Goal: Task Accomplishment & Management: Complete application form

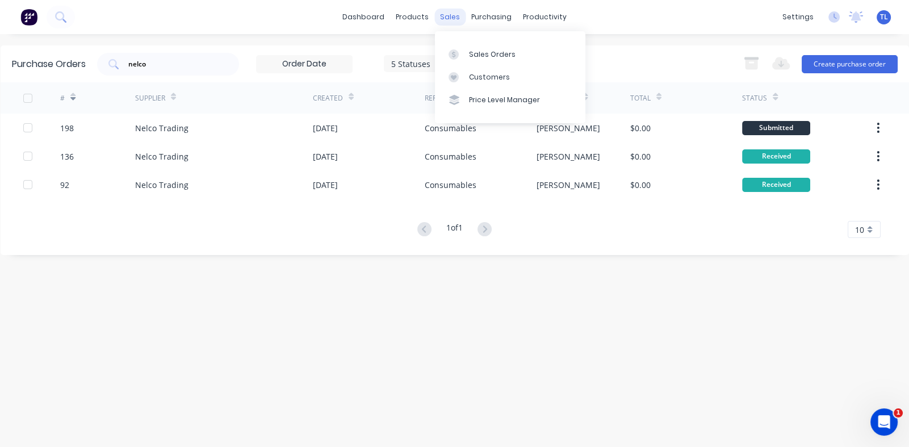
click at [449, 15] on div "sales" at bounding box center [449, 17] width 31 height 17
drag, startPoint x: 486, startPoint y: 49, endPoint x: 501, endPoint y: 78, distance: 32.5
click at [486, 50] on div "Sales Orders" at bounding box center [492, 54] width 47 height 10
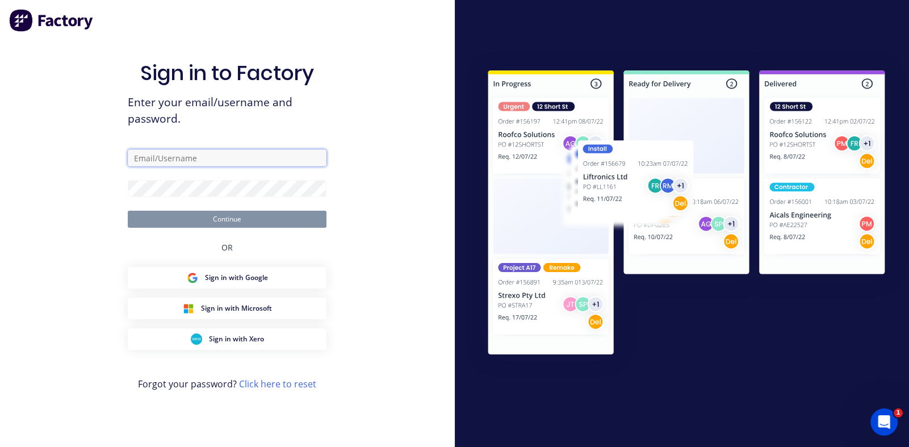
click at [221, 156] on input "text" at bounding box center [227, 157] width 199 height 17
type input "[PERSON_NAME][EMAIL_ADDRESS][PERSON_NAME][DOMAIN_NAME]"
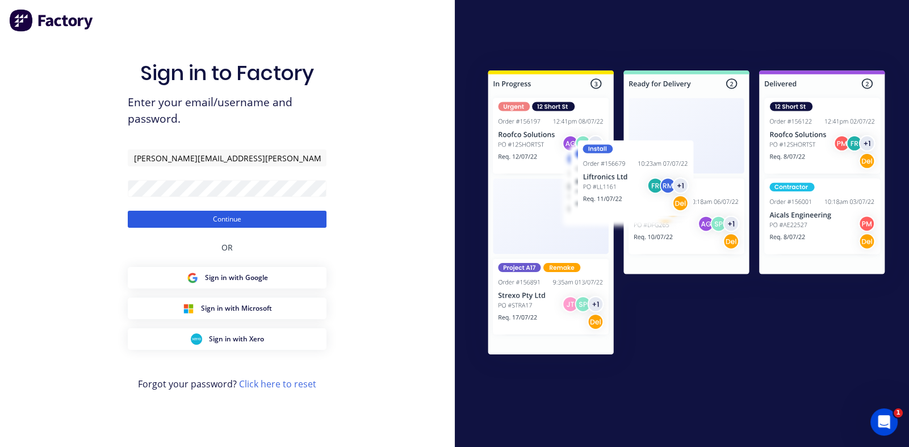
click at [224, 219] on button "Continue" at bounding box center [227, 219] width 199 height 17
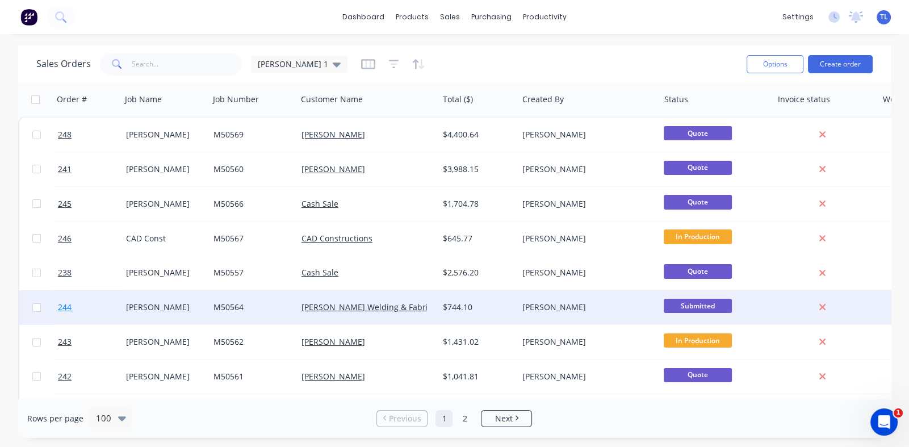
click at [67, 304] on span "244" at bounding box center [65, 307] width 14 height 11
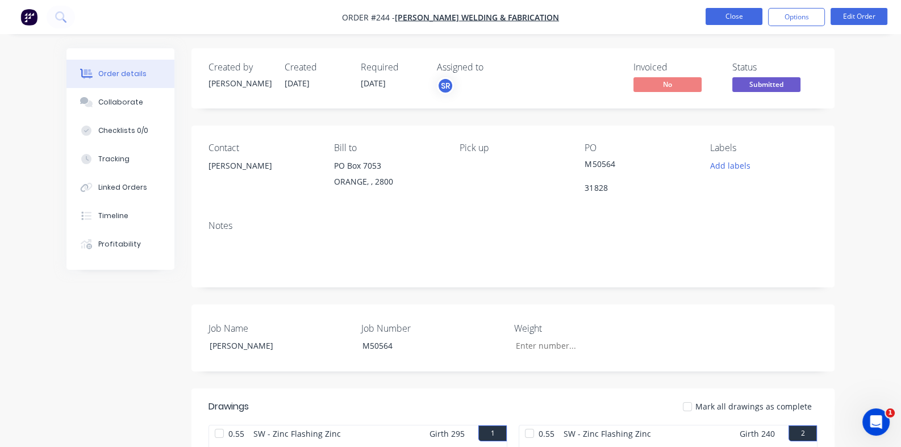
click at [732, 16] on button "Close" at bounding box center [733, 16] width 57 height 17
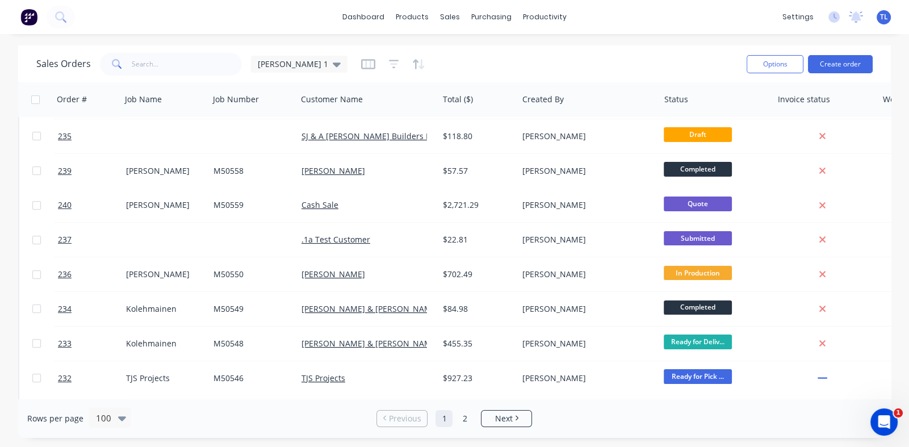
scroll to position [454, 0]
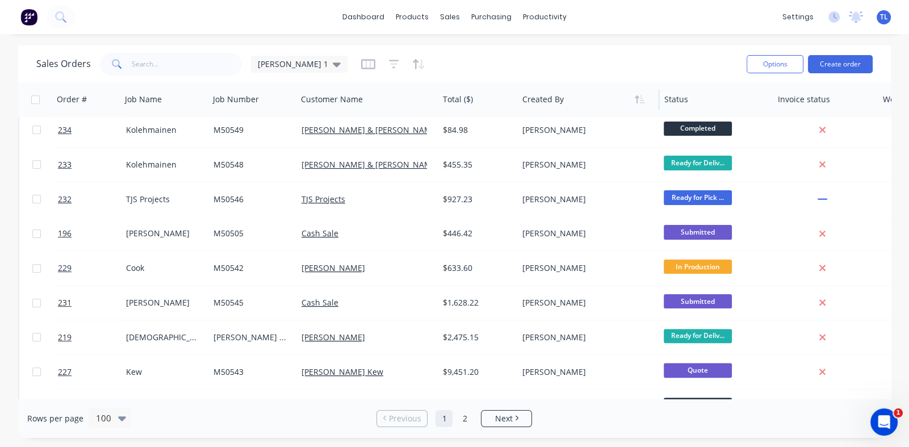
click at [553, 105] on div at bounding box center [586, 99] width 126 height 23
click at [536, 101] on div at bounding box center [586, 99] width 126 height 23
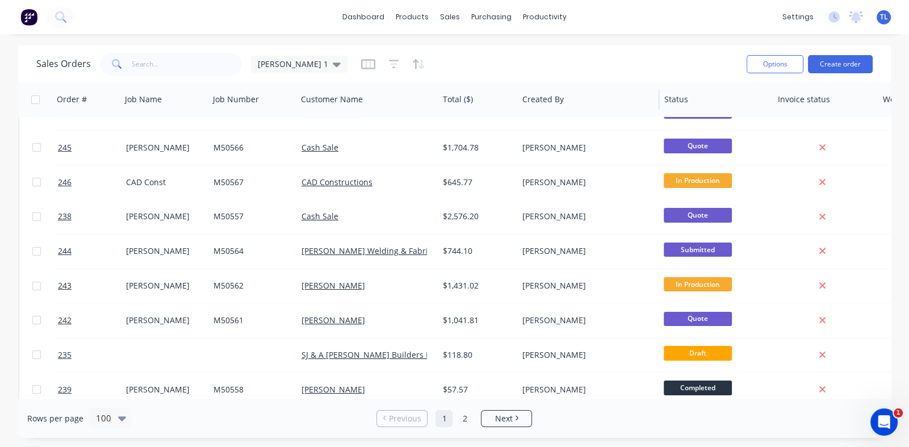
scroll to position [0, 0]
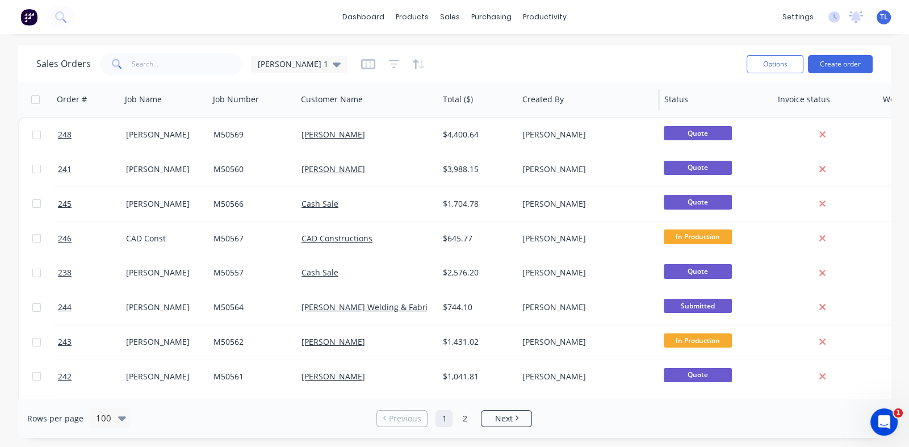
click at [544, 115] on div "Created By" at bounding box center [589, 99] width 142 height 34
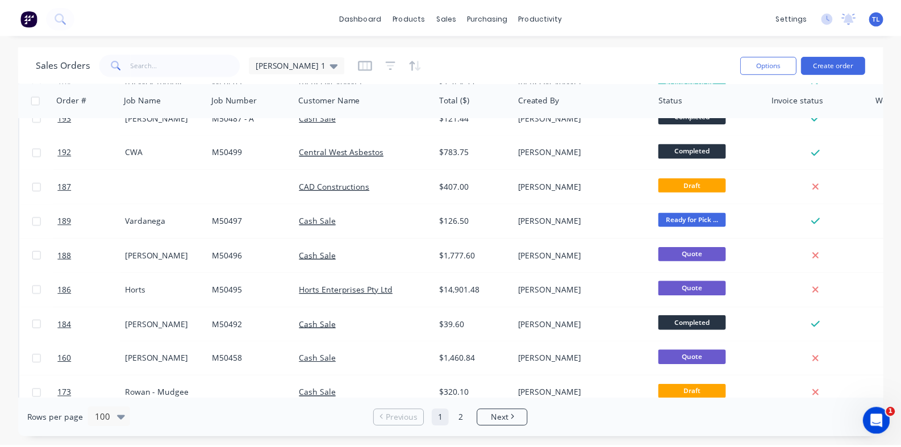
scroll to position [1986, 0]
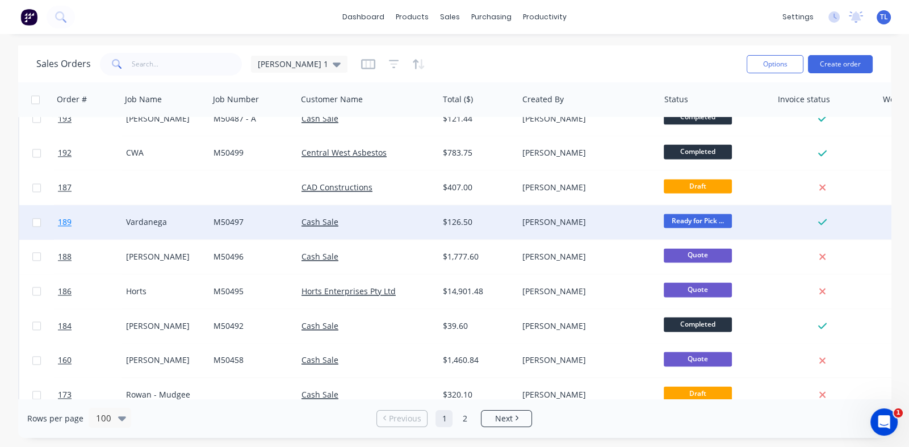
click at [62, 219] on span "189" at bounding box center [65, 221] width 14 height 11
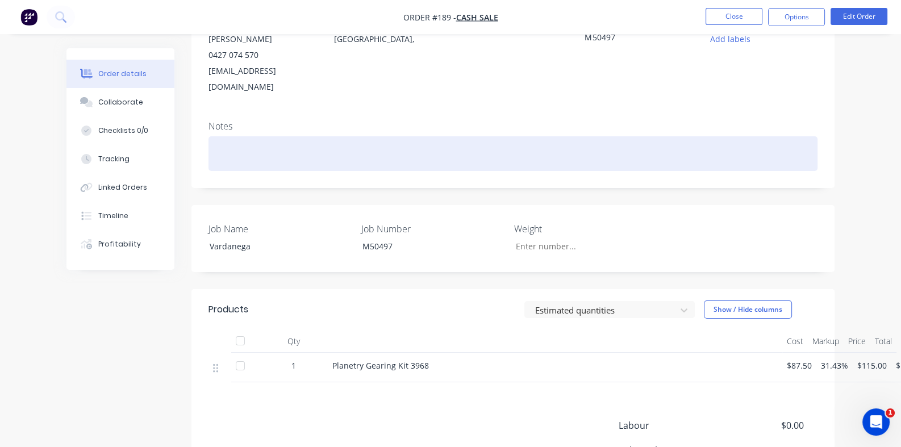
scroll to position [227, 0]
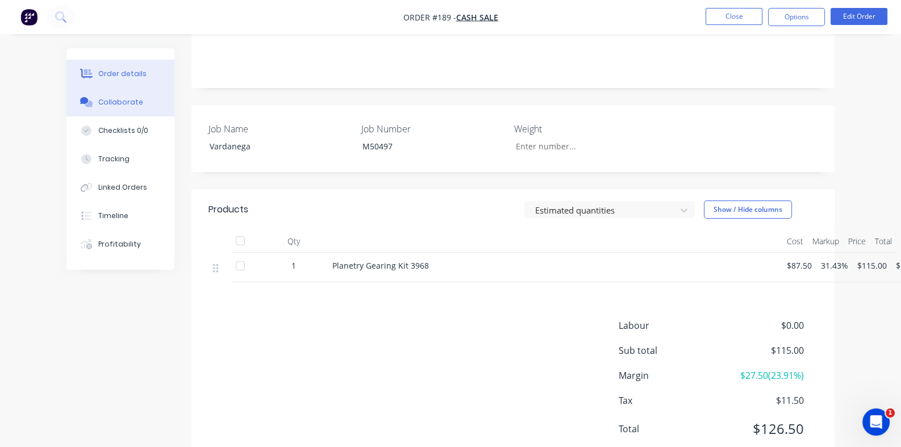
click at [98, 97] on div "Collaborate" at bounding box center [120, 102] width 45 height 10
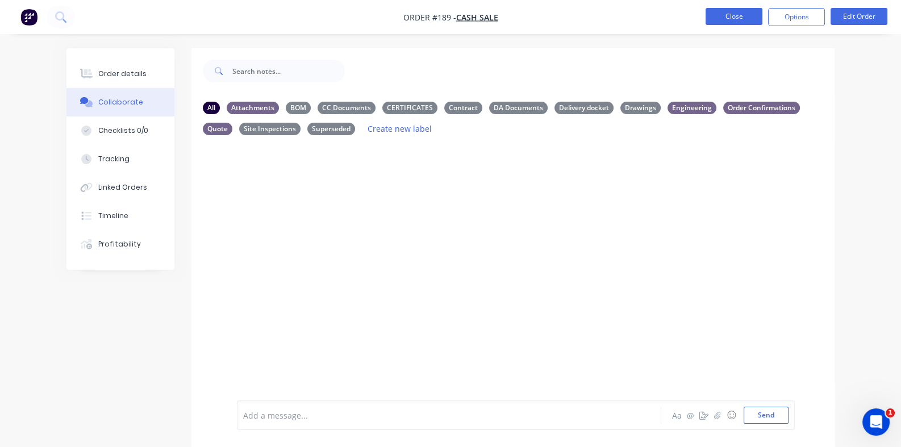
click at [735, 12] on button "Close" at bounding box center [733, 16] width 57 height 17
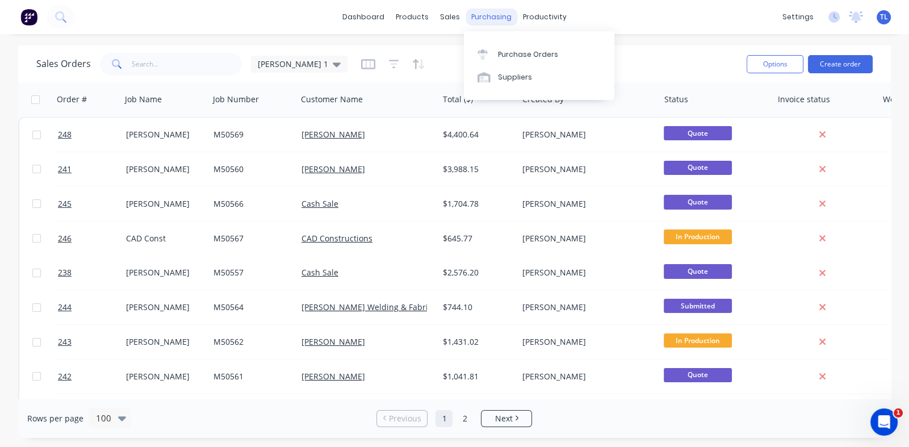
click at [487, 18] on div "purchasing" at bounding box center [492, 17] width 52 height 17
click at [513, 51] on div "Purchase Orders" at bounding box center [528, 54] width 60 height 10
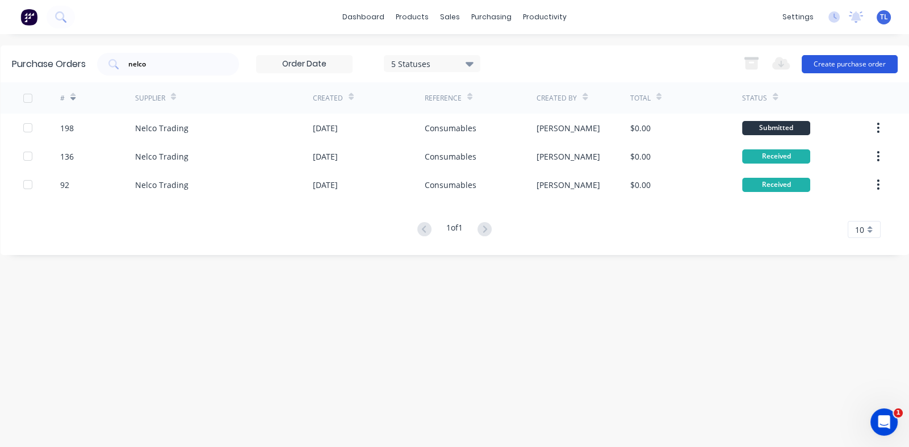
click at [841, 62] on button "Create purchase order" at bounding box center [850, 64] width 96 height 18
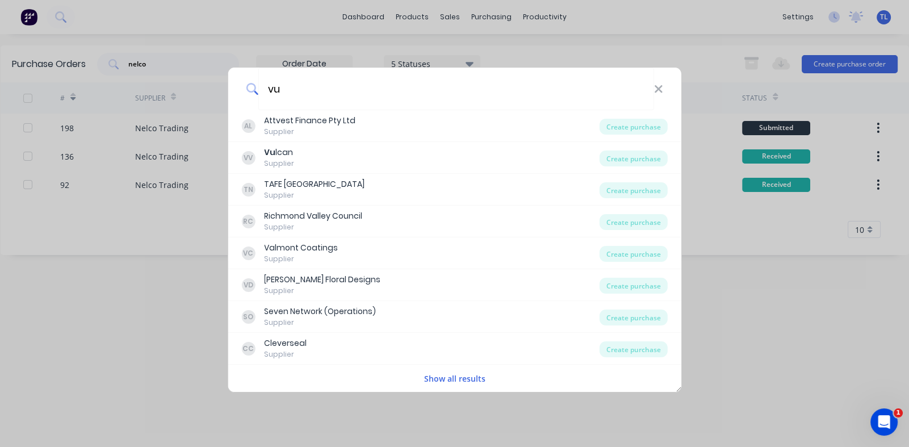
type input "vul"
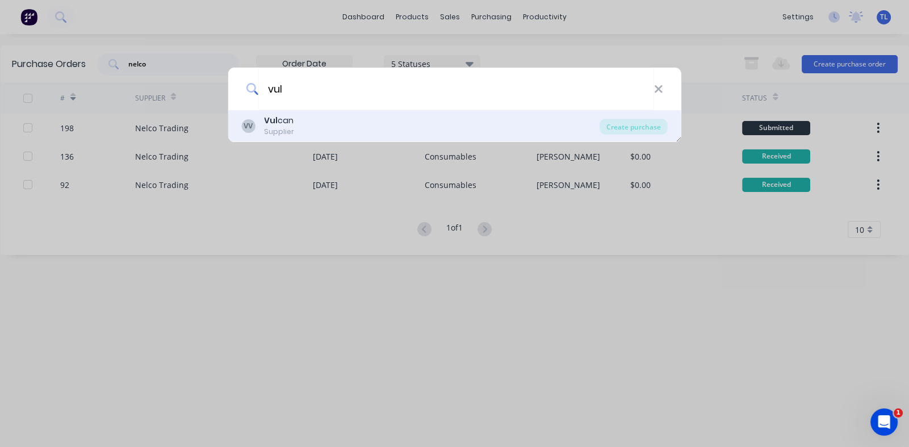
click at [272, 116] on b "Vul" at bounding box center [271, 120] width 14 height 11
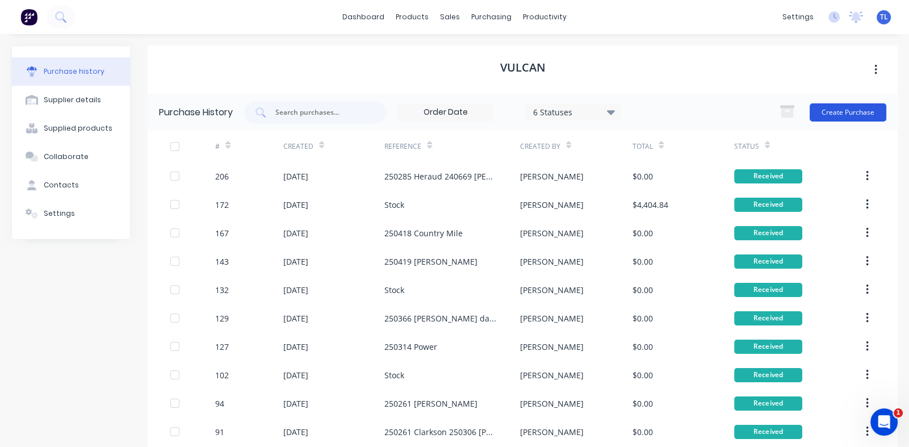
click at [843, 107] on button "Create Purchase" at bounding box center [848, 112] width 77 height 18
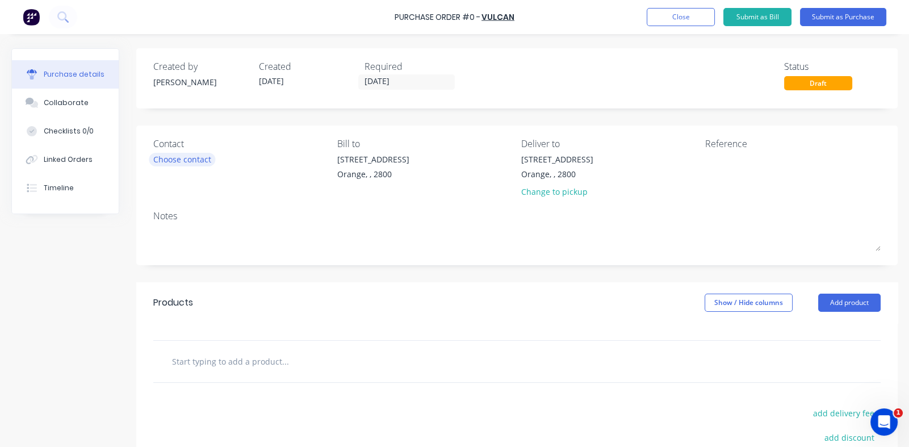
click at [195, 162] on div "Choose contact" at bounding box center [182, 159] width 58 height 12
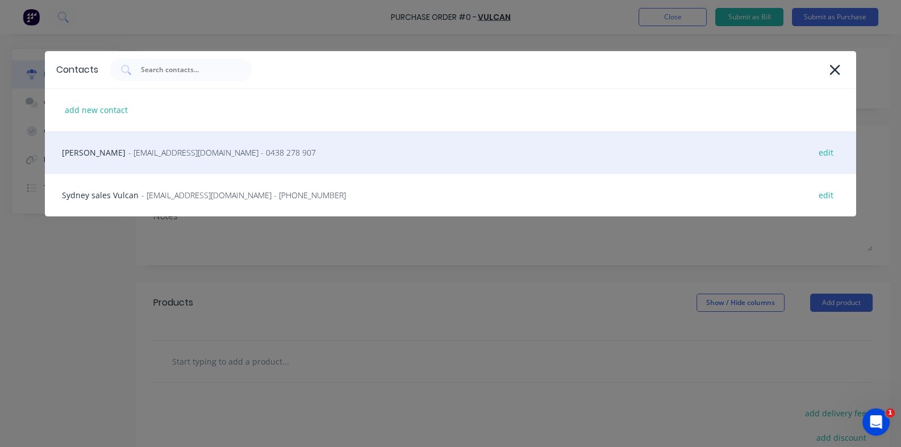
click at [160, 151] on span "- [EMAIL_ADDRESS][DOMAIN_NAME] - 0438 278 907" at bounding box center [221, 153] width 187 height 12
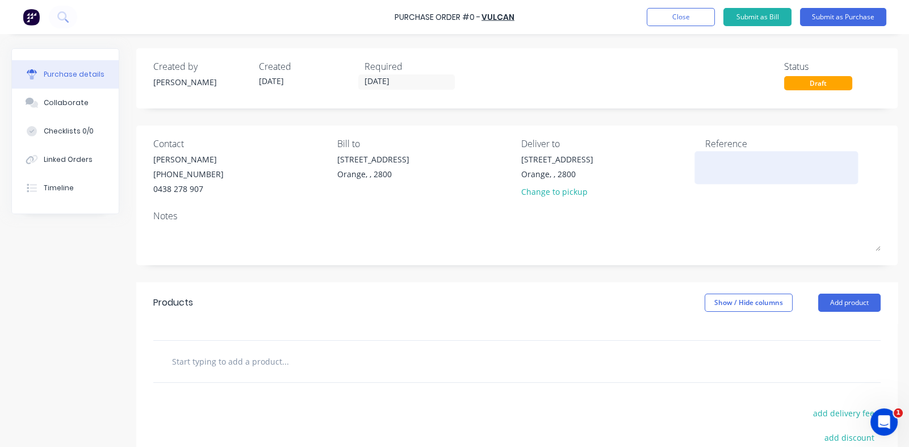
click at [705, 164] on textarea at bounding box center [776, 166] width 142 height 26
click at [705, 162] on textarea at bounding box center [776, 166] width 142 height 26
type textarea "x"
type textarea "2"
type textarea "x"
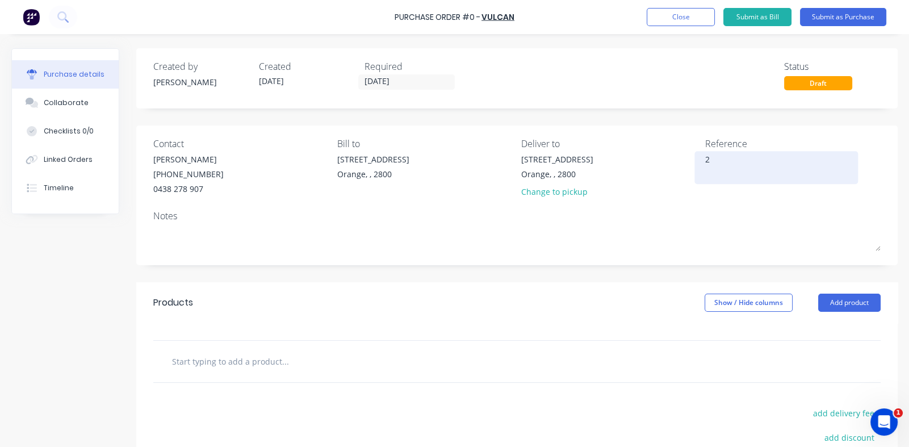
type textarea "25"
type textarea "x"
type textarea "250"
type textarea "x"
type textarea "250451"
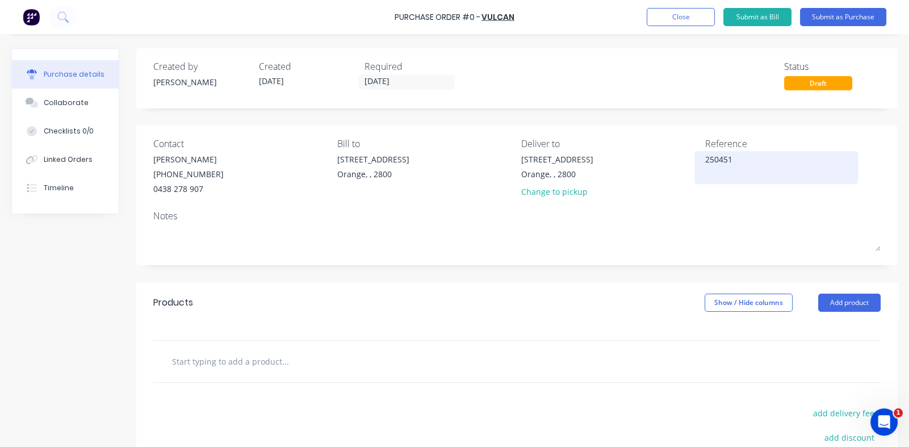
type textarea "x"
type textarea "250451 [PERSON_NAME]"
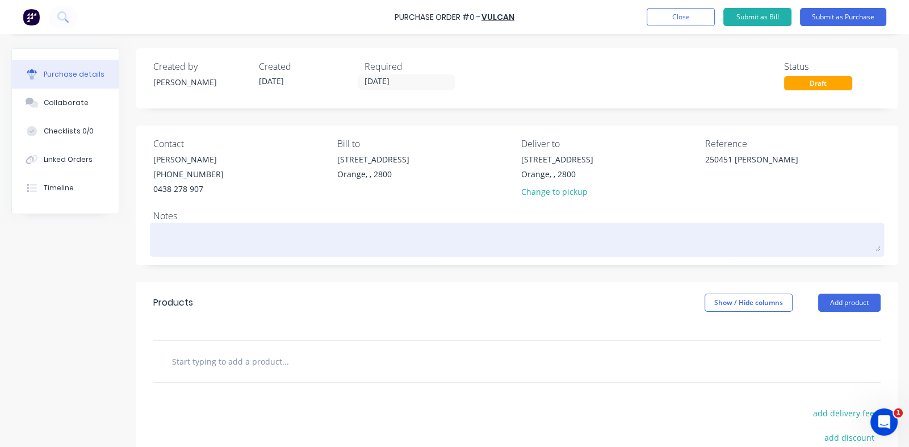
type textarea "x"
type textarea "250451 [PERSON_NAME]"
type textarea "x"
type textarea "250451 [PERSON_NAME]"
click at [176, 227] on textarea at bounding box center [517, 238] width 728 height 26
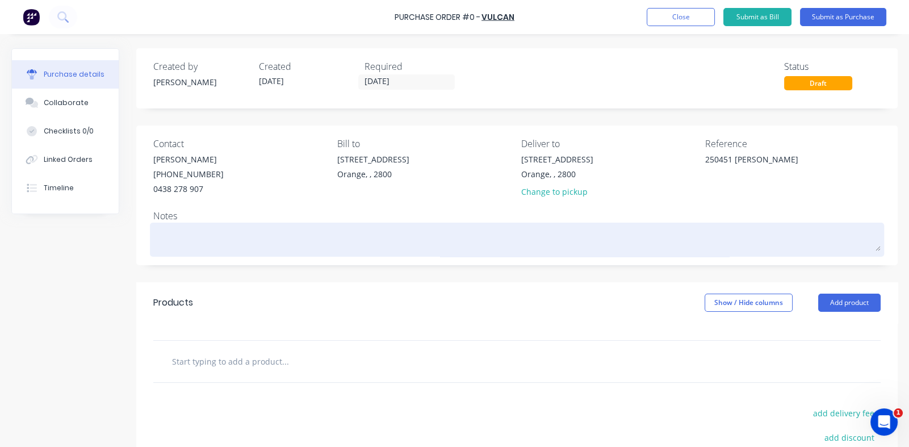
type textarea "x"
type textarea "E"
type textarea "x"
type textarea "El"
type textarea "x"
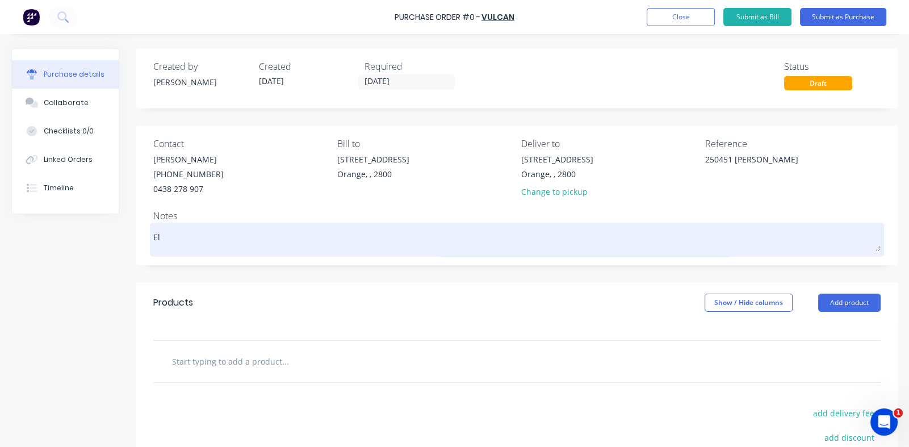
type textarea "Ele"
type textarea "x"
type textarea "Elec"
type textarea "x"
type textarea "Elect"
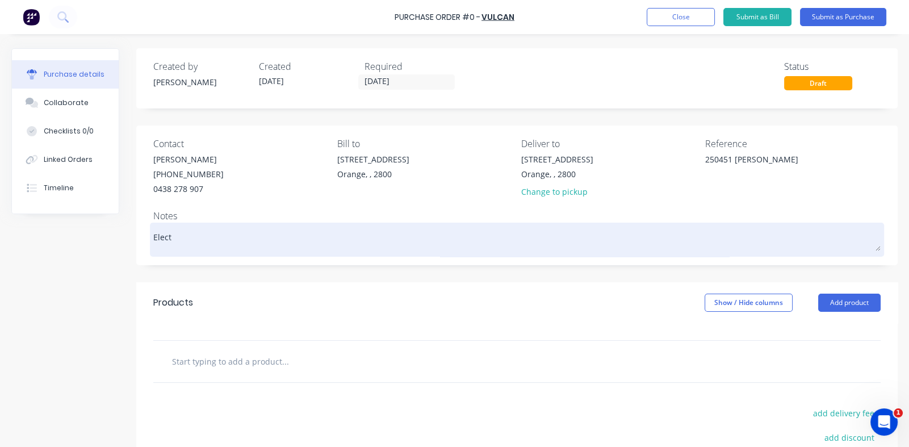
type textarea "x"
type textarea "Electr"
type textarea "x"
type textarea "Electro"
type textarea "x"
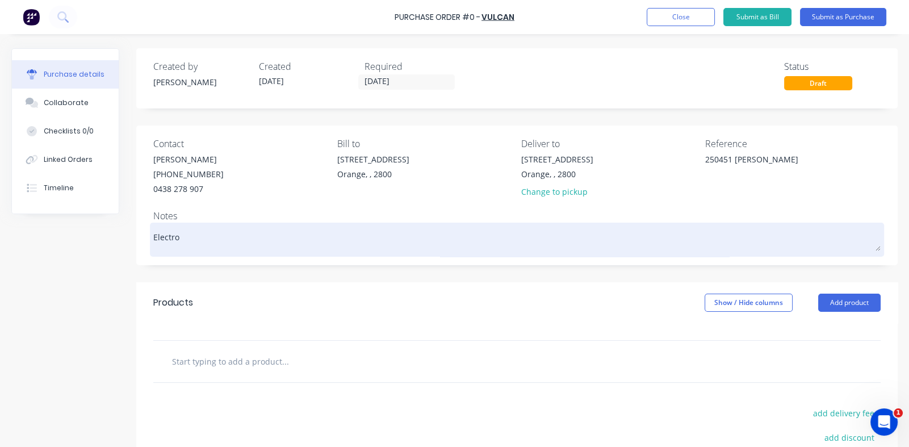
type textarea "Electron"
type textarea "x"
type textarea "Electroni"
type textarea "x"
type textarea "Electronic"
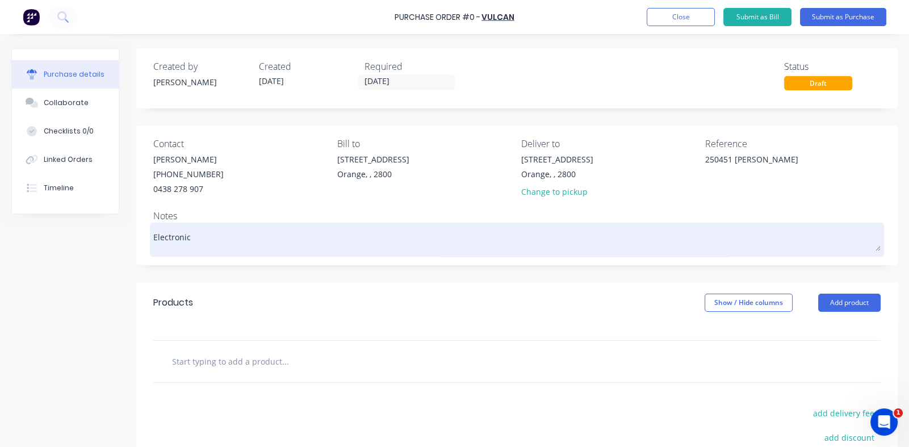
type textarea "x"
type textarea "Electronic"
type textarea "x"
type textarea "Electronic m"
type textarea "x"
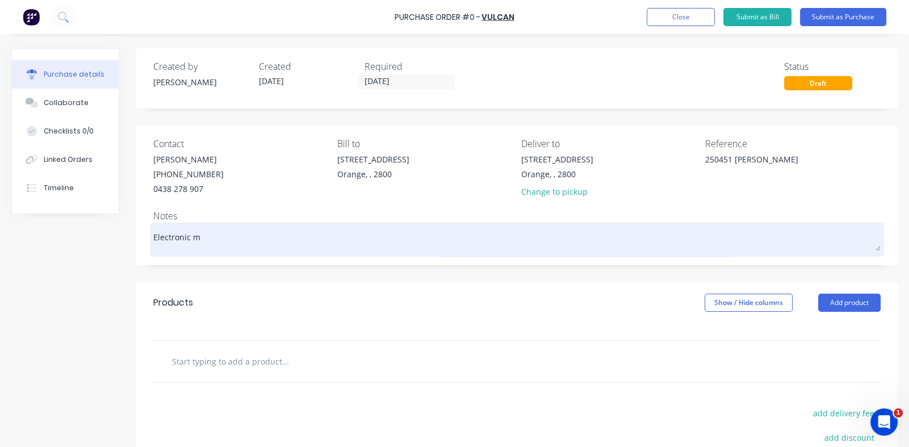
type textarea "Electronic mi"
type textarea "x"
type textarea "Electronic mil"
type textarea "x"
type textarea "Electronic mill"
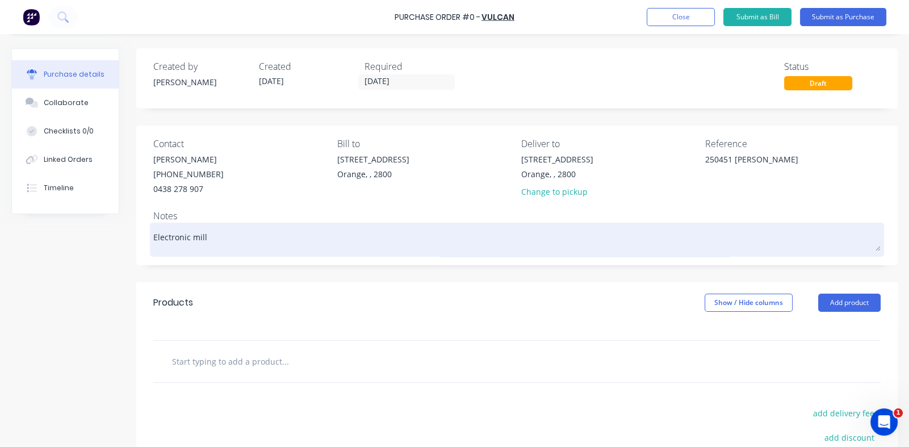
type textarea "x"
type textarea "Electronic mill"
type textarea "x"
type textarea "Electronic mill c"
type textarea "x"
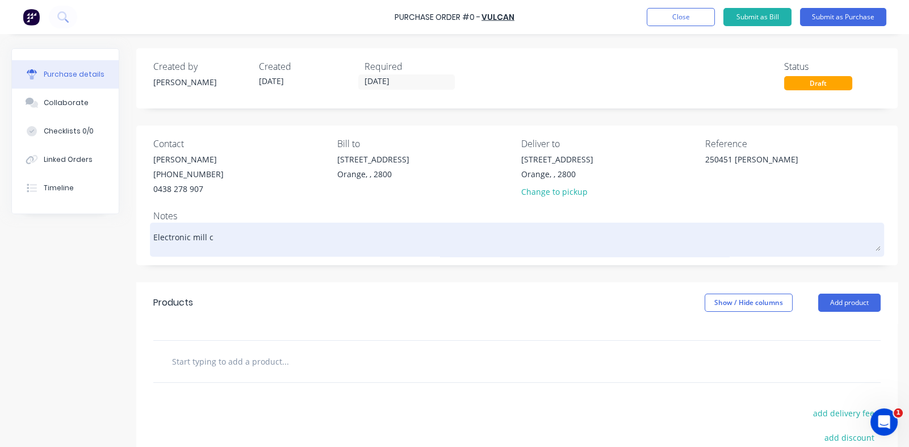
type textarea "Electronic mill ce"
type textarea "x"
type textarea "Electronic mill cer"
type textarea "x"
type textarea "Electronic mill cert"
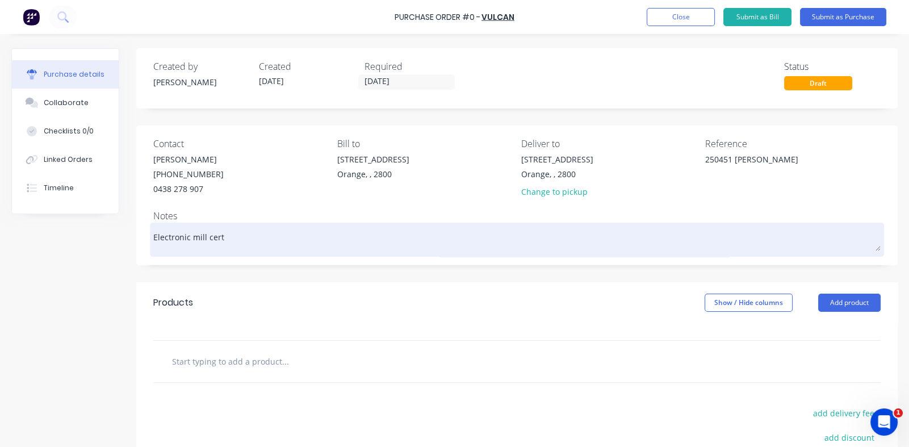
type textarea "x"
type textarea "Electronic mill certi"
type textarea "x"
type textarea "Electronic mill certif"
type textarea "x"
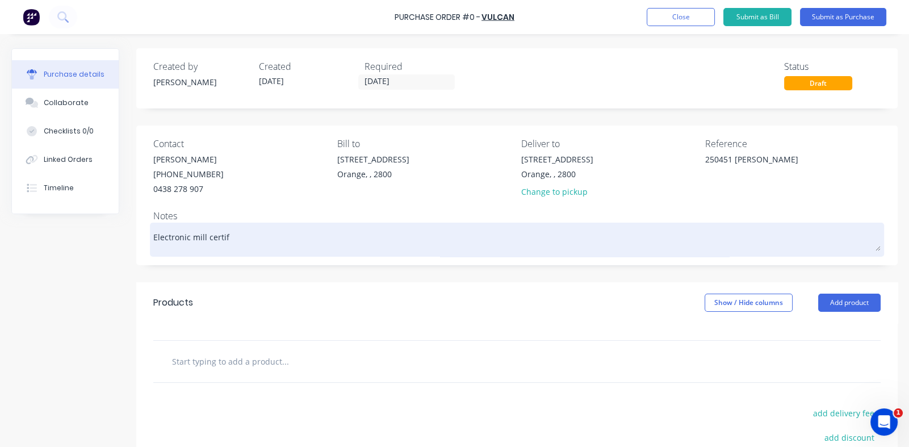
type textarea "Electronic mill certifi"
type textarea "x"
type textarea "Electronic mill certific"
type textarea "x"
type textarea "Electronic mill certifica"
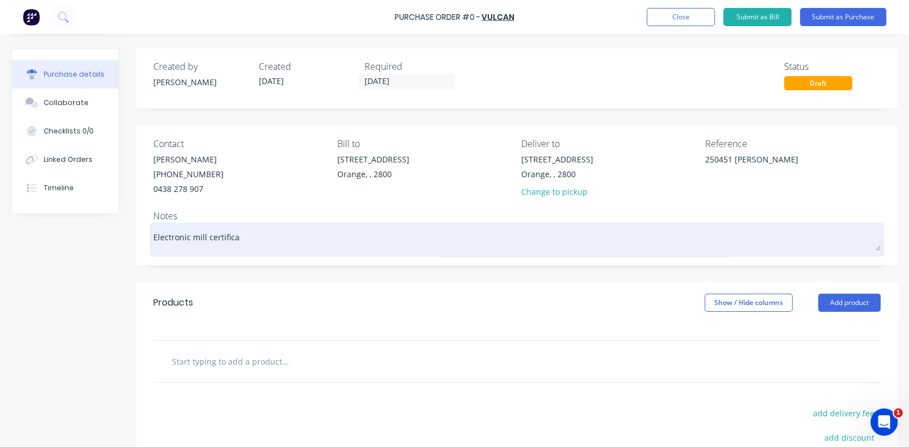
type textarea "x"
type textarea "Electronic mill certificat"
type textarea "x"
type textarea "Electronic mill certificate"
type textarea "x"
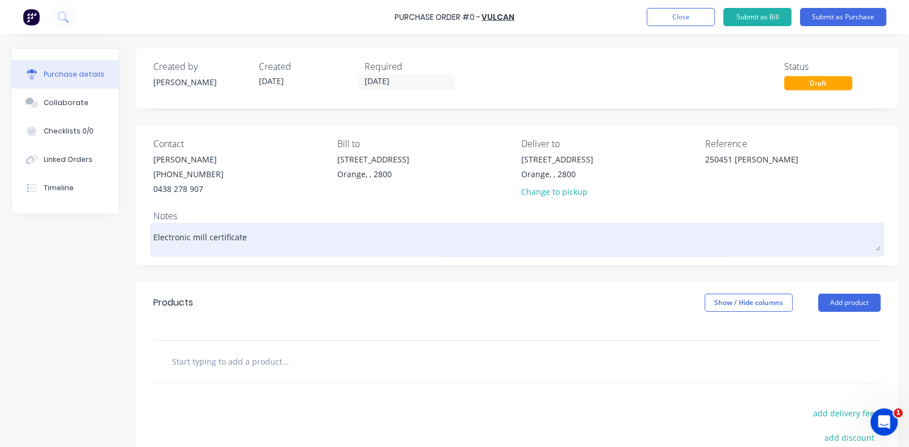
type textarea "Electronic mill certificates"
type textarea "x"
type textarea "Electronic mill certificates"
type textarea "x"
type textarea "Electronic mill certificates r"
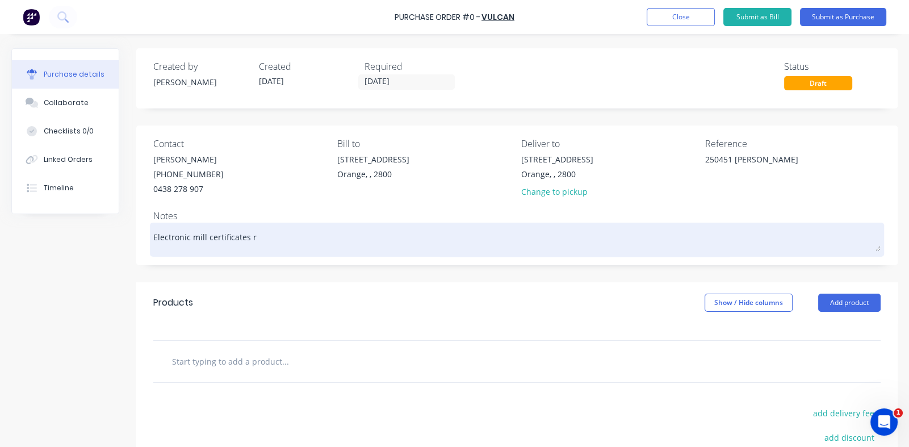
type textarea "x"
type textarea "Electronic mill certificates re"
type textarea "x"
type textarea "Electronic mill certificates req"
type textarea "x"
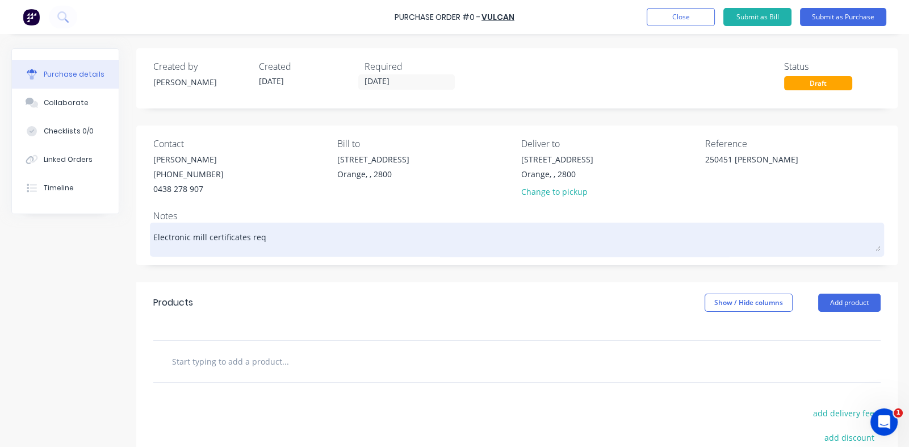
type textarea "Electronic mill certificates requ"
type textarea "x"
type textarea "Electronic mill certificates requi"
type textarea "x"
type textarea "Electronic mill certificates requir"
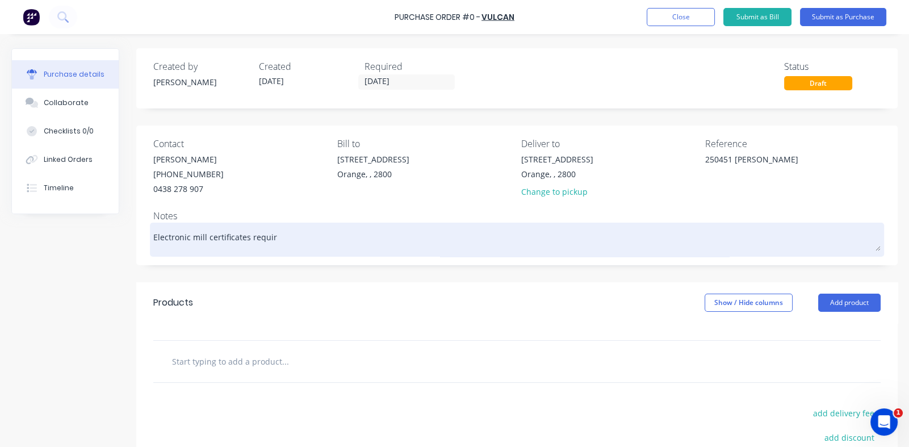
type textarea "x"
type textarea "Electronic mill certificates require"
type textarea "x"
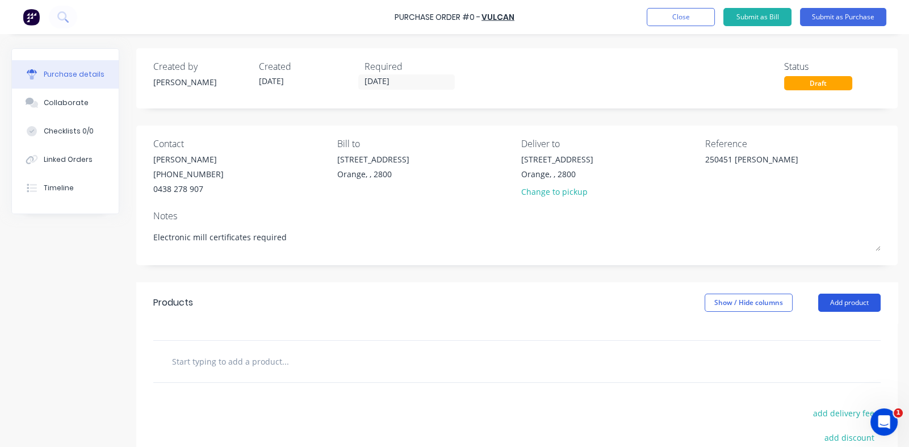
type textarea "Electronic mill certificates required"
type textarea "x"
type textarea "Electronic mill certificates required"
click at [832, 300] on button "Add product" at bounding box center [849, 303] width 62 height 18
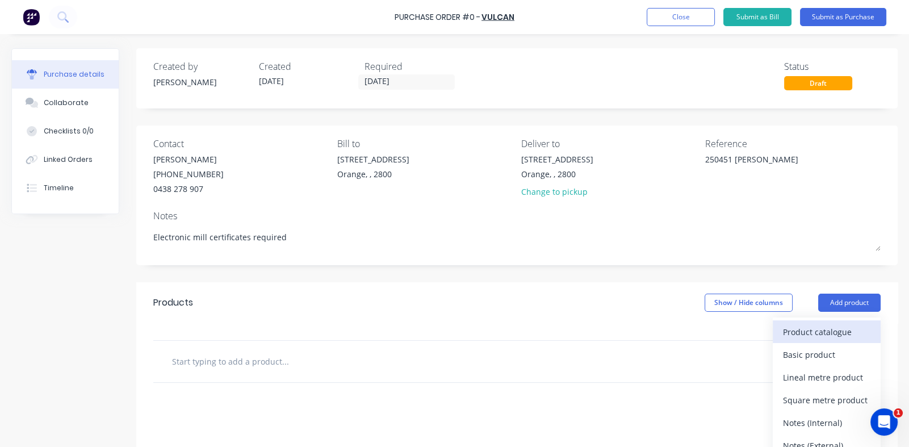
click at [796, 336] on div "Product catalogue" at bounding box center [826, 332] width 87 height 16
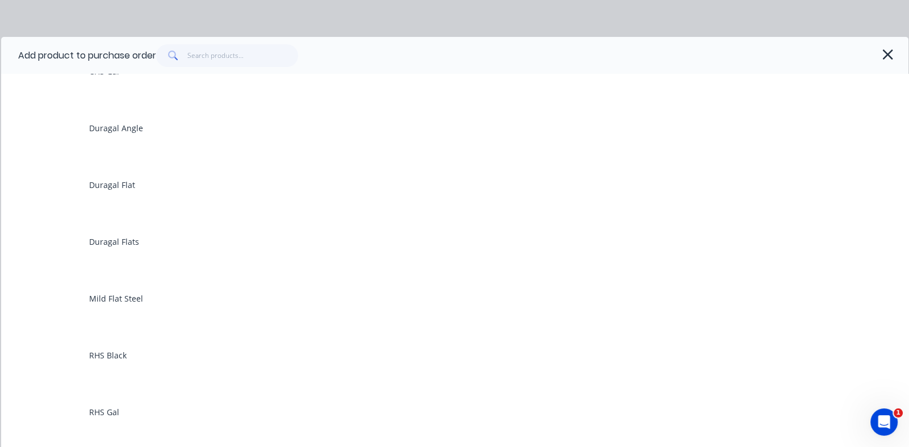
scroll to position [454, 0]
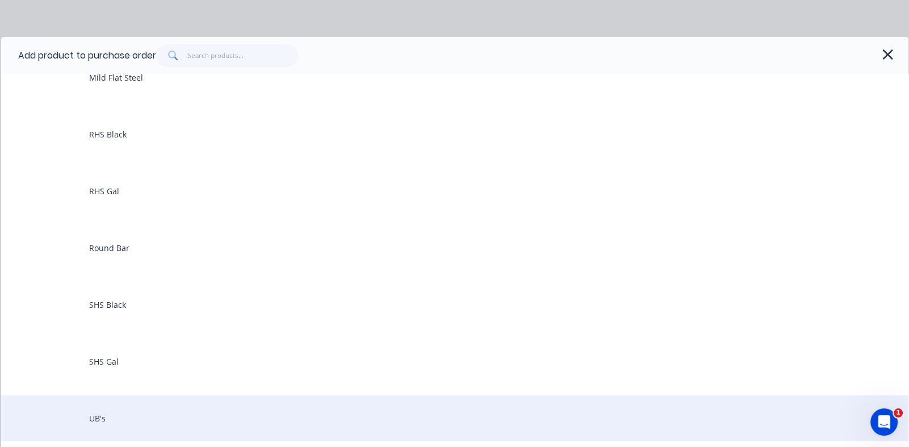
click at [97, 413] on div "UB's" at bounding box center [455, 417] width 908 height 45
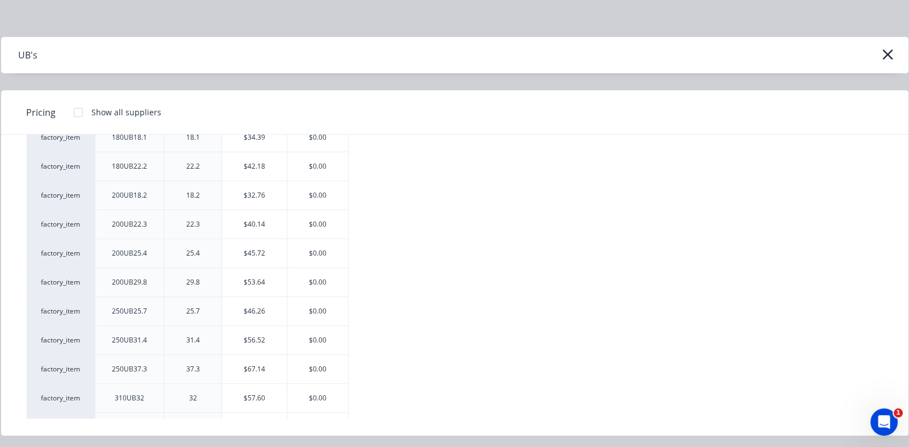
scroll to position [170, 0]
click at [308, 279] on div "$0.00" at bounding box center [317, 282] width 61 height 28
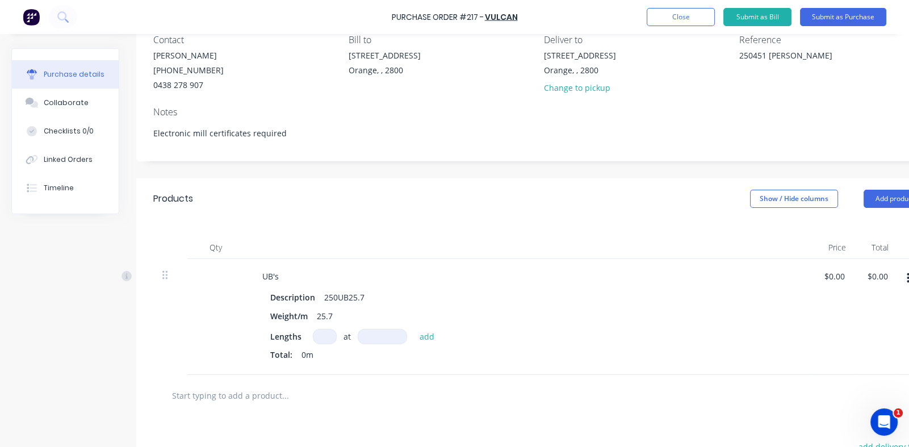
scroll to position [227, 0]
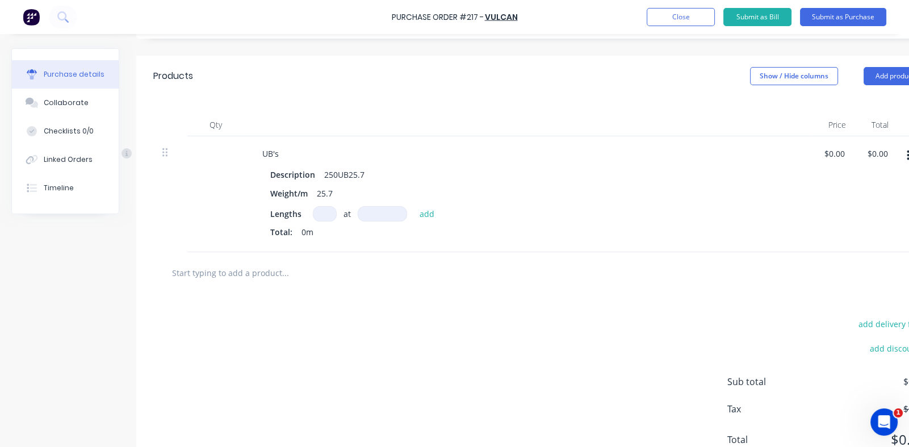
click at [323, 215] on input at bounding box center [325, 213] width 24 height 15
type textarea "x"
type input "3"
type textarea "x"
type input "3"
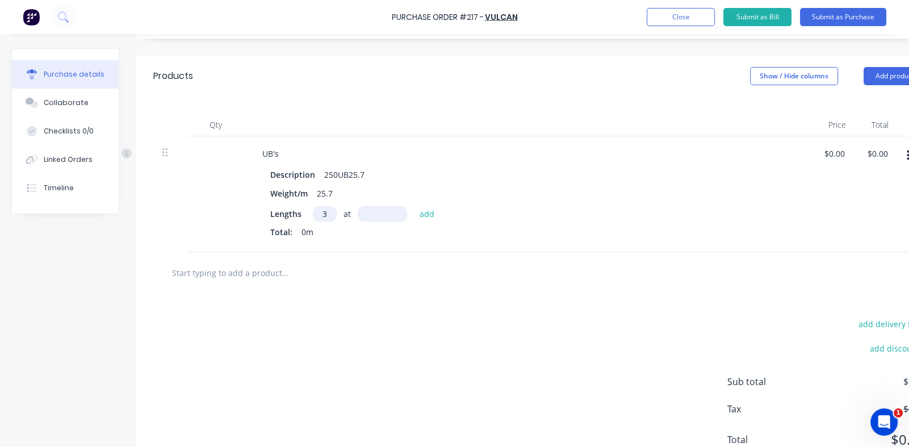
click at [371, 214] on input at bounding box center [382, 213] width 49 height 15
type textarea "x"
type input "1"
type textarea "x"
type input "15"
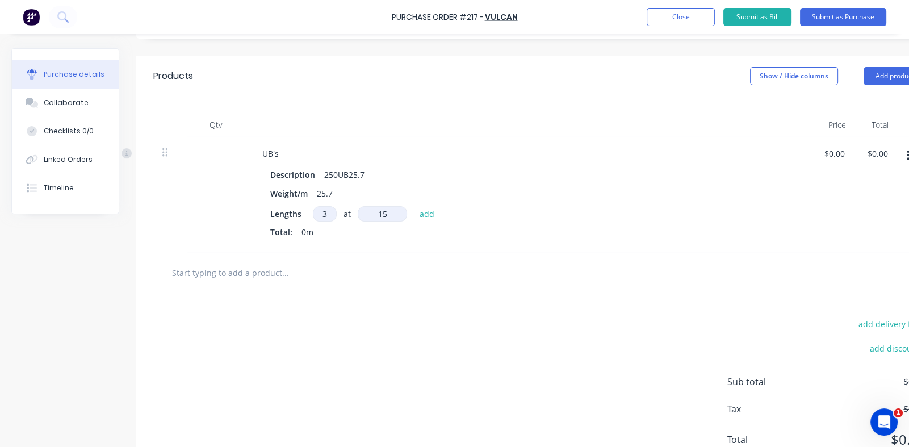
type textarea "x"
type input "150"
type textarea "x"
type input "1500"
type textarea "x"
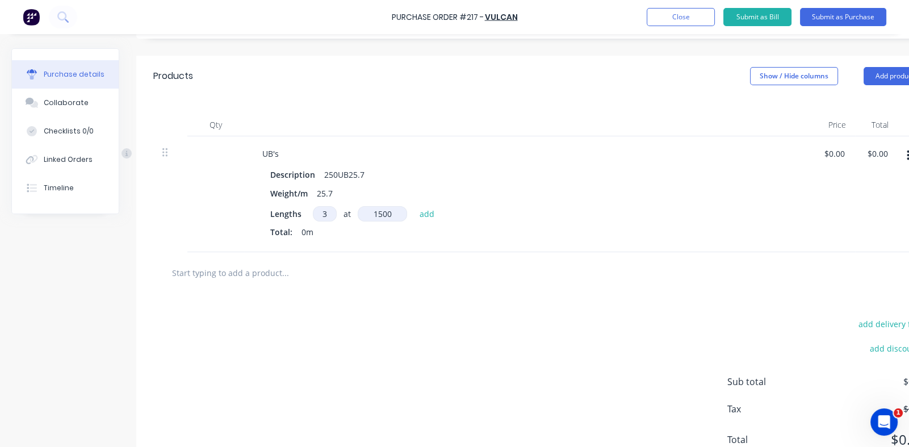
type input "15000"
type textarea "x"
type input "15000"
type textarea "x"
type input "15000mm"
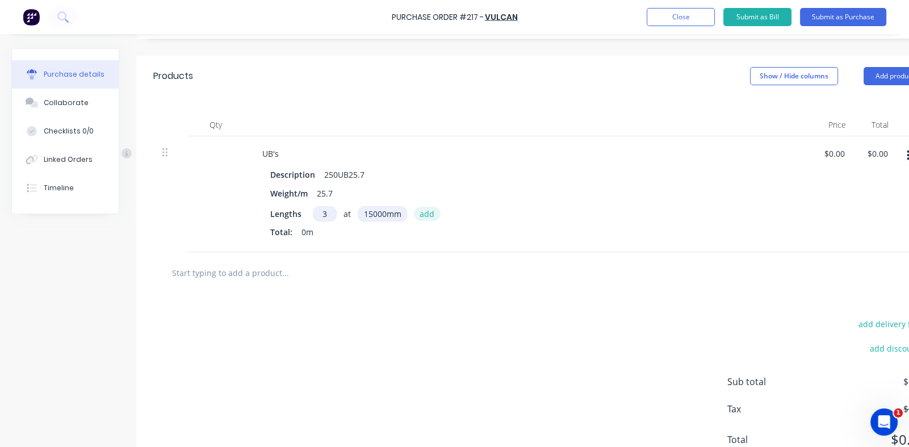
click at [421, 213] on button "add" at bounding box center [427, 214] width 27 height 14
type textarea "x"
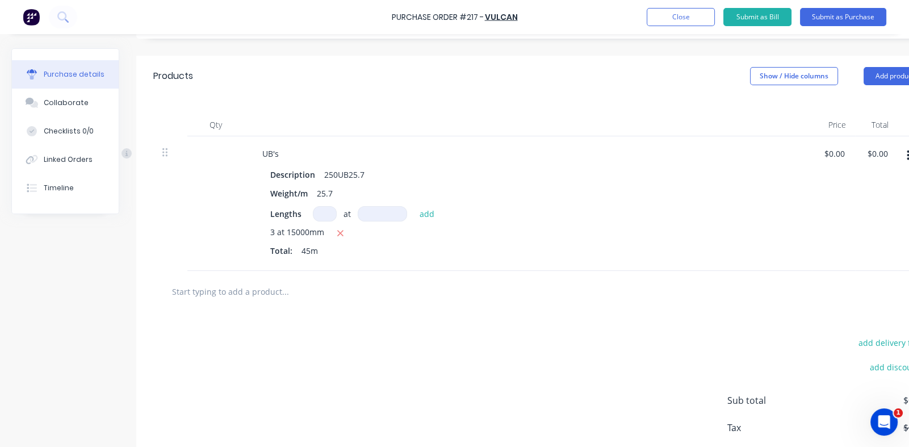
click at [233, 287] on input "text" at bounding box center [285, 291] width 227 height 23
type textarea "x"
type input "2"
type textarea "x"
type input "20"
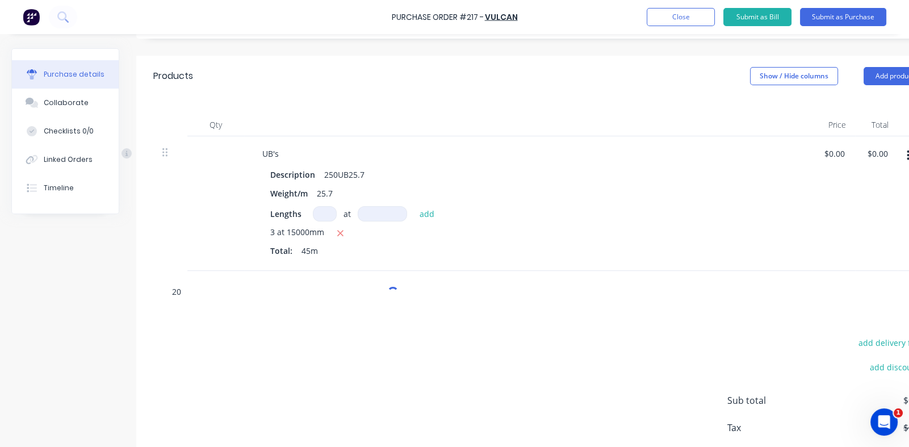
type textarea "x"
type input "200UB"
type textarea "x"
type input "200UB1"
type textarea "x"
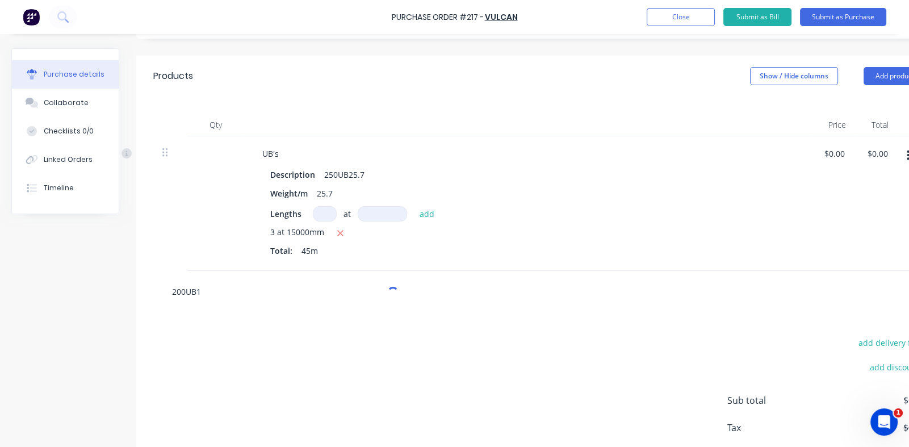
type input "200UB18"
type textarea "x"
type input "200UB1"
type textarea "x"
type input "200UB"
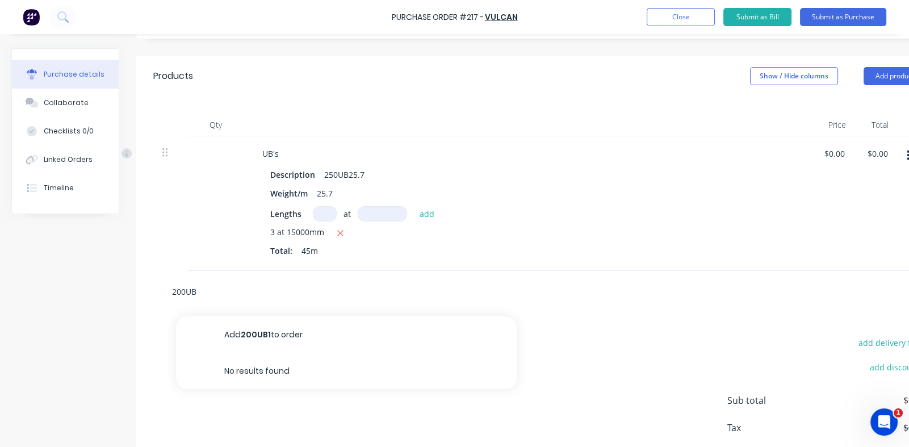
type textarea "x"
type input "200U"
type textarea "x"
type input "200"
type textarea "x"
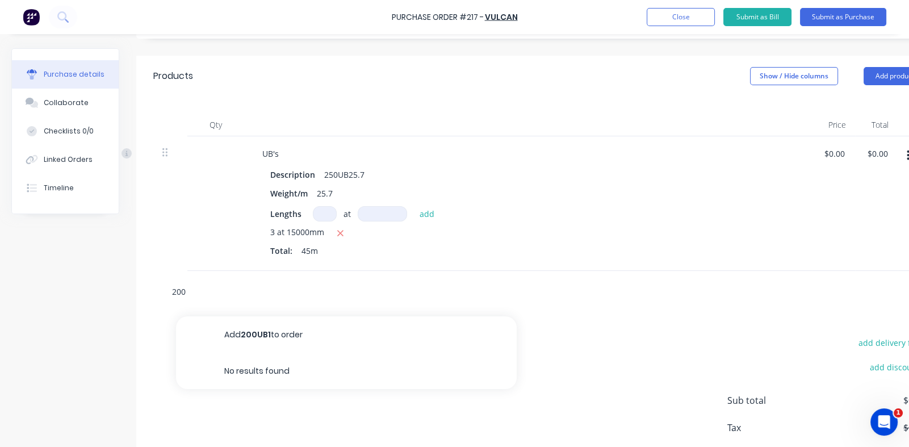
type input "20"
type textarea "x"
type input "2"
type textarea "x"
click at [877, 74] on button "Add product" at bounding box center [895, 76] width 62 height 18
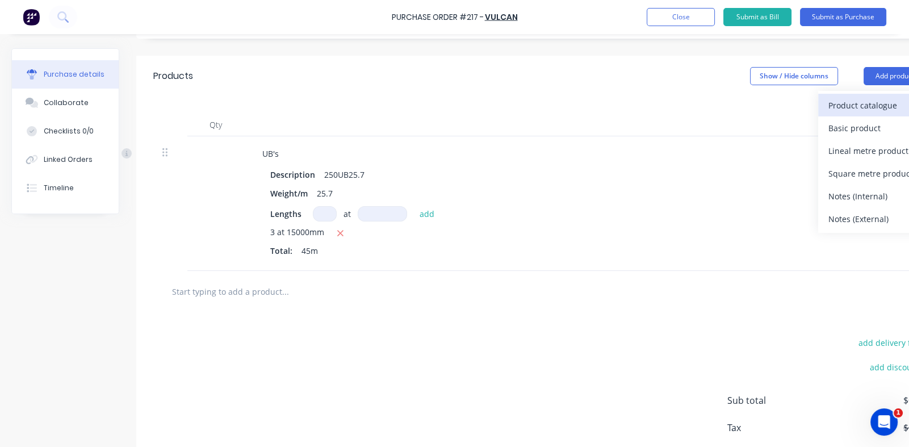
click at [847, 105] on div "Product catalogue" at bounding box center [872, 105] width 87 height 16
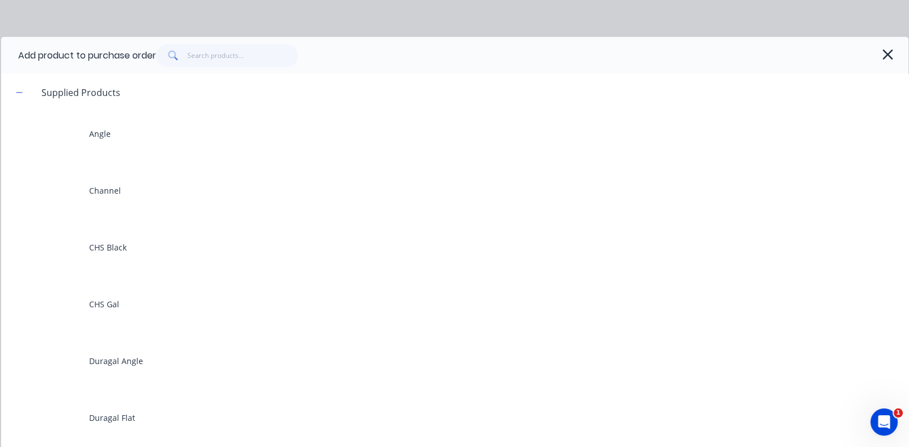
scroll to position [454, 0]
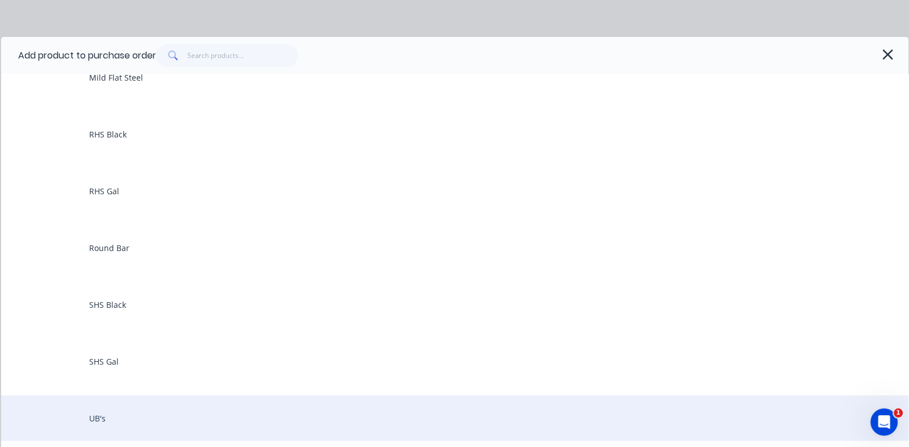
click at [95, 414] on div "UB's" at bounding box center [455, 417] width 908 height 45
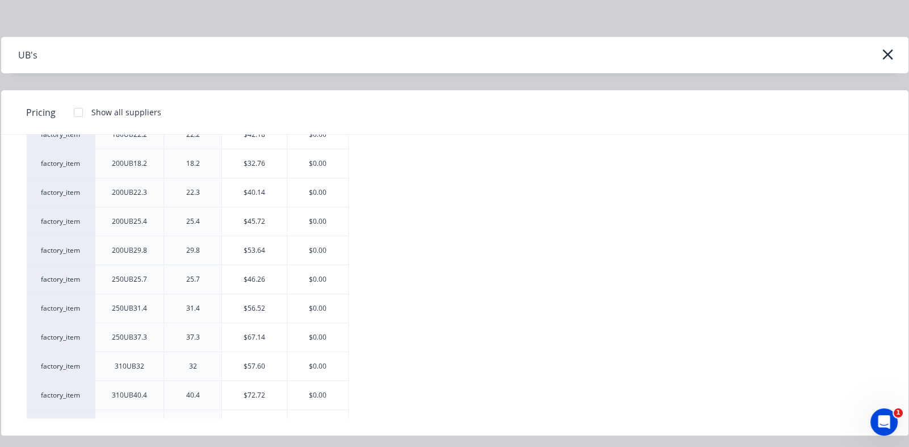
scroll to position [170, 0]
click at [321, 160] on div "$0.00" at bounding box center [317, 166] width 61 height 28
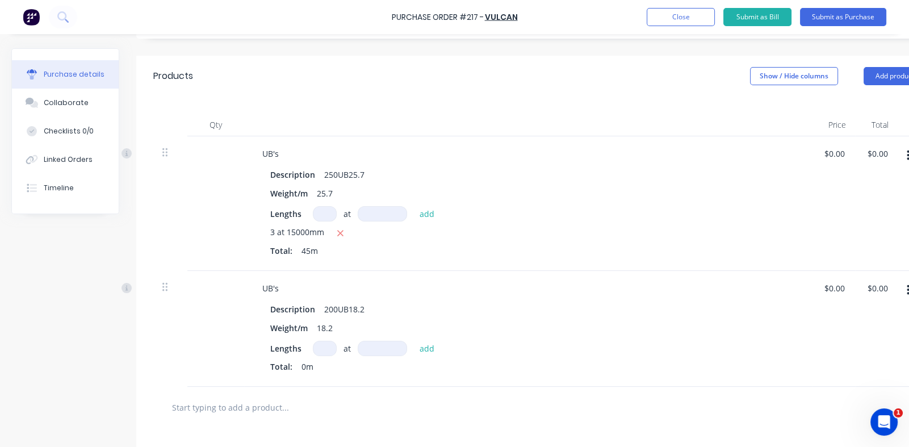
click at [321, 345] on input at bounding box center [325, 348] width 24 height 15
type textarea "x"
type input "1"
type textarea "x"
type input "1"
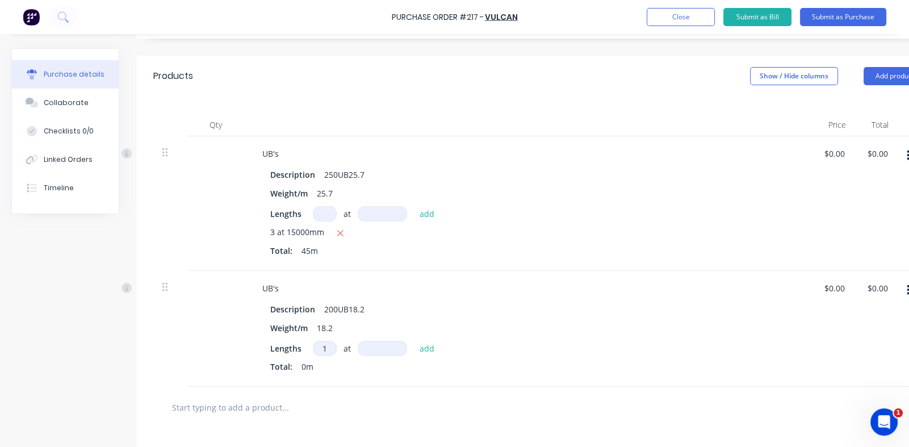
click at [371, 344] on input at bounding box center [382, 348] width 49 height 15
type textarea "x"
type input "1"
type textarea "x"
type input "10"
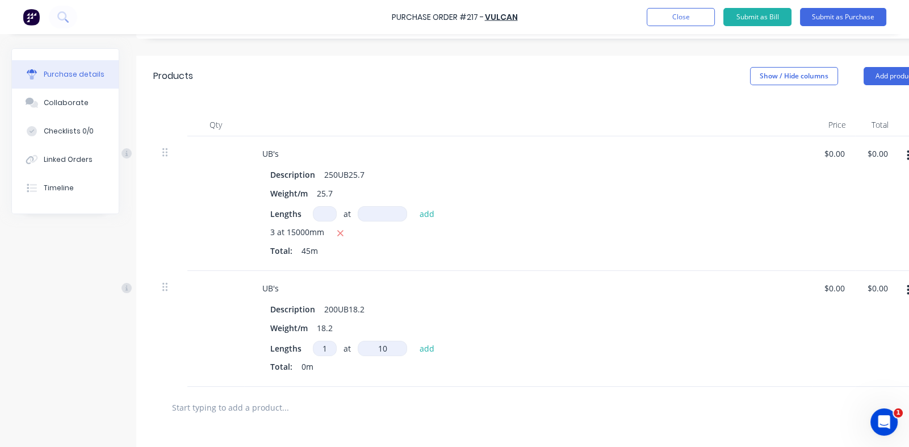
type textarea "x"
type input "105"
type textarea "x"
type input "1050"
type textarea "x"
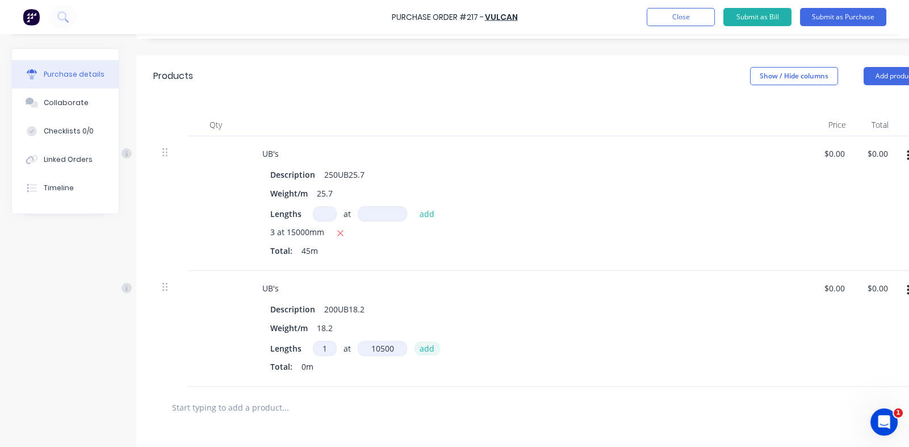
type input "10500"
type textarea "x"
type input "10500mm"
click at [428, 349] on button "add" at bounding box center [427, 348] width 27 height 14
type textarea "x"
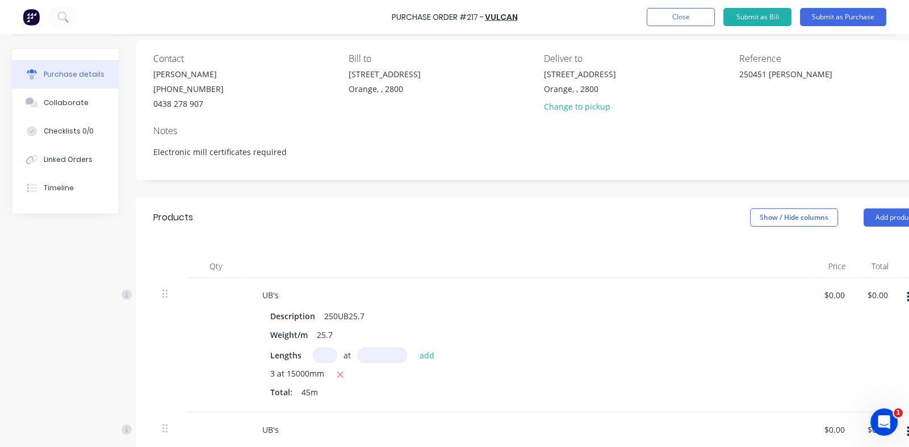
scroll to position [0, 0]
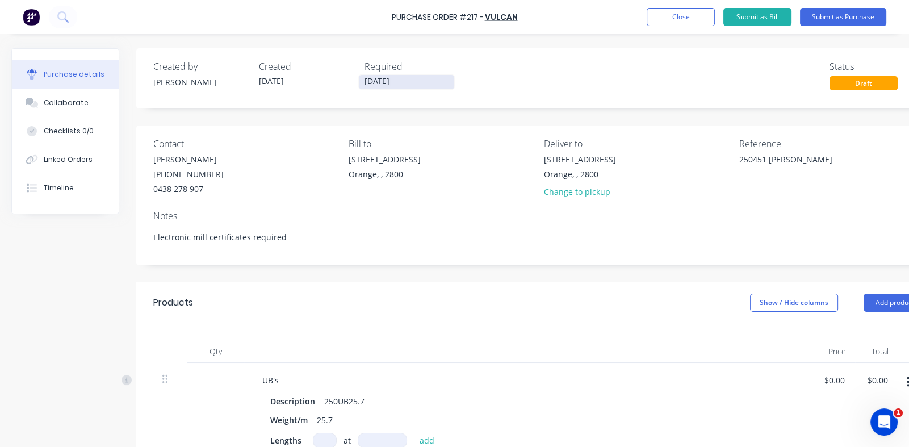
click at [384, 78] on input "[DATE]" at bounding box center [406, 82] width 95 height 14
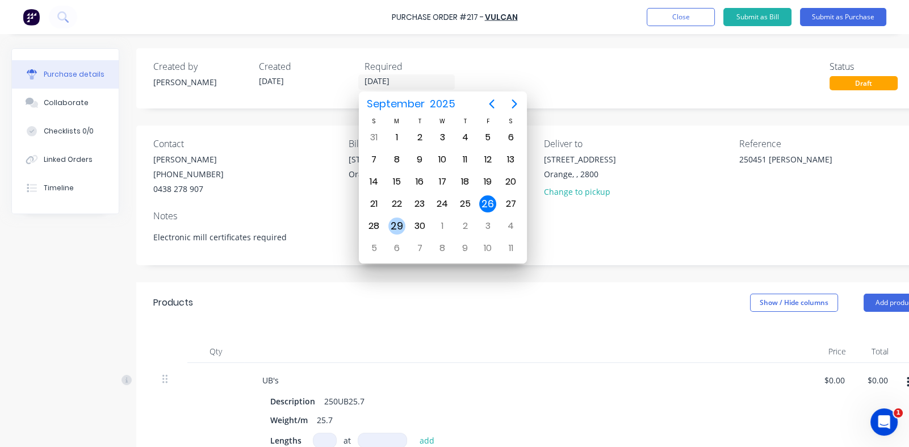
click at [398, 224] on div "29" at bounding box center [396, 226] width 17 height 17
type textarea "x"
type input "[DATE]"
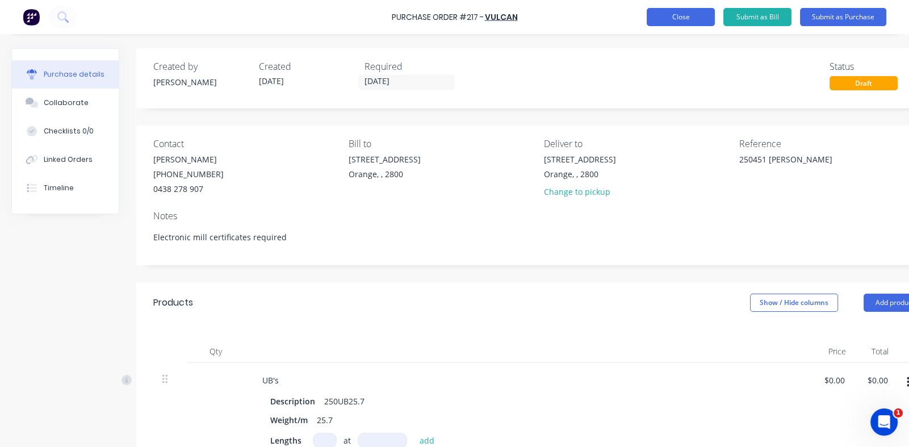
click at [676, 18] on button "Close" at bounding box center [681, 17] width 68 height 18
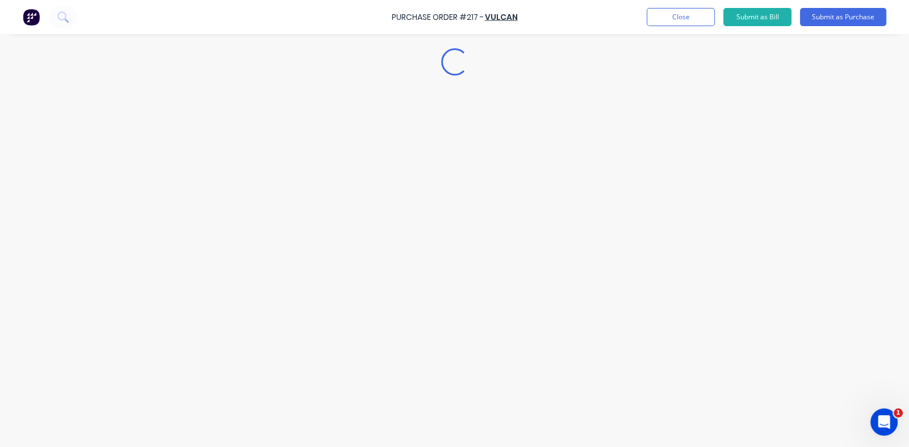
type textarea "x"
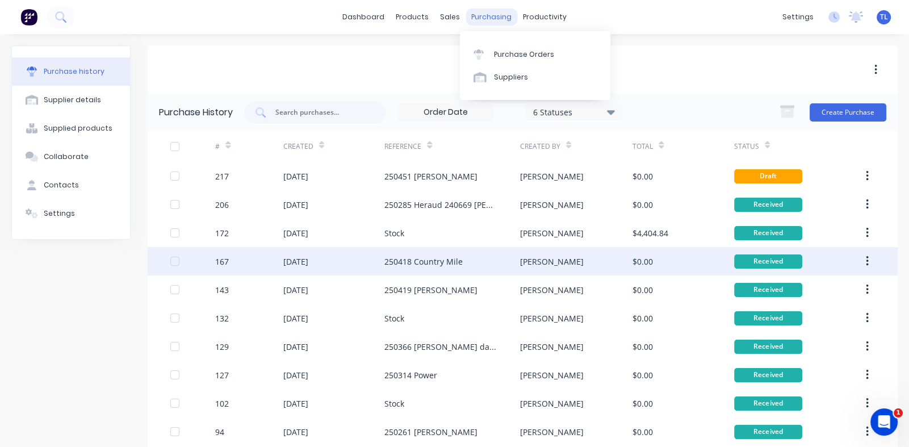
click at [488, 16] on div "purchasing" at bounding box center [492, 17] width 52 height 17
click at [512, 55] on div "Purchase Orders" at bounding box center [524, 54] width 60 height 10
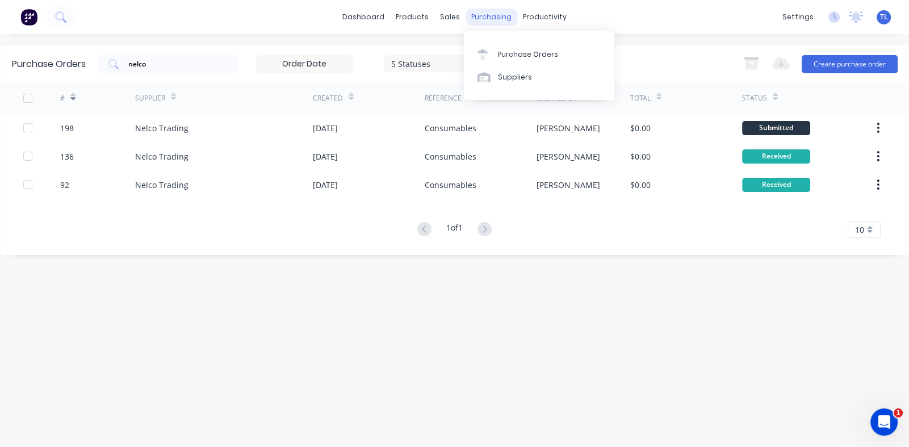
click at [489, 20] on div "purchasing" at bounding box center [492, 17] width 52 height 17
click at [507, 57] on div "Purchase Orders" at bounding box center [528, 54] width 60 height 10
click at [508, 54] on div "Purchase Orders" at bounding box center [528, 54] width 60 height 10
click at [163, 62] on input "nelco" at bounding box center [174, 63] width 94 height 11
click at [488, 20] on div "purchasing" at bounding box center [492, 17] width 52 height 17
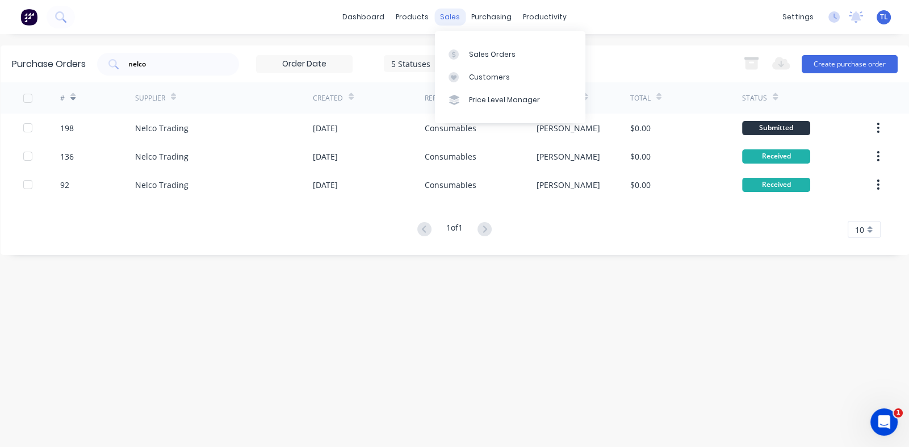
click at [450, 20] on div "sales" at bounding box center [449, 17] width 31 height 17
click at [478, 55] on div "Sales Orders" at bounding box center [492, 54] width 47 height 10
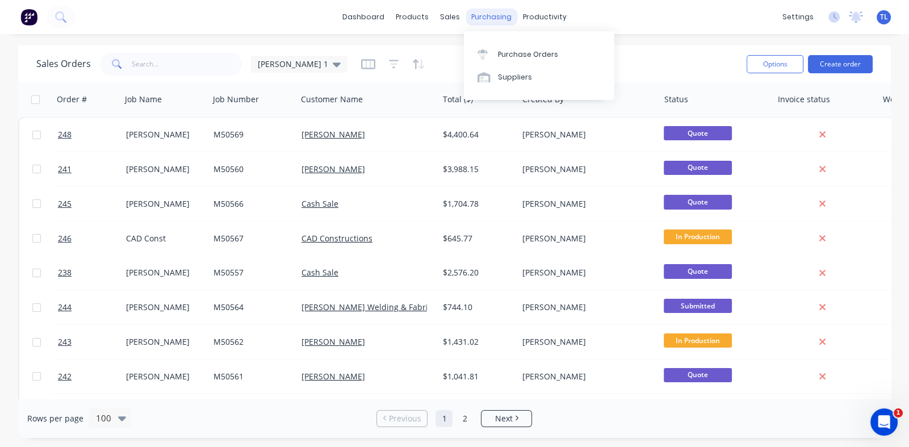
click at [491, 16] on div "purchasing" at bounding box center [492, 17] width 52 height 17
click at [509, 55] on div "Purchase Orders" at bounding box center [528, 54] width 60 height 10
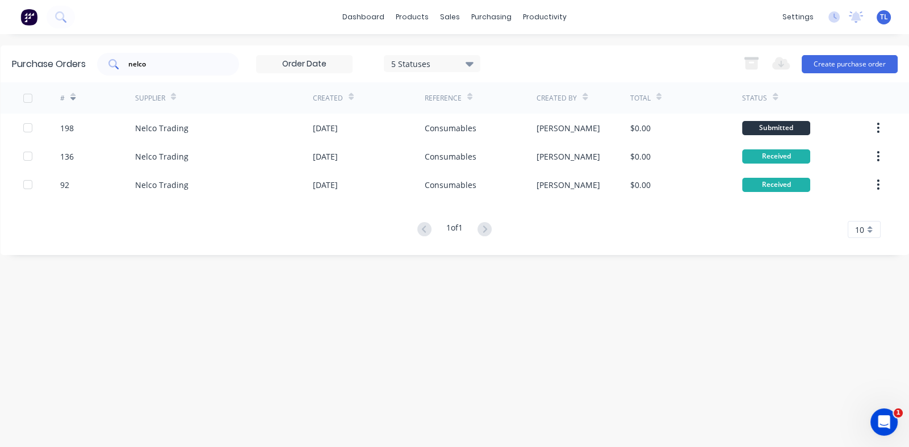
click at [198, 61] on input "nelco" at bounding box center [174, 63] width 94 height 11
type input "n"
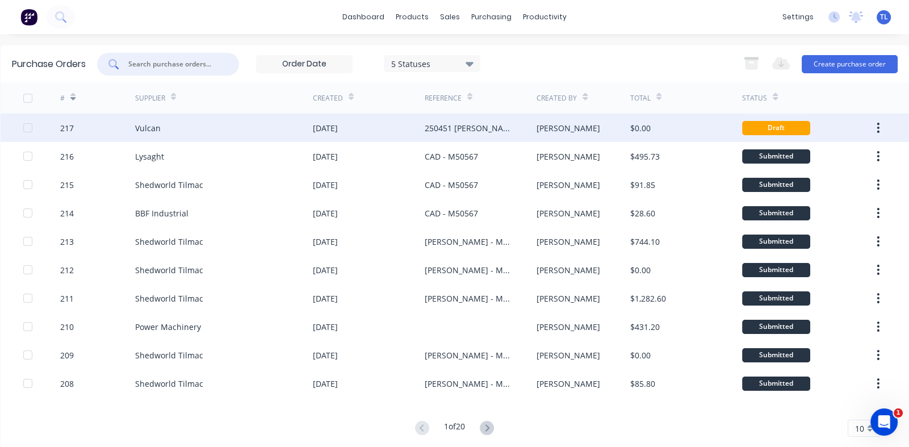
click at [65, 128] on div "217" at bounding box center [67, 128] width 14 height 12
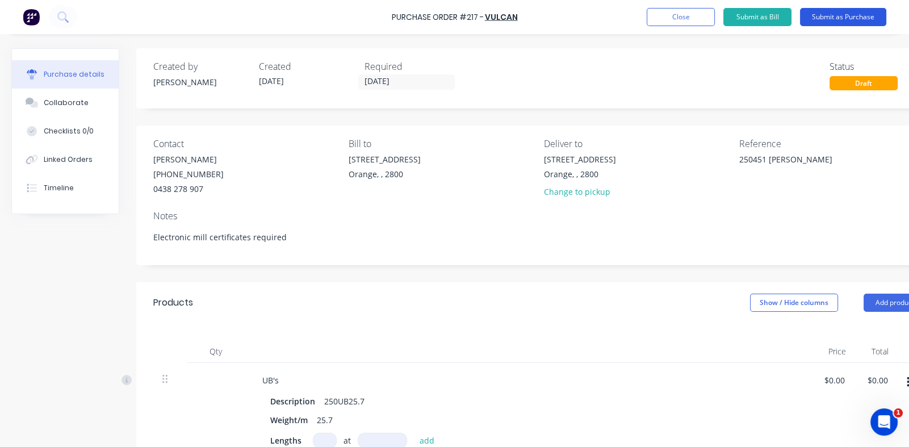
click at [829, 14] on button "Submit as Purchase" at bounding box center [843, 17] width 86 height 18
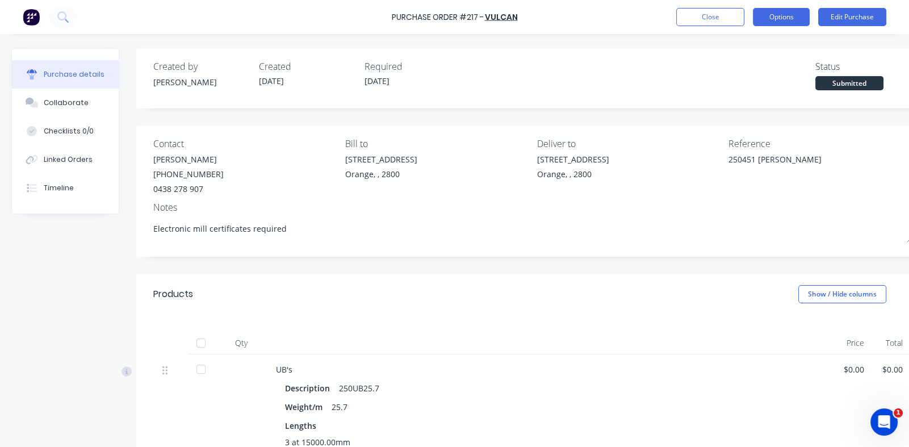
click at [784, 18] on button "Options" at bounding box center [781, 17] width 57 height 18
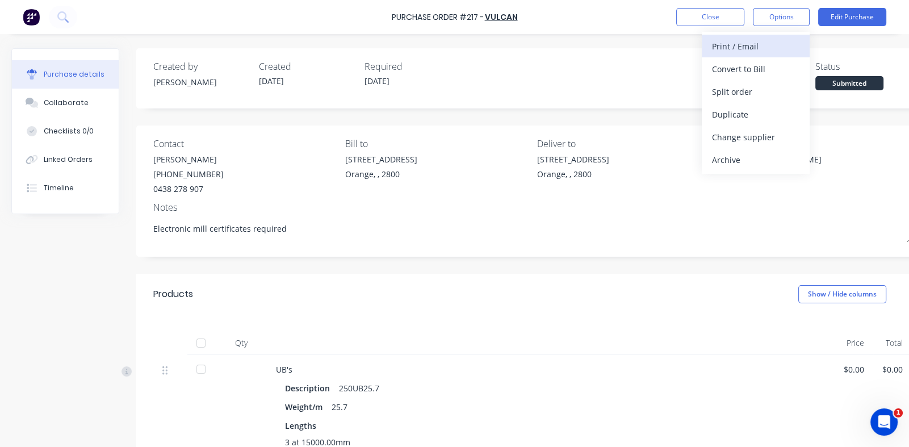
click at [731, 44] on div "Print / Email" at bounding box center [755, 46] width 87 height 16
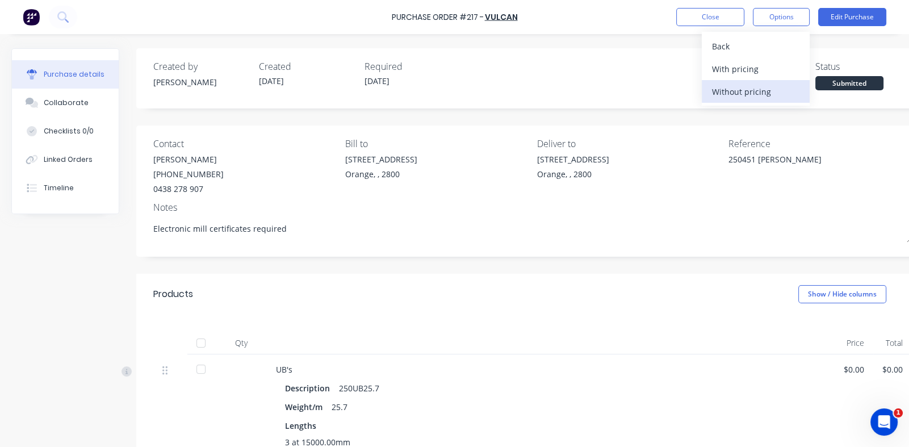
click at [730, 94] on div "Without pricing" at bounding box center [755, 91] width 87 height 16
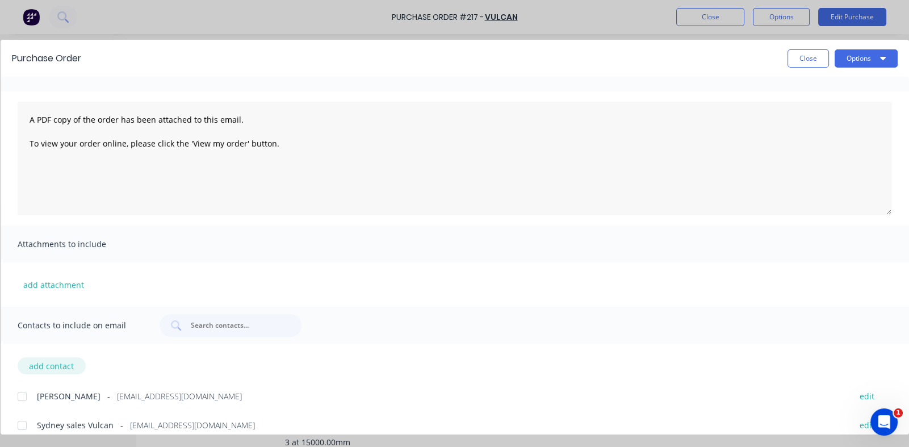
scroll to position [34, 0]
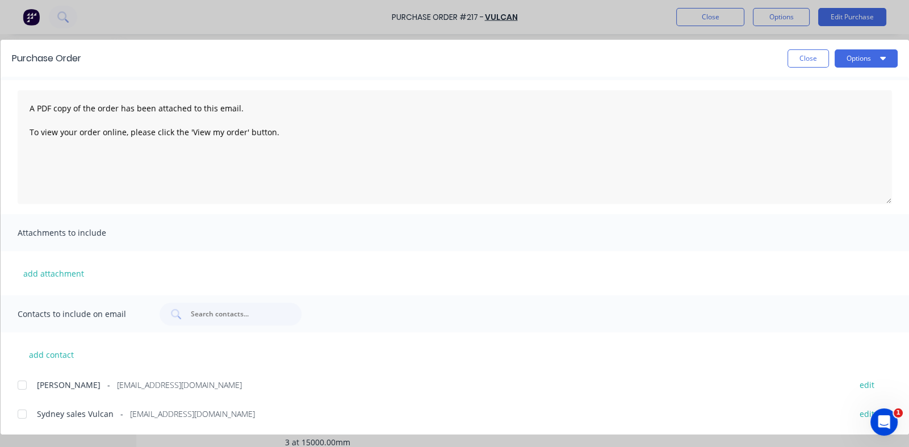
click at [23, 412] on div at bounding box center [22, 414] width 23 height 23
click at [21, 382] on div at bounding box center [22, 385] width 23 height 23
click at [855, 58] on button "Options" at bounding box center [866, 58] width 63 height 18
click at [812, 132] on div "Email" at bounding box center [843, 132] width 87 height 16
click at [806, 59] on button "Close" at bounding box center [808, 58] width 41 height 18
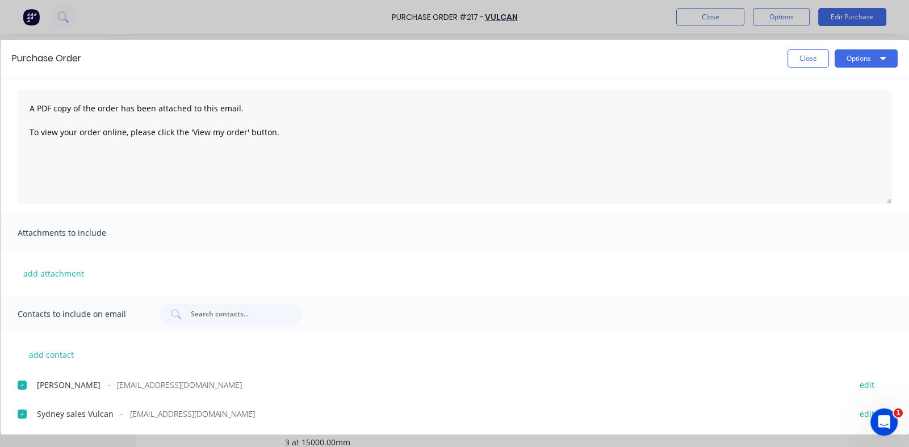
type textarea "x"
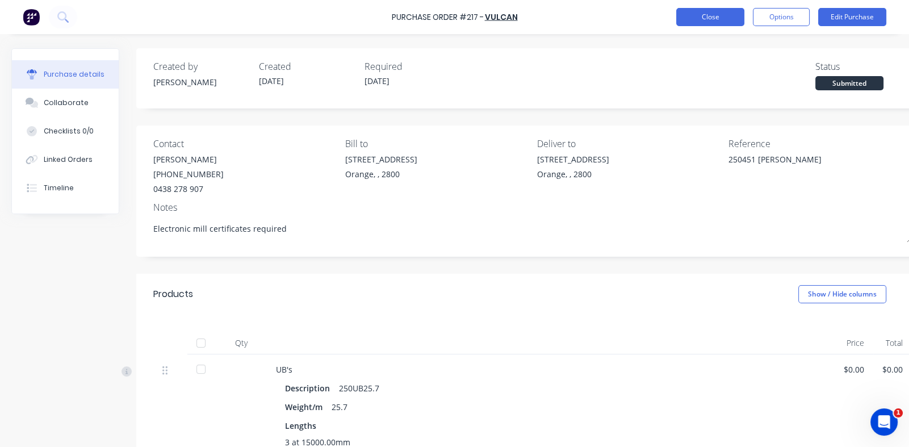
click at [716, 13] on button "Close" at bounding box center [710, 17] width 68 height 18
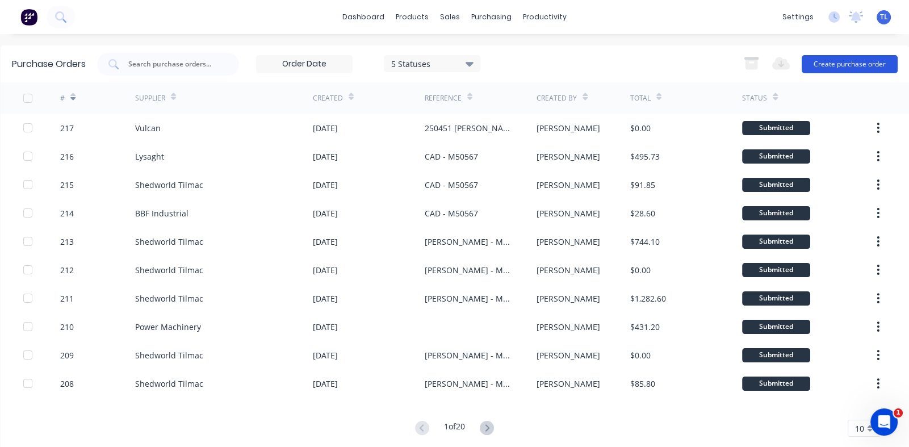
click at [831, 63] on button "Create purchase order" at bounding box center [850, 64] width 96 height 18
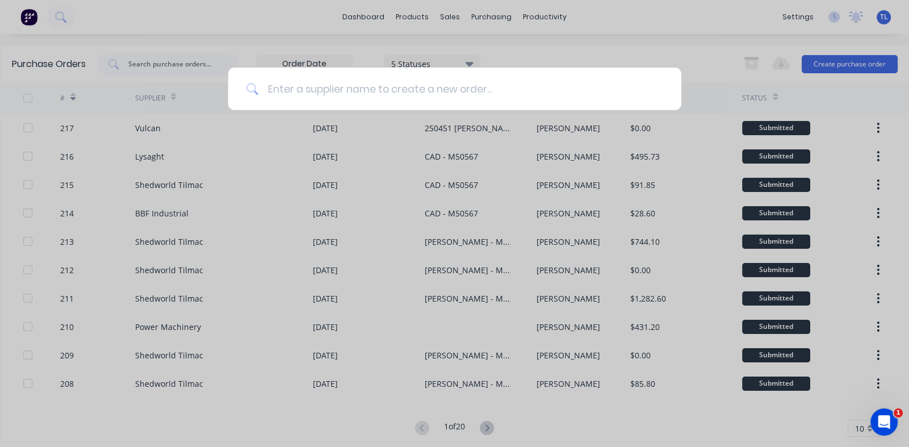
click at [304, 90] on input at bounding box center [460, 89] width 405 height 43
type input "vul"
type input "nelco"
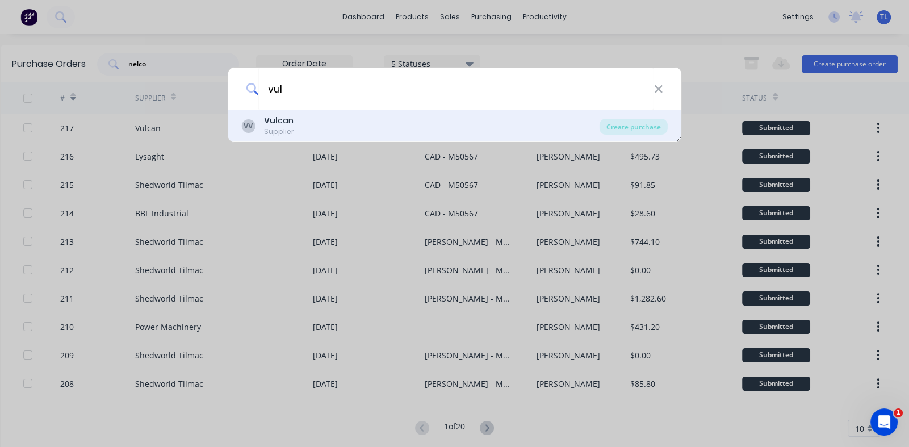
click at [279, 130] on div "Supplier" at bounding box center [279, 132] width 30 height 10
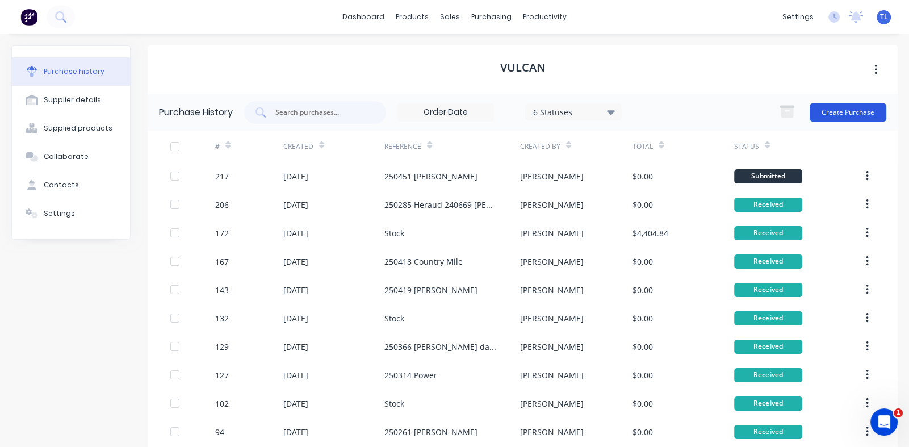
click at [828, 111] on button "Create Purchase" at bounding box center [848, 112] width 77 height 18
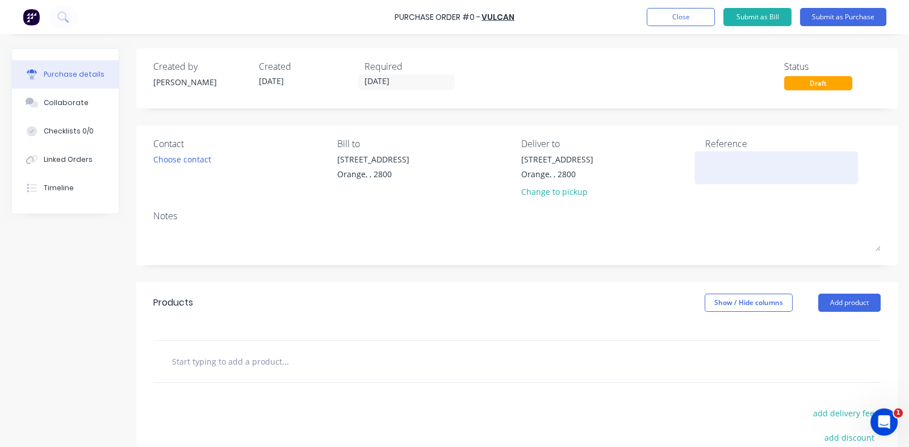
click at [707, 161] on textarea at bounding box center [776, 166] width 142 height 26
click at [708, 161] on textarea at bounding box center [776, 166] width 142 height 26
type textarea "25026"
type textarea "x"
type textarea "250261 Bill"
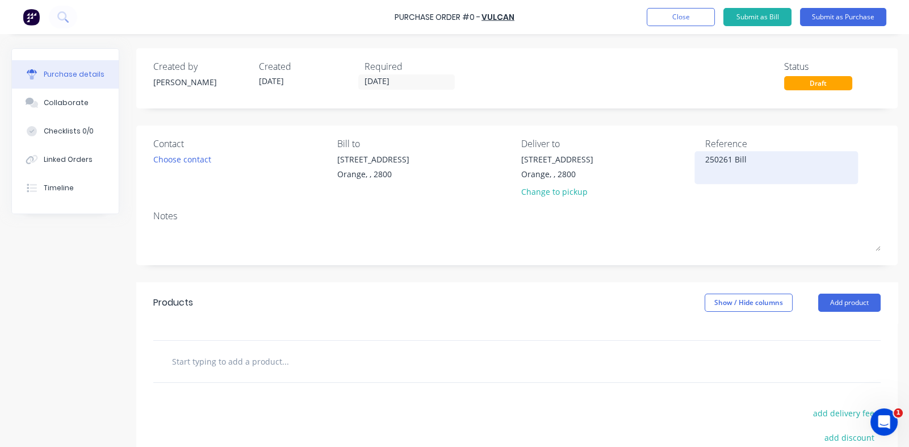
type textarea "x"
type textarea "250261 [PERSON_NAME]"
type textarea "x"
type textarea "250261 Bill"
type textarea "x"
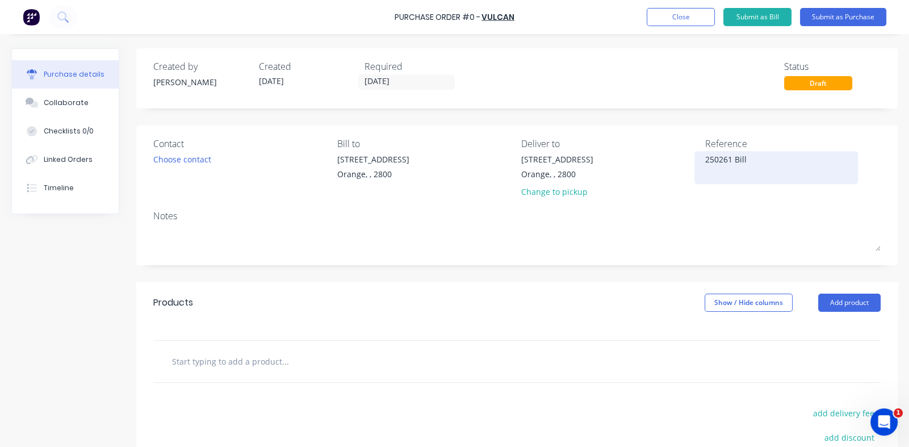
type textarea "250261 Bill"
type textarea "x"
type textarea "250261 Bil"
type textarea "x"
type textarea "250261 Bi"
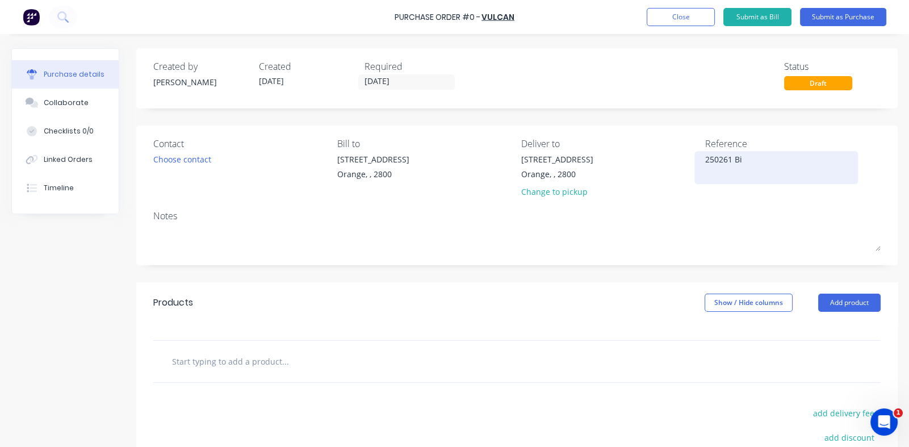
type textarea "x"
type textarea "250261 B"
type textarea "x"
type textarea "250261"
type textarea "x"
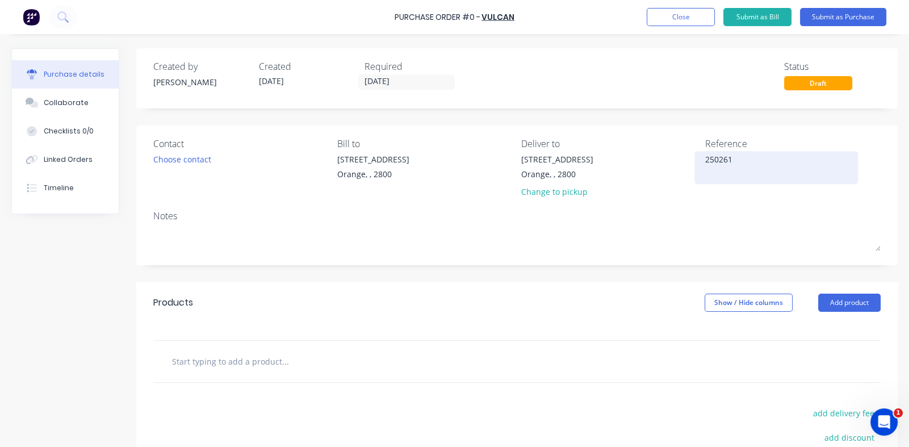
type textarea "250261"
type textarea "x"
type textarea "25026"
type textarea "x"
type textarea "2502"
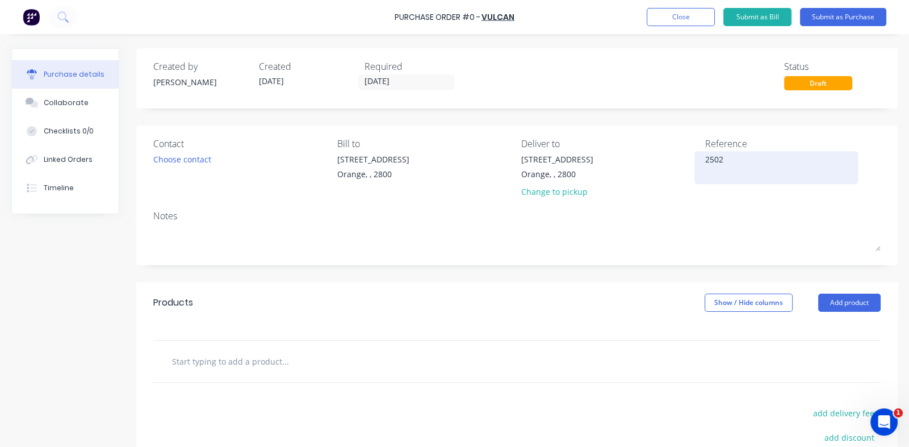
type textarea "x"
type textarea "250"
type textarea "x"
type textarea "25"
type textarea "x"
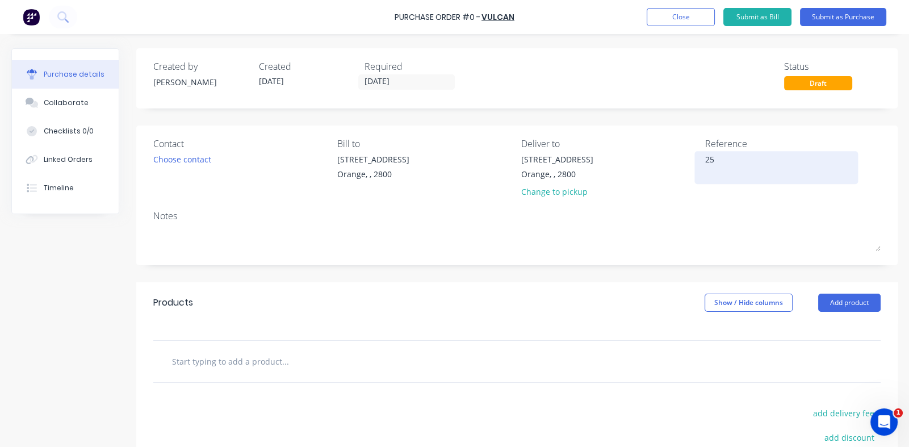
type textarea "2"
click at [705, 164] on div at bounding box center [776, 167] width 142 height 28
click at [705, 157] on div at bounding box center [776, 167] width 142 height 28
click at [705, 159] on textarea at bounding box center [776, 166] width 142 height 26
type textarea "250"
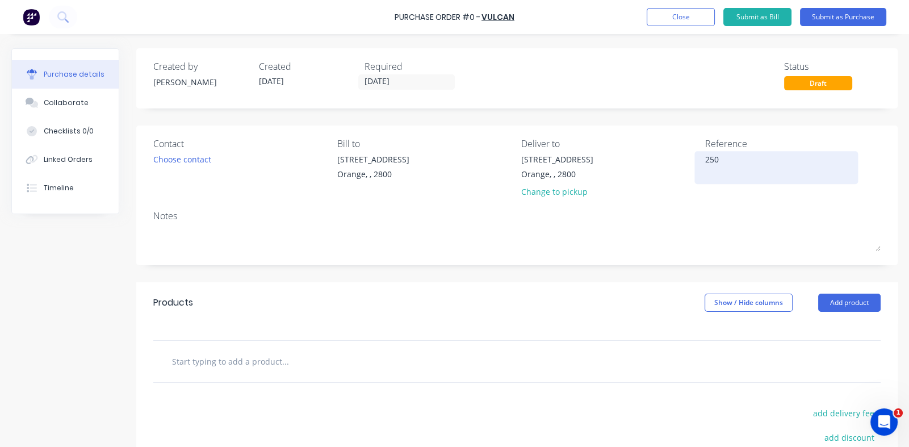
type textarea "x"
type textarea "250352 [PERSON_NAME]"
type textarea "x"
type textarea "250352 [PERSON_NAME]"
type textarea "x"
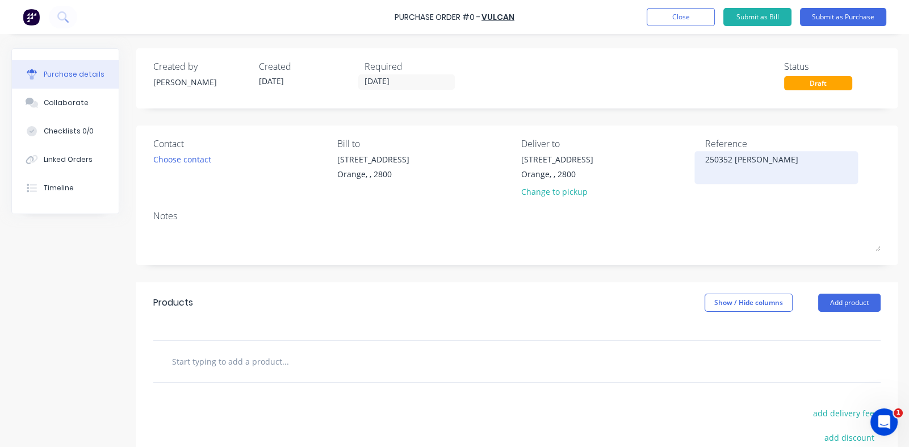
type textarea "[STREET_ADDRESS][PERSON_NAME]"
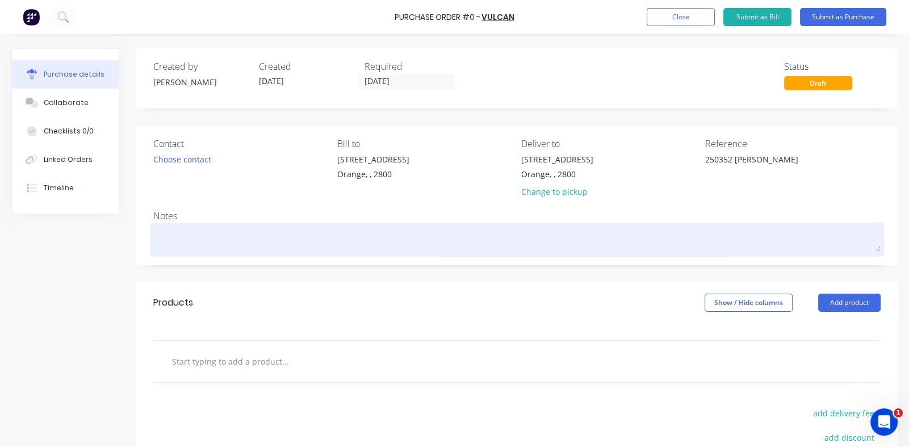
click at [186, 225] on div at bounding box center [517, 239] width 728 height 28
click at [195, 238] on textarea at bounding box center [517, 238] width 728 height 26
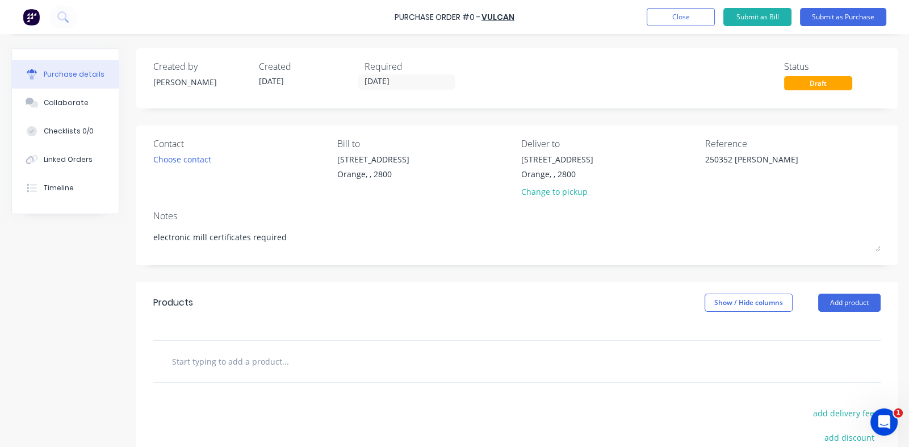
click at [386, 72] on div "Required" at bounding box center [413, 67] width 97 height 14
click at [381, 78] on input "[DATE]" at bounding box center [406, 82] width 95 height 14
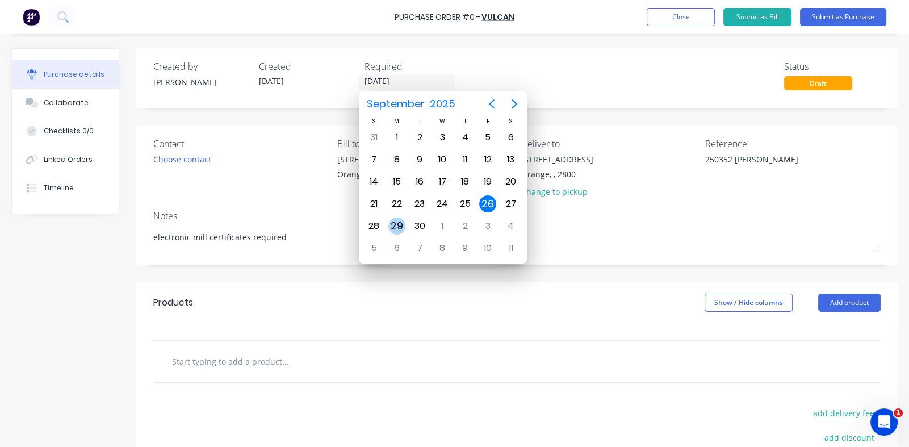
click at [398, 225] on div "29" at bounding box center [396, 226] width 17 height 17
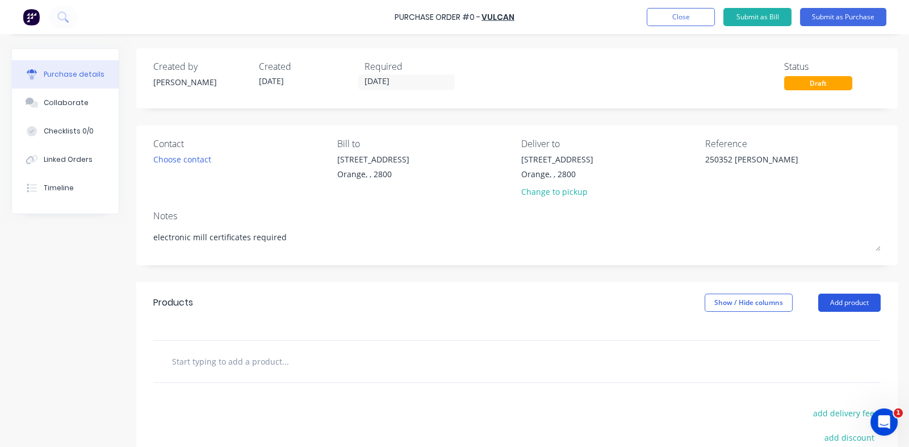
click at [832, 299] on button "Add product" at bounding box center [849, 303] width 62 height 18
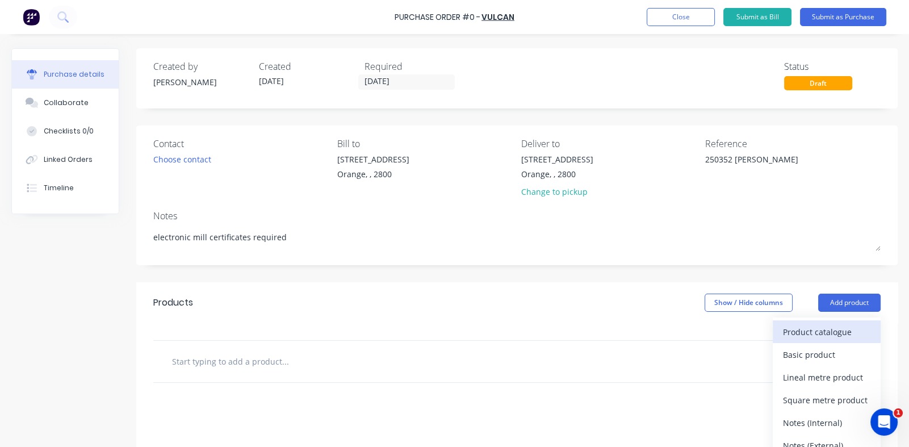
click at [797, 330] on div "Product catalogue" at bounding box center [826, 332] width 87 height 16
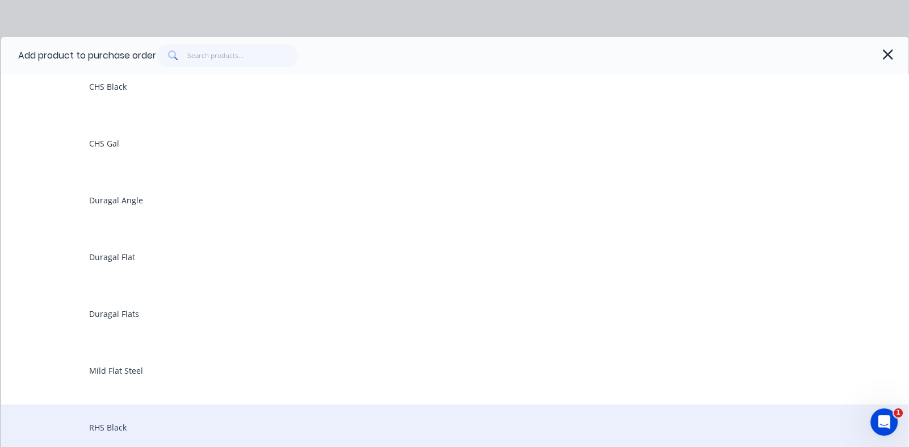
scroll to position [511, 0]
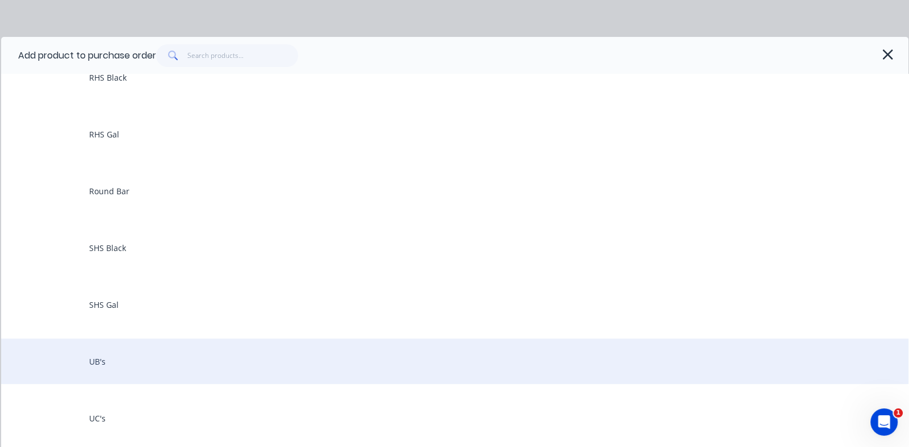
click at [101, 361] on div "UB's" at bounding box center [455, 360] width 908 height 45
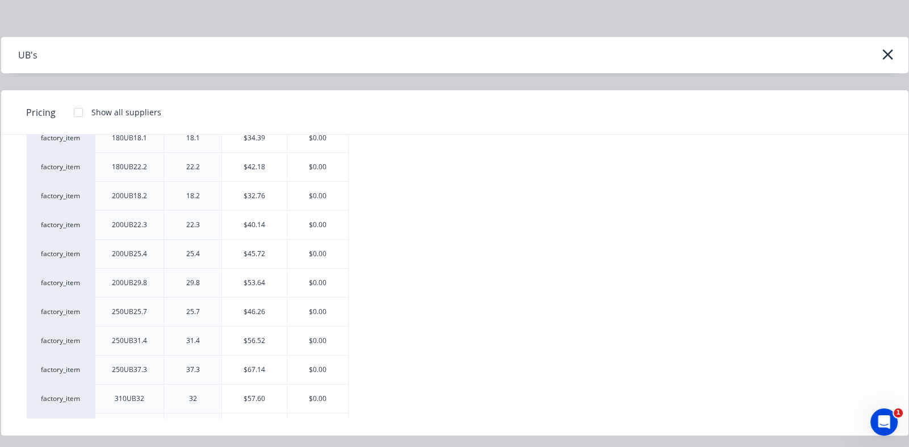
scroll to position [283, 0]
click at [316, 168] on div "$0.00" at bounding box center [317, 169] width 61 height 28
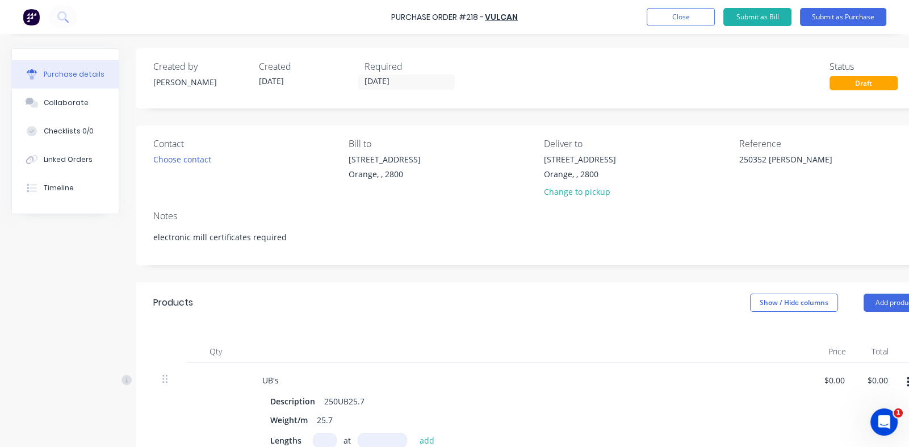
scroll to position [279, 0]
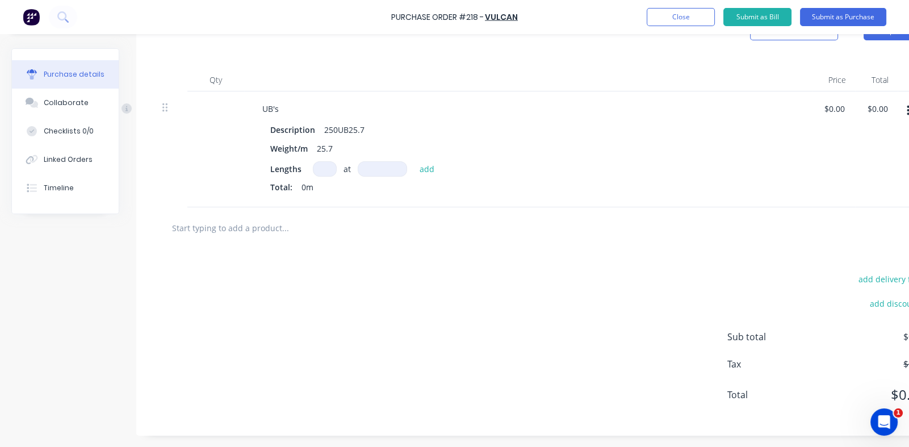
click at [367, 161] on input at bounding box center [382, 168] width 49 height 15
click at [324, 164] on input at bounding box center [325, 168] width 24 height 15
click at [428, 162] on button "add" at bounding box center [427, 169] width 27 height 14
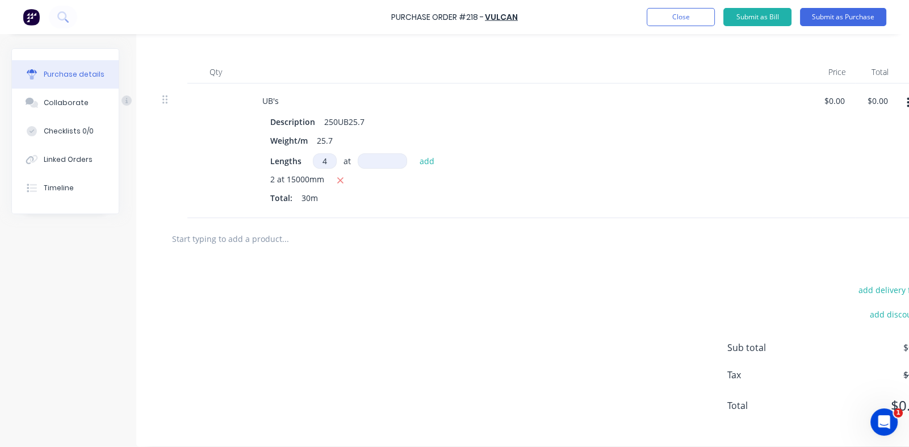
click at [381, 165] on input at bounding box center [382, 160] width 49 height 15
click at [421, 161] on button "add" at bounding box center [427, 161] width 27 height 14
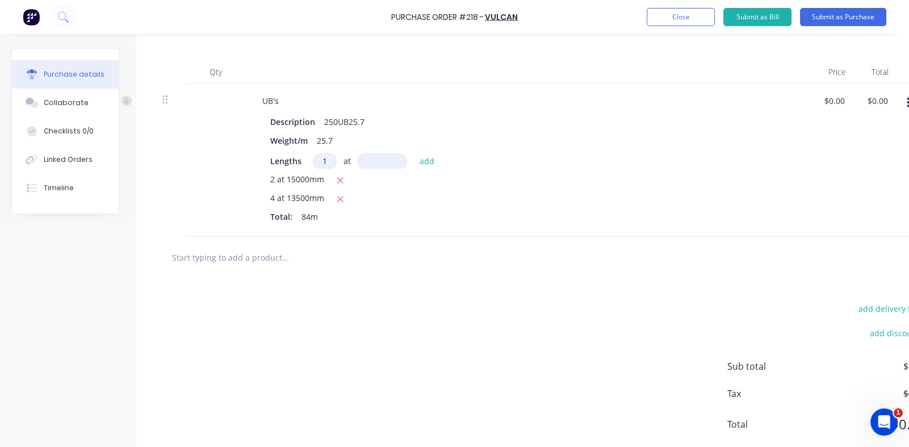
click at [370, 160] on input at bounding box center [382, 160] width 49 height 15
click at [428, 165] on button "add" at bounding box center [427, 161] width 27 height 14
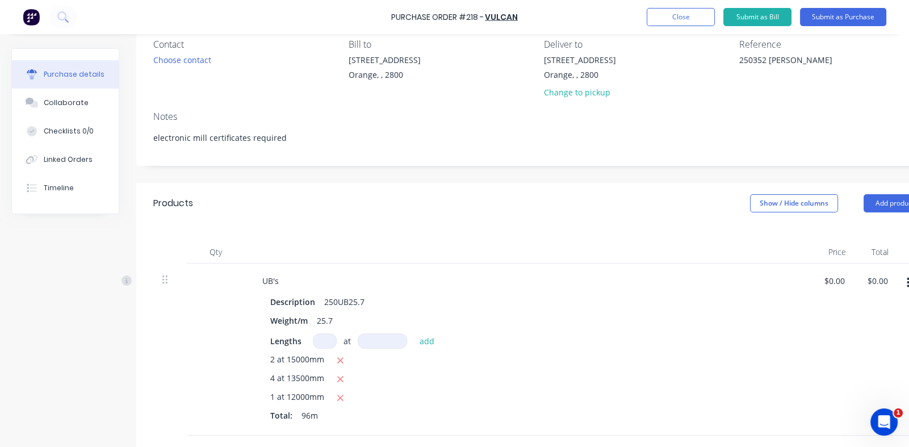
scroll to position [166, 0]
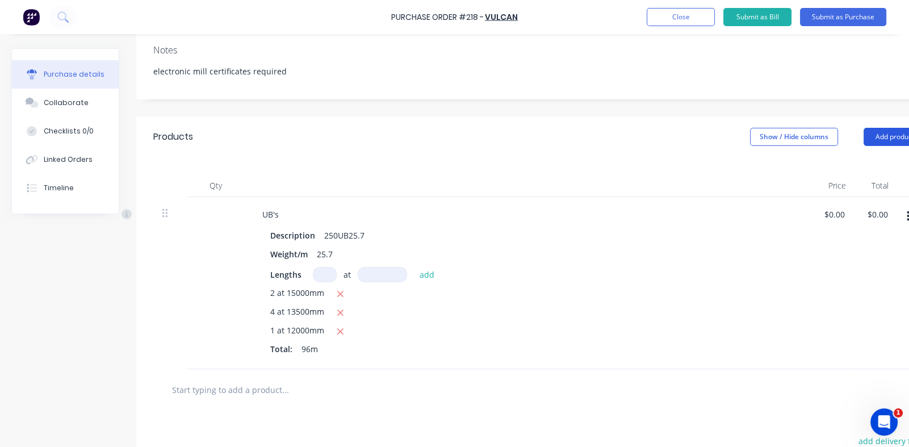
click at [880, 136] on button "Add product" at bounding box center [895, 137] width 62 height 18
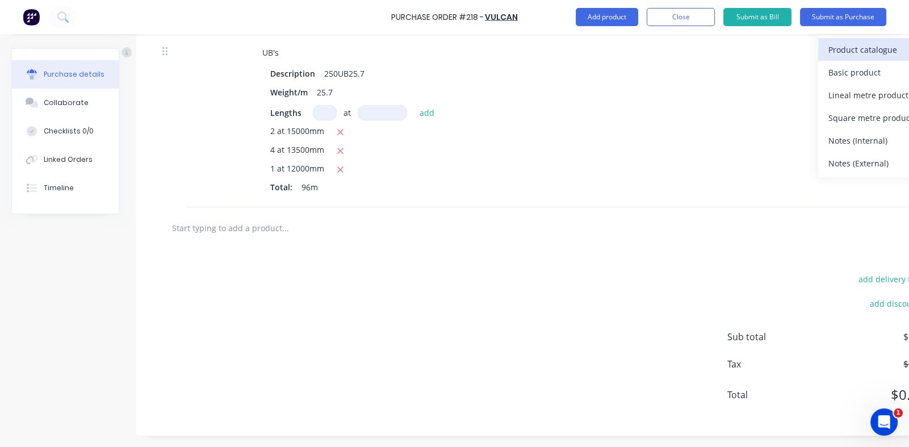
click at [855, 49] on div "Product catalogue" at bounding box center [872, 49] width 87 height 16
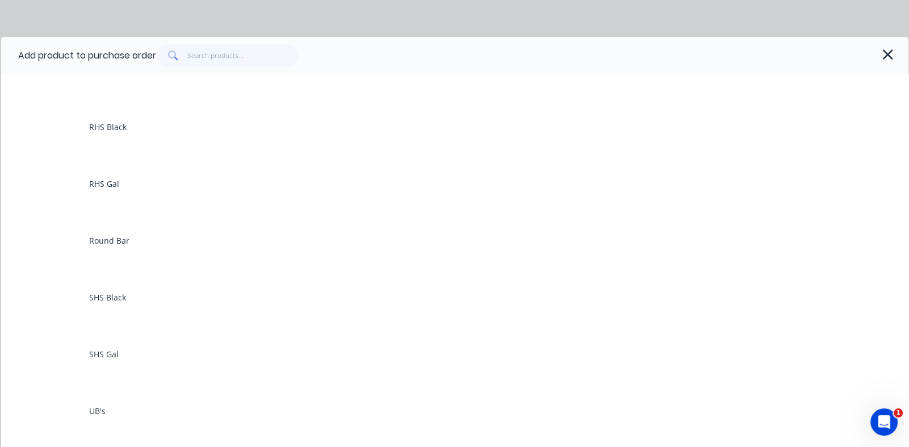
scroll to position [567, 0]
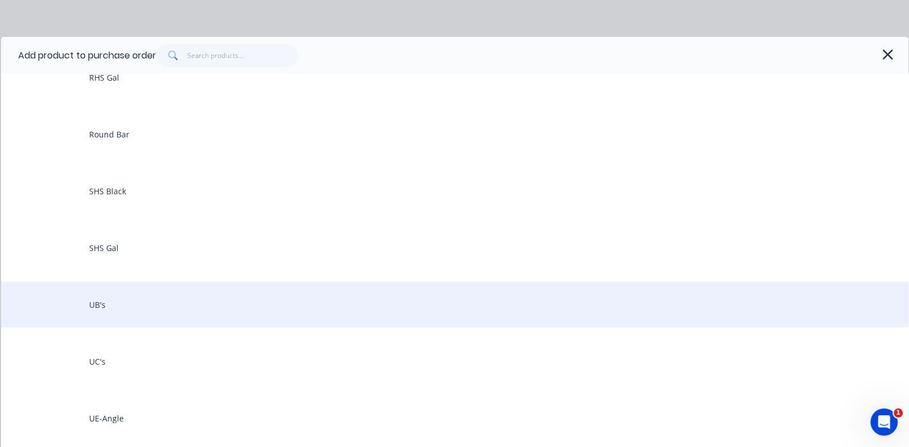
click at [106, 304] on div "UB's" at bounding box center [455, 304] width 908 height 45
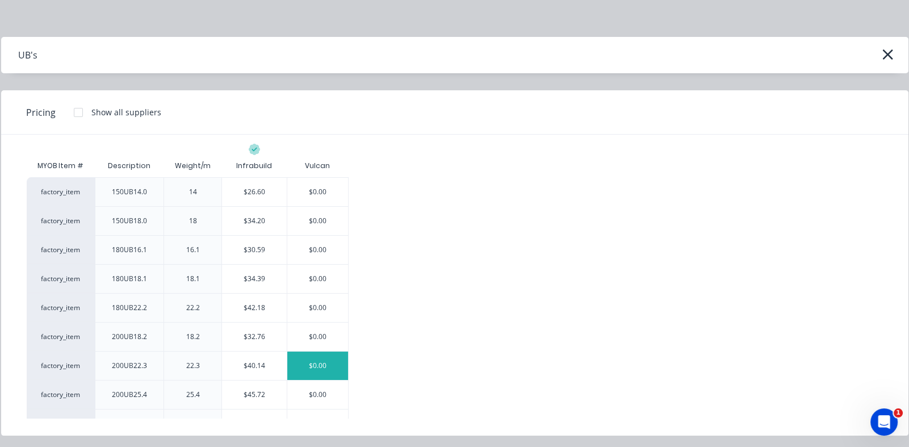
click at [309, 364] on div "$0.00" at bounding box center [317, 366] width 61 height 28
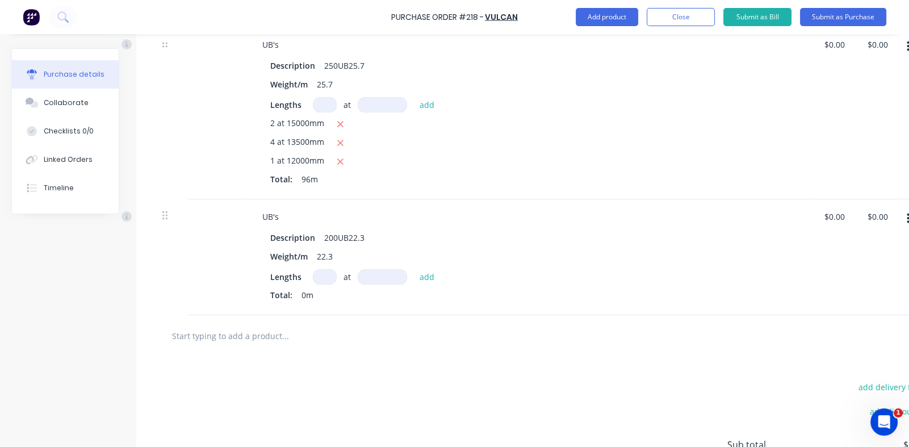
click at [323, 276] on input at bounding box center [325, 276] width 24 height 15
click at [386, 278] on input at bounding box center [383, 276] width 49 height 15
click at [423, 273] on button "add" at bounding box center [428, 277] width 27 height 14
click at [338, 292] on icon "button" at bounding box center [340, 296] width 7 height 10
click at [374, 275] on input at bounding box center [382, 276] width 49 height 15
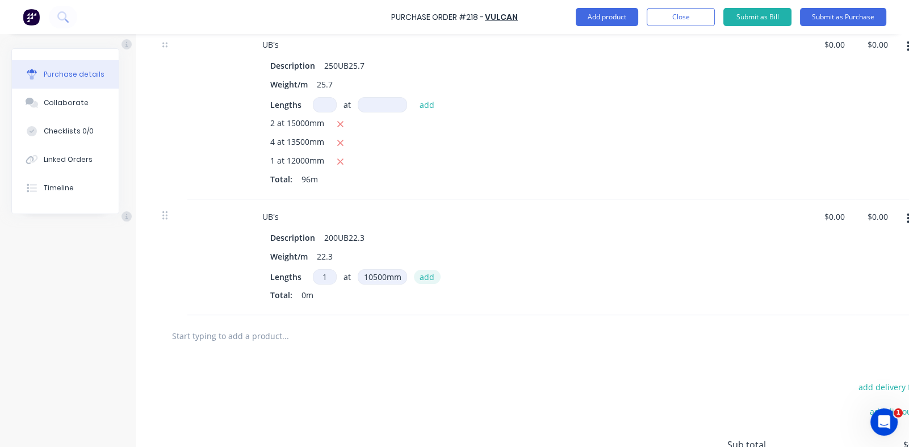
click at [429, 273] on button "add" at bounding box center [427, 277] width 27 height 14
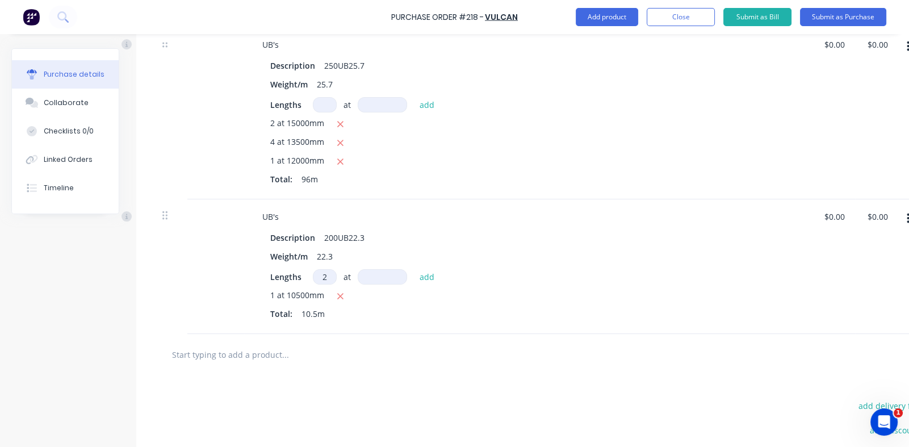
click at [370, 277] on input at bounding box center [382, 276] width 49 height 15
click at [426, 275] on button "add" at bounding box center [427, 277] width 27 height 14
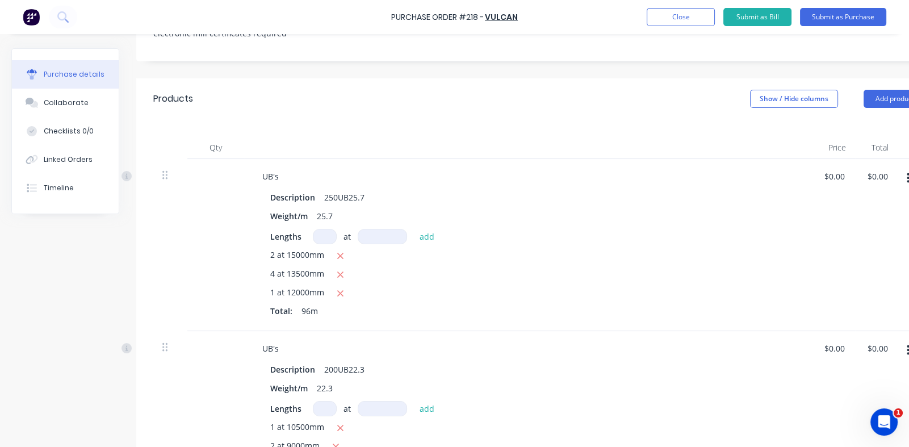
scroll to position [0, 0]
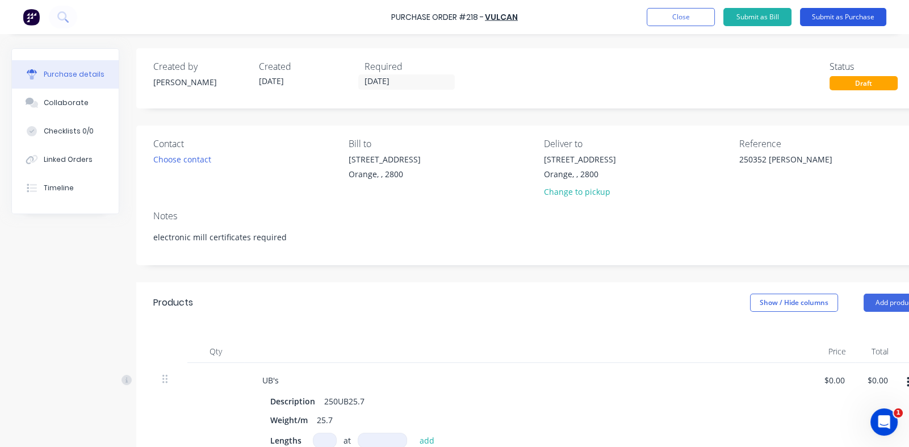
click at [825, 15] on button "Submit as Purchase" at bounding box center [843, 17] width 86 height 18
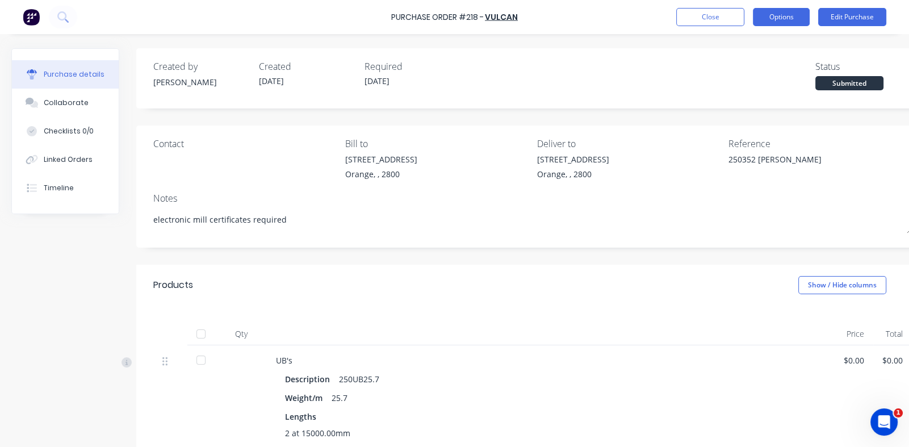
click at [782, 15] on button "Options" at bounding box center [781, 17] width 57 height 18
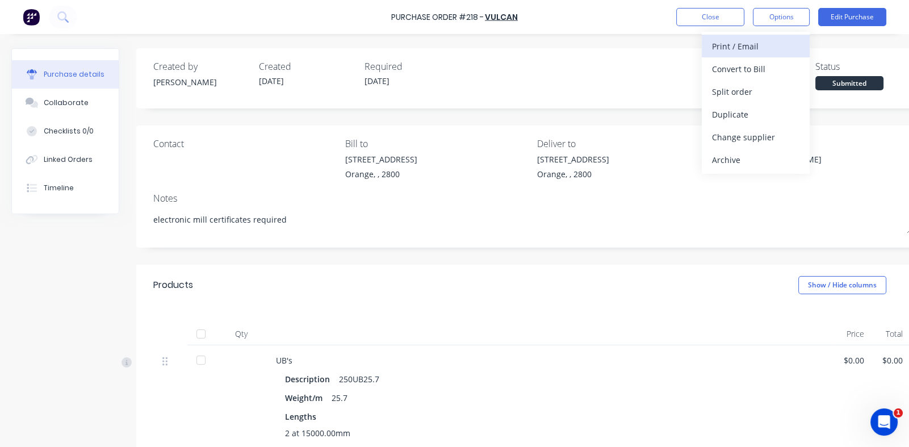
click at [723, 49] on div "Print / Email" at bounding box center [755, 46] width 87 height 16
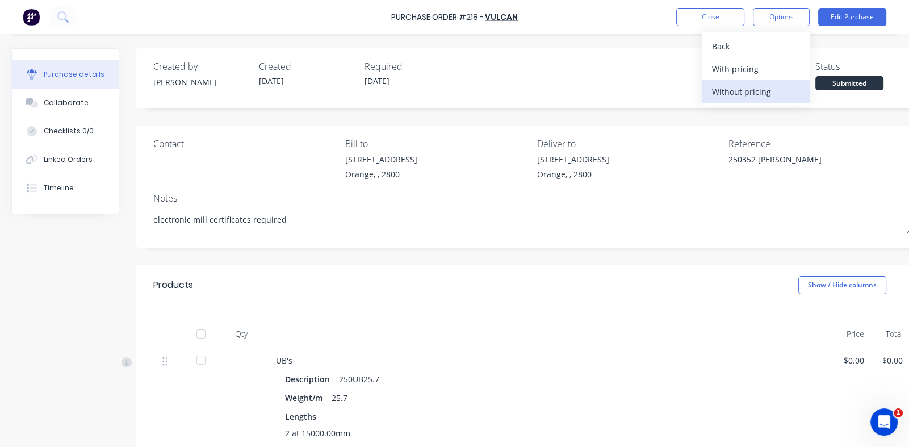
click at [720, 88] on div "Without pricing" at bounding box center [755, 91] width 87 height 16
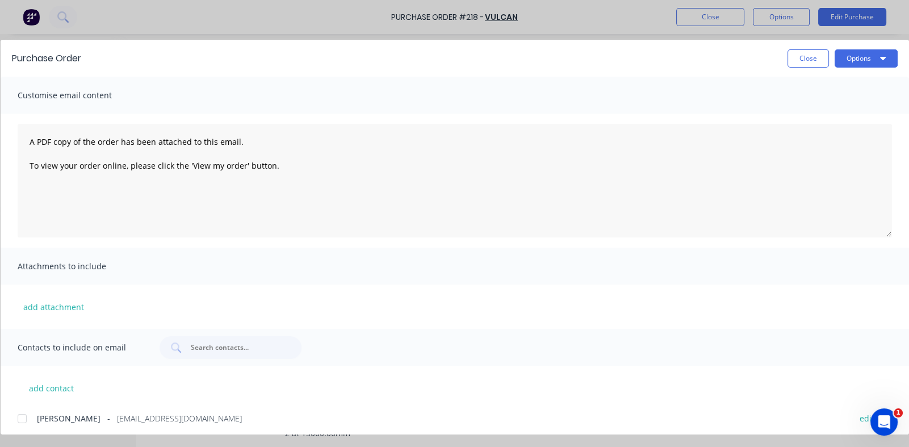
scroll to position [34, 0]
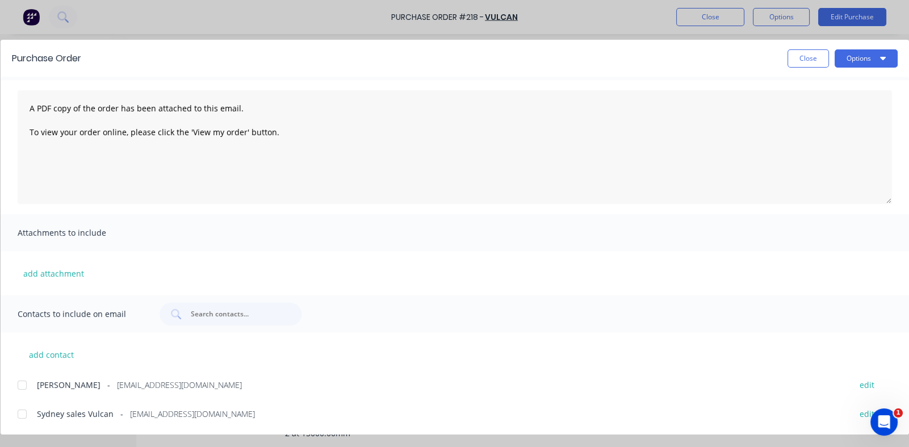
click at [23, 382] on div at bounding box center [22, 385] width 23 height 23
click at [22, 415] on div at bounding box center [22, 414] width 23 height 23
click at [855, 58] on button "Options" at bounding box center [866, 58] width 63 height 18
click at [747, 65] on div "Close Options Preview Print Email" at bounding box center [495, 58] width 805 height 18
click at [814, 57] on button "Close" at bounding box center [808, 58] width 41 height 18
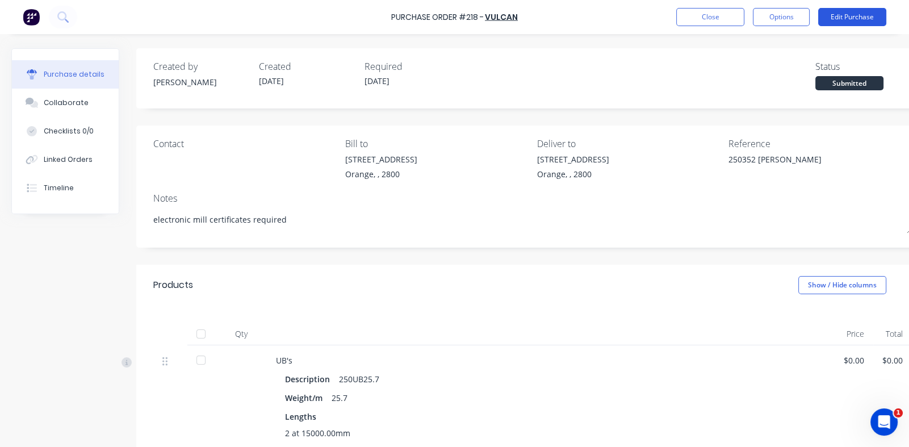
click at [839, 14] on button "Edit Purchase" at bounding box center [852, 17] width 68 height 18
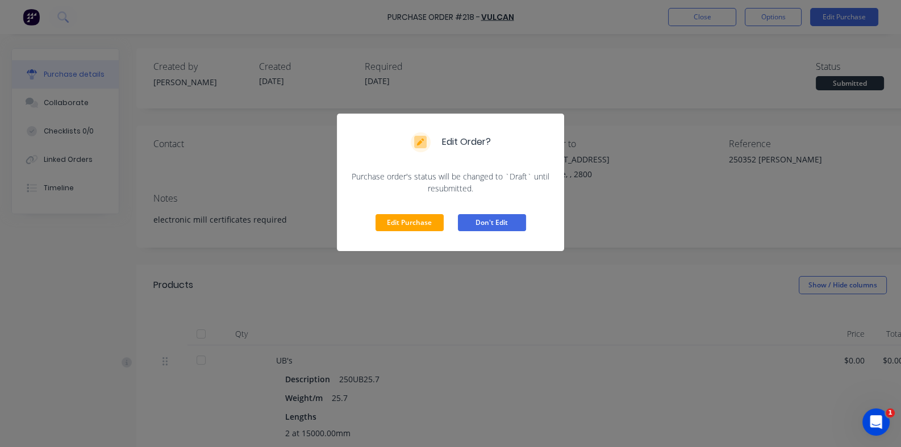
click at [488, 219] on button "Don't Edit" at bounding box center [492, 222] width 68 height 17
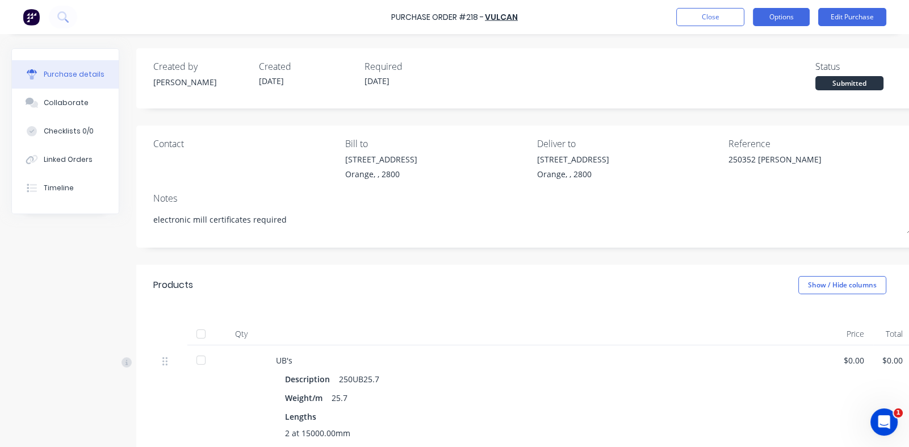
click at [787, 14] on button "Options" at bounding box center [781, 17] width 57 height 18
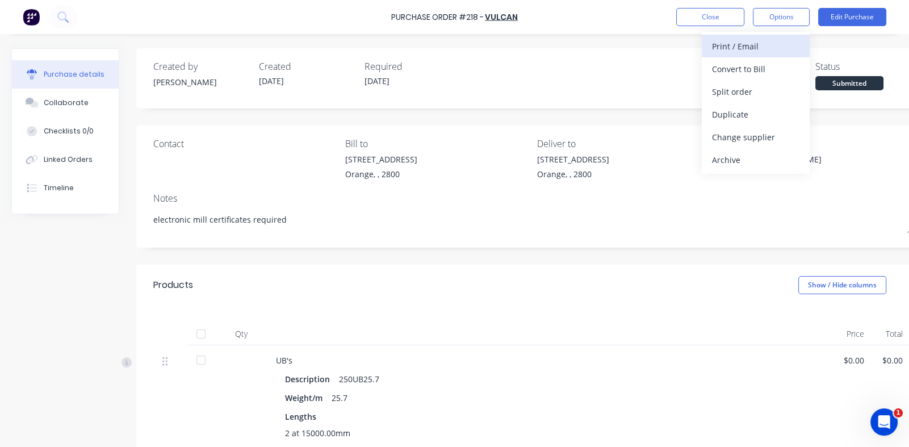
click at [744, 43] on div "Print / Email" at bounding box center [755, 46] width 87 height 16
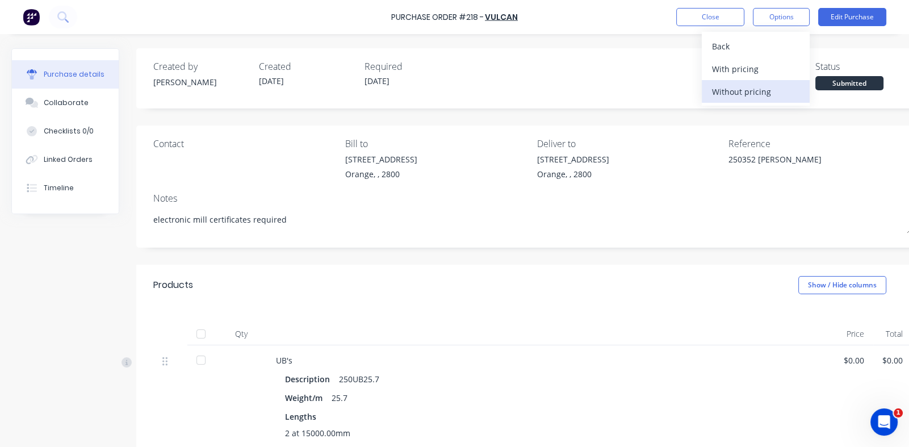
click at [729, 91] on div "Without pricing" at bounding box center [755, 91] width 87 height 16
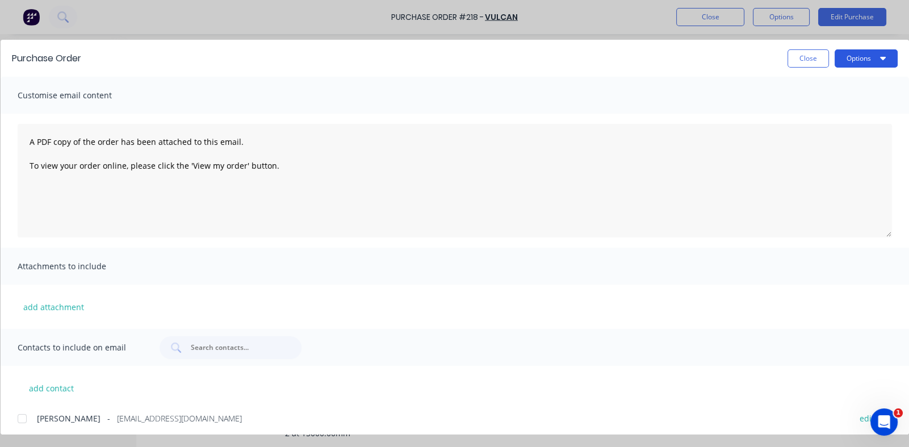
click at [849, 53] on button "Options" at bounding box center [866, 58] width 63 height 18
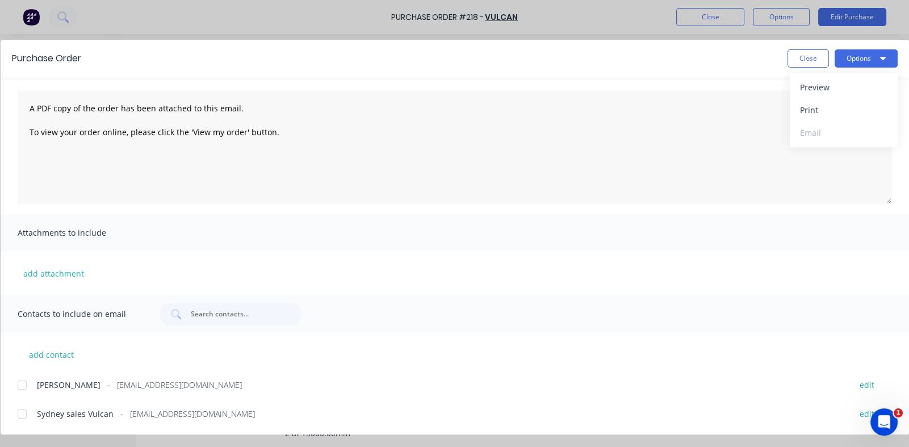
click at [24, 383] on div at bounding box center [22, 385] width 23 height 23
click at [23, 413] on div at bounding box center [22, 414] width 23 height 23
click at [851, 55] on button "Options" at bounding box center [866, 58] width 63 height 18
click at [804, 137] on div "Email" at bounding box center [843, 132] width 87 height 16
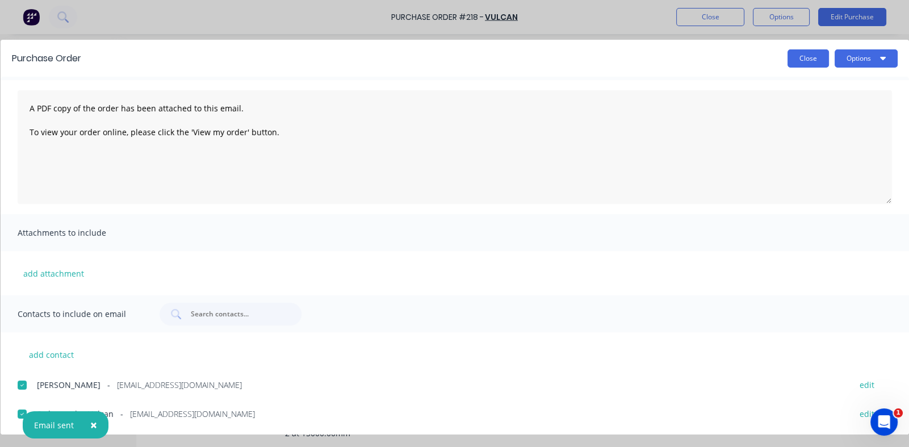
click at [806, 53] on button "Close" at bounding box center [808, 58] width 41 height 18
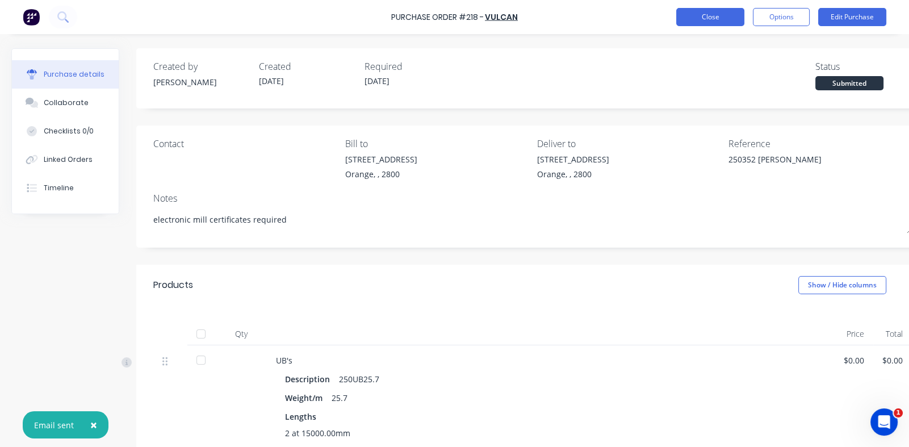
click at [691, 17] on button "Close" at bounding box center [710, 17] width 68 height 18
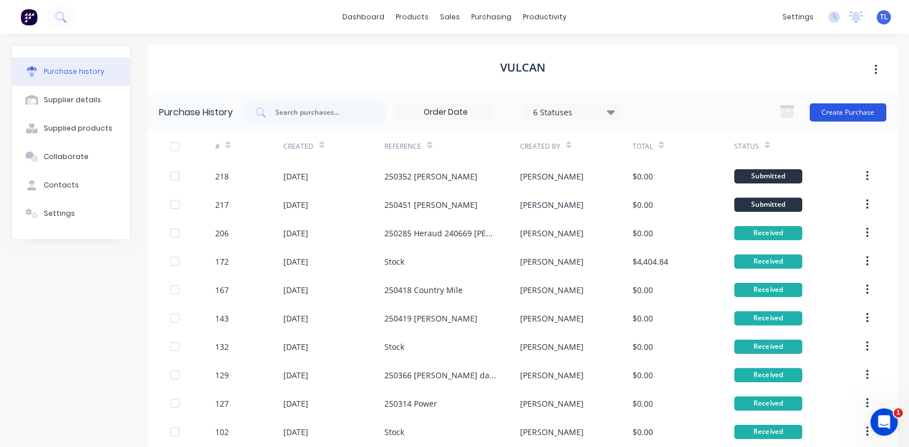
click at [826, 112] on button "Create Purchase" at bounding box center [848, 112] width 77 height 18
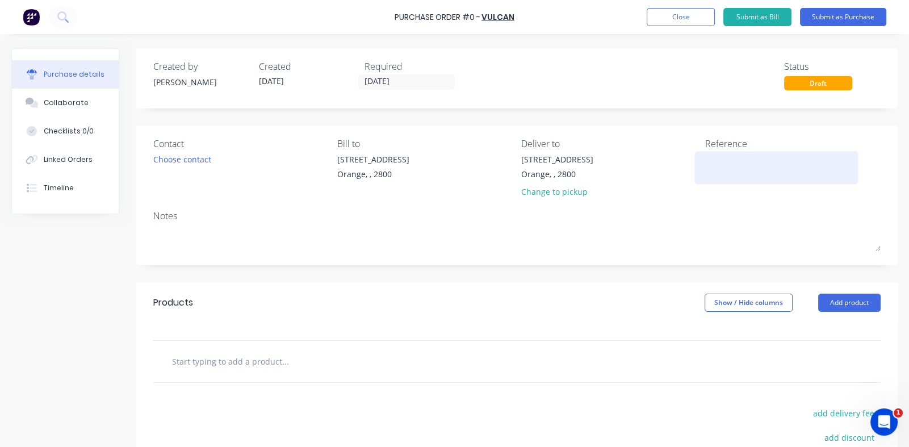
click at [712, 156] on textarea at bounding box center [776, 166] width 142 height 26
click at [705, 160] on textarea at bounding box center [776, 166] width 142 height 26
click at [182, 162] on div "Choose contact" at bounding box center [182, 159] width 58 height 12
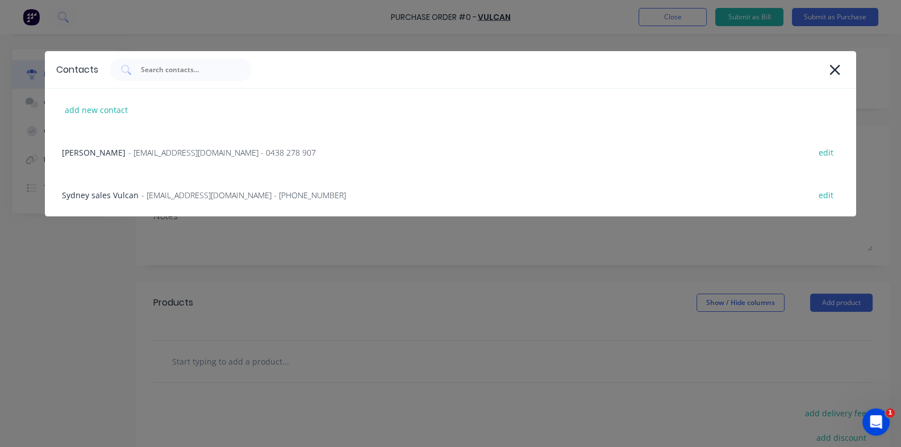
click at [182, 162] on div "[PERSON_NAME] - [EMAIL_ADDRESS][DOMAIN_NAME] - 0438 278 907 edit" at bounding box center [450, 152] width 810 height 43
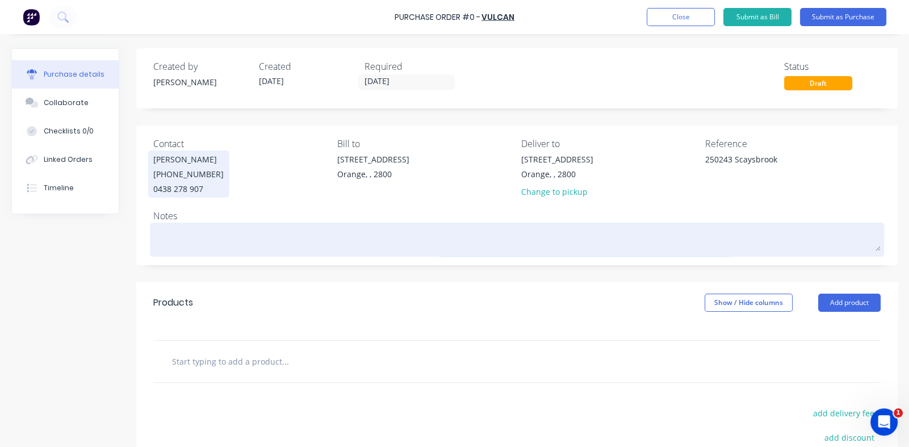
click at [182, 233] on textarea at bounding box center [517, 238] width 728 height 26
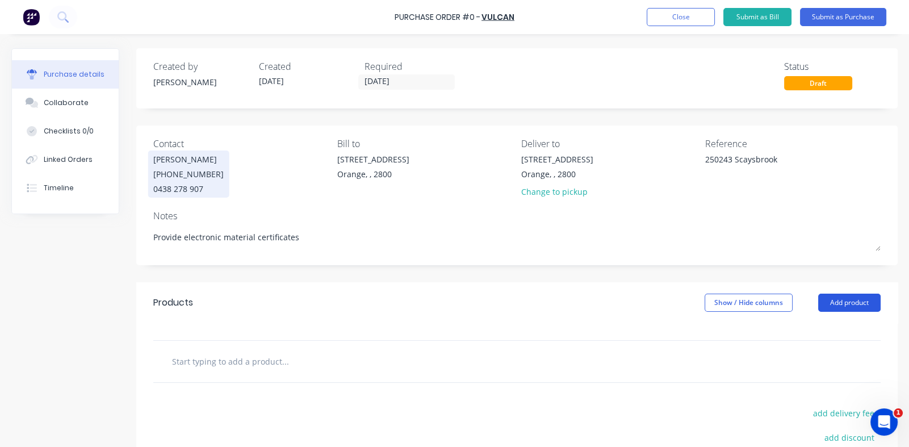
click at [832, 307] on button "Add product" at bounding box center [849, 303] width 62 height 18
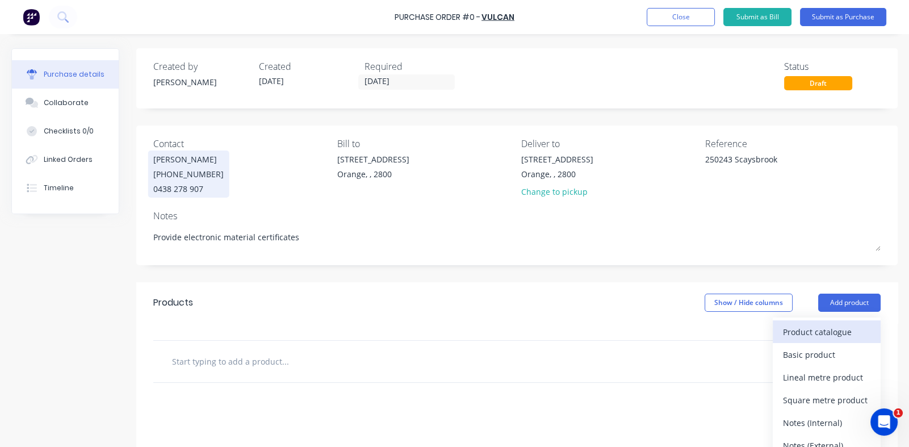
click at [788, 333] on div "Product catalogue" at bounding box center [826, 332] width 87 height 16
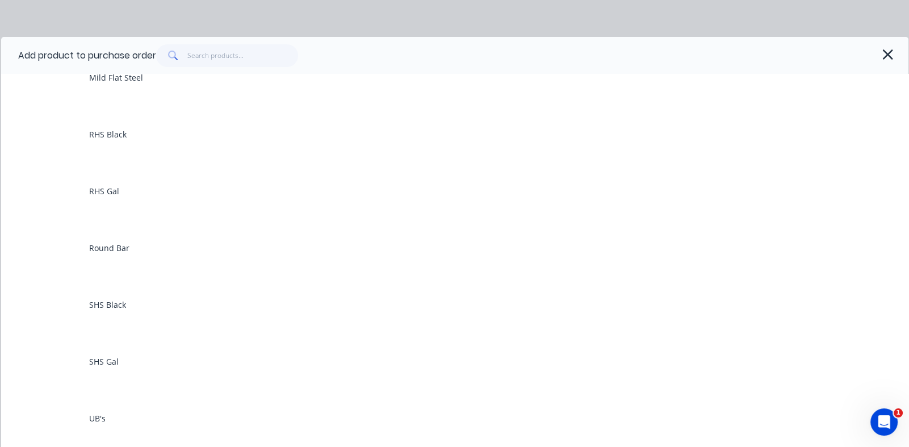
scroll to position [625, 0]
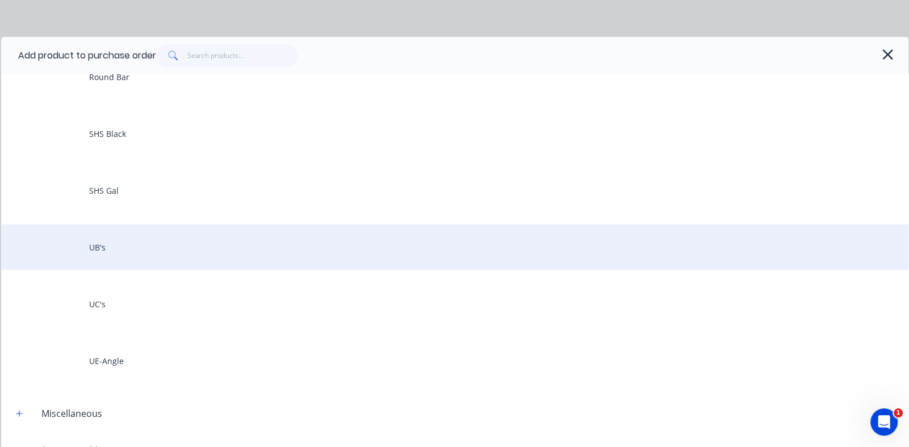
click at [102, 245] on div "UB's" at bounding box center [455, 246] width 908 height 45
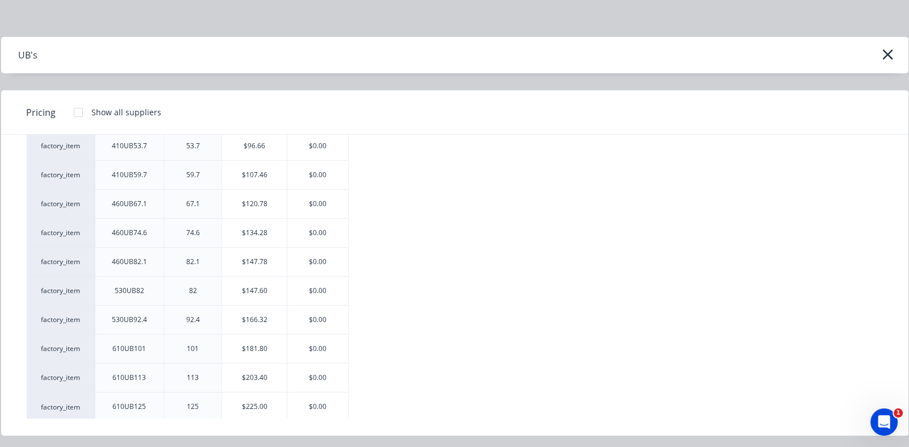
scroll to position [454, 0]
click at [316, 198] on div "$0.00" at bounding box center [317, 201] width 61 height 28
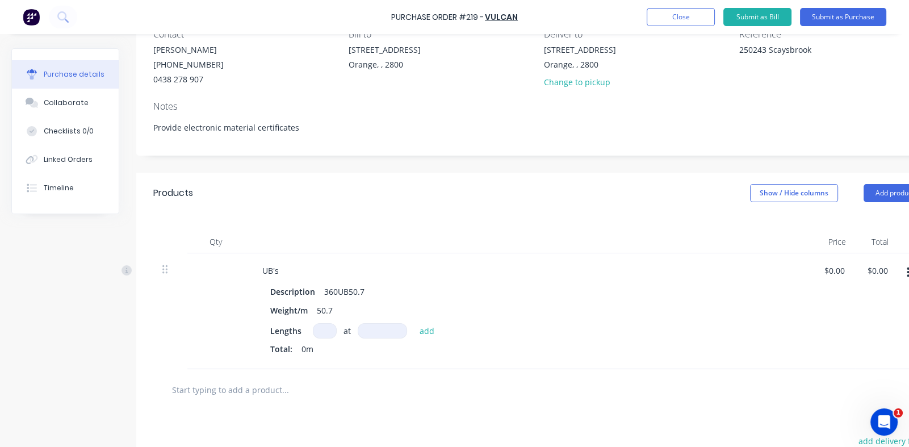
scroll to position [227, 0]
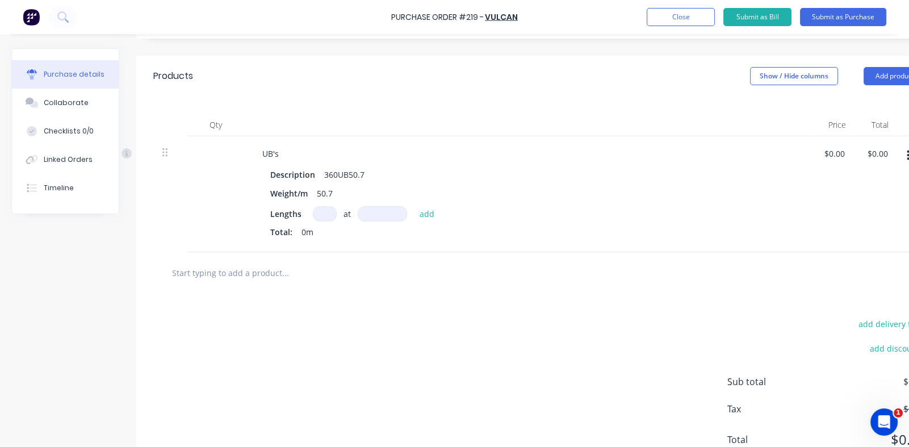
click at [325, 215] on input at bounding box center [325, 213] width 24 height 15
click at [373, 215] on input at bounding box center [382, 213] width 49 height 15
click at [878, 72] on button "Add product" at bounding box center [895, 76] width 62 height 18
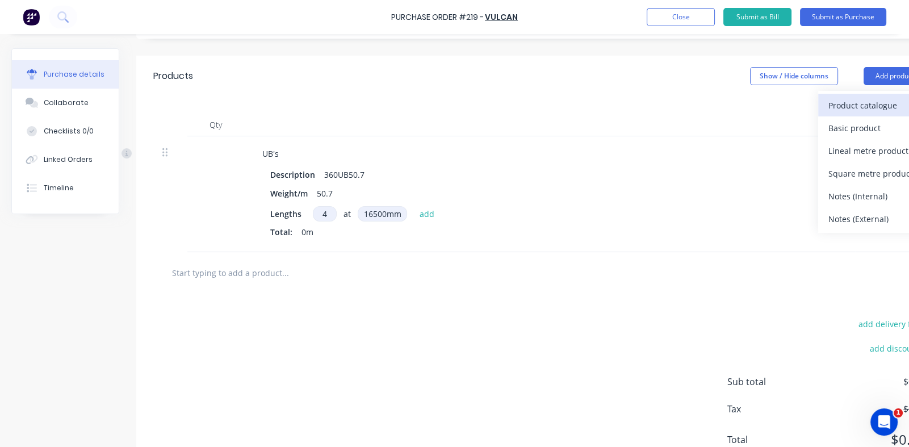
click at [855, 106] on div "Product catalogue" at bounding box center [872, 105] width 87 height 16
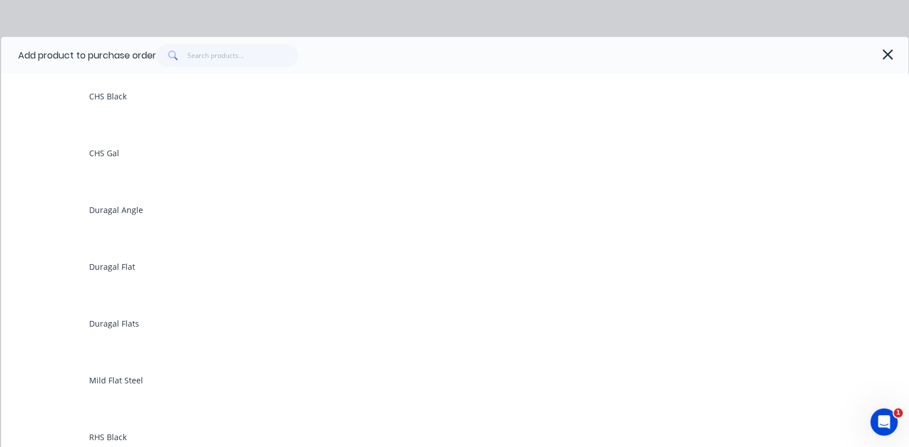
scroll to position [511, 0]
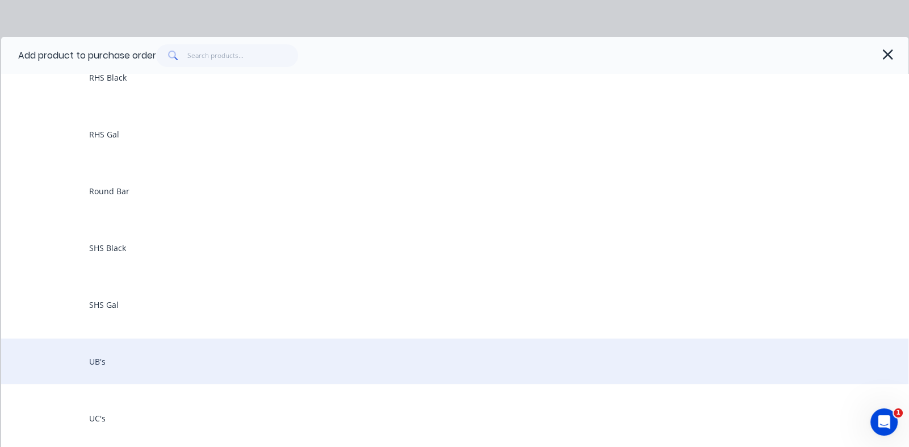
click at [114, 361] on div "UB's" at bounding box center [455, 360] width 908 height 45
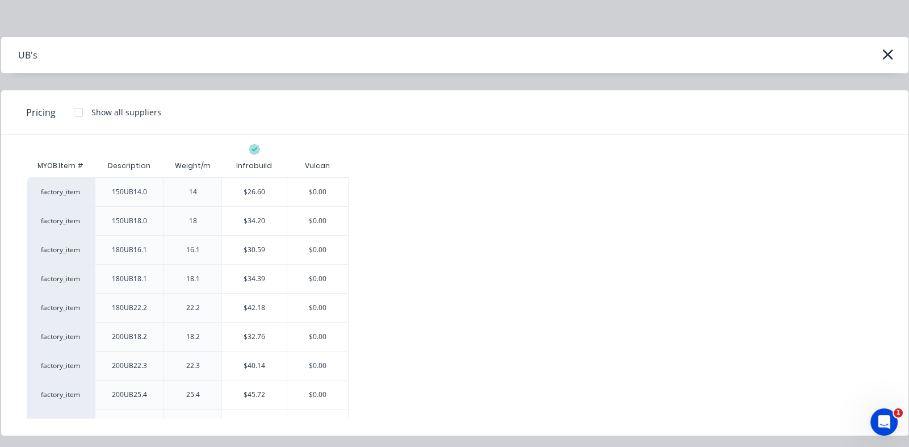
scroll to position [227, 0]
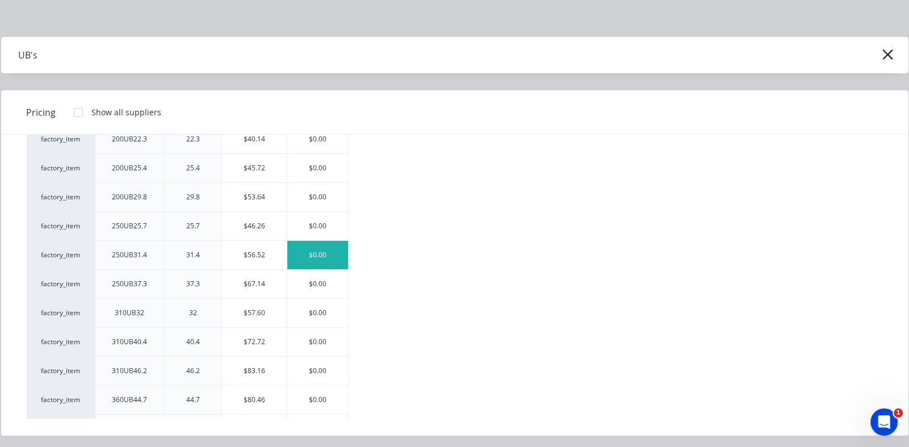
click at [316, 252] on div "$0.00" at bounding box center [317, 255] width 61 height 28
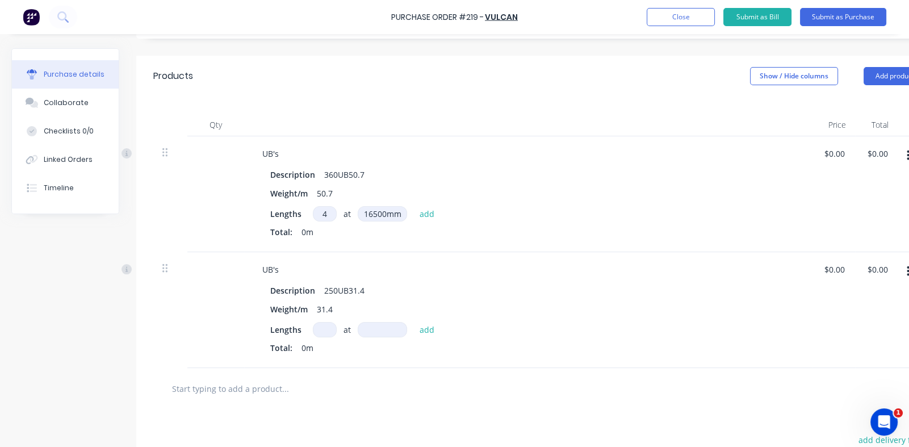
click at [322, 331] on input at bounding box center [325, 329] width 24 height 15
click at [388, 329] on input at bounding box center [382, 329] width 49 height 15
click at [506, 285] on div "Description 250UB31.4" at bounding box center [526, 290] width 520 height 16
drag, startPoint x: 879, startPoint y: 74, endPoint x: 875, endPoint y: 78, distance: 6.0
click at [879, 74] on button "Add product" at bounding box center [895, 76] width 62 height 18
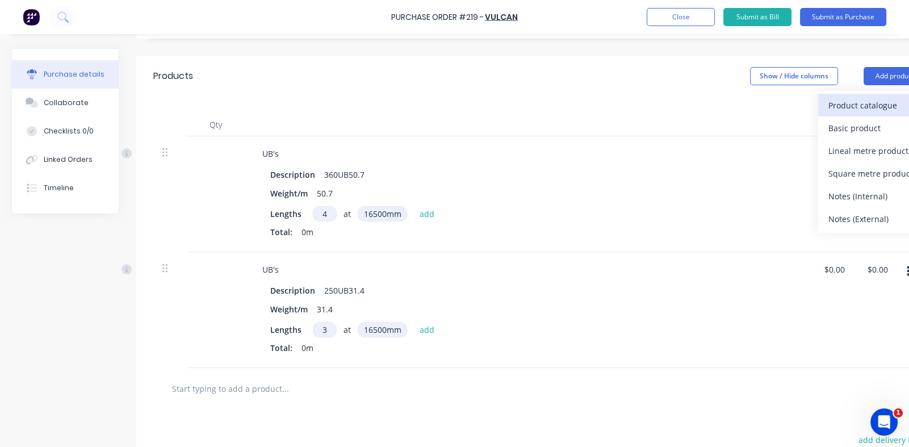
click at [846, 105] on div "Product catalogue" at bounding box center [872, 105] width 87 height 16
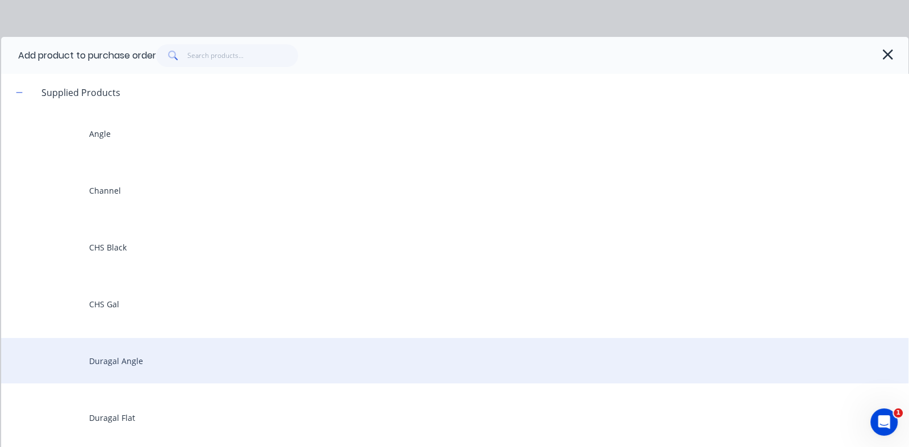
scroll to position [283, 0]
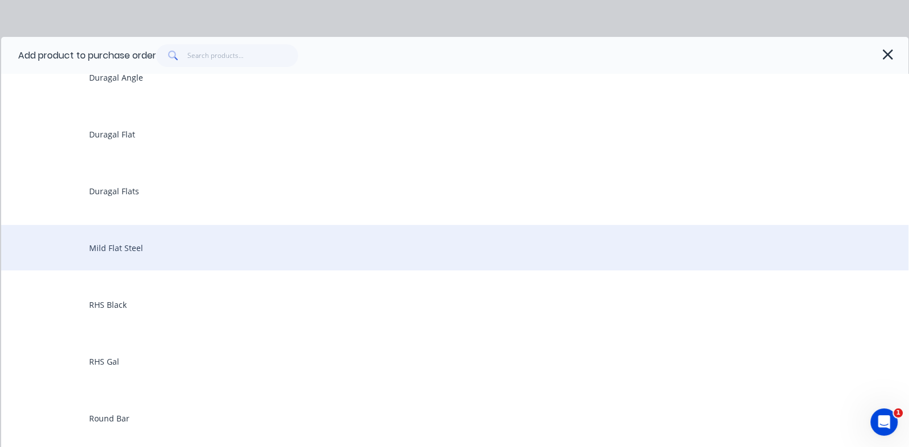
click at [125, 246] on div "Mild Flat Steel" at bounding box center [455, 247] width 908 height 45
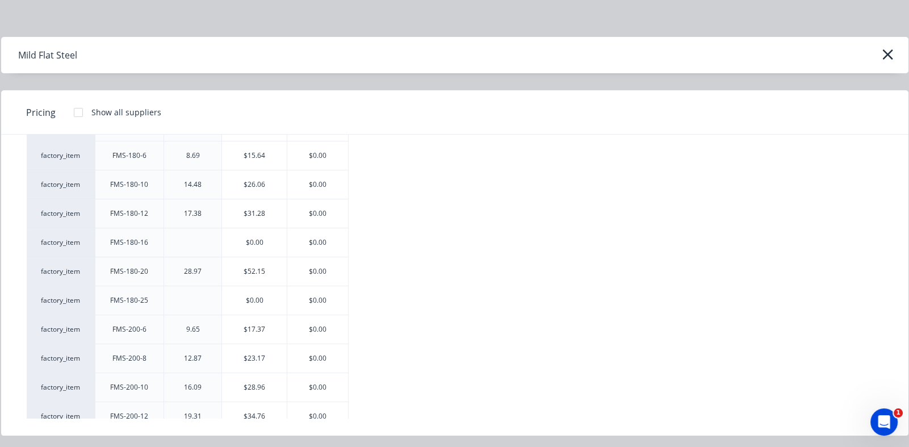
scroll to position [2669, 0]
click at [314, 237] on div "$0.00" at bounding box center [317, 245] width 61 height 28
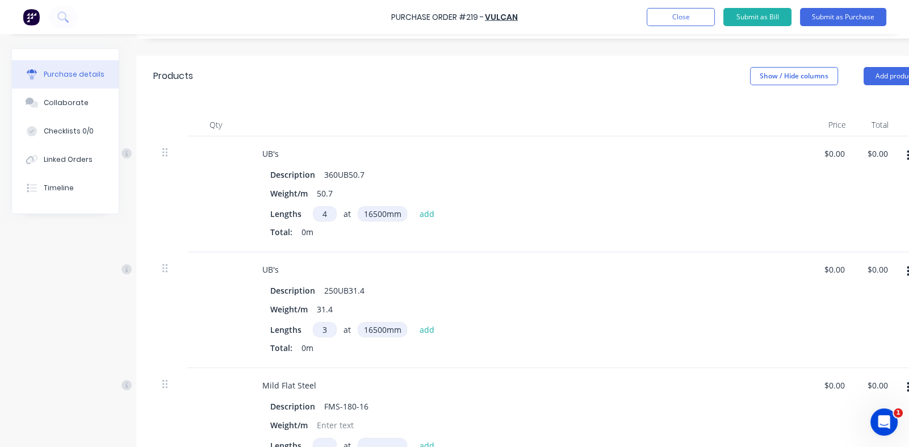
scroll to position [341, 0]
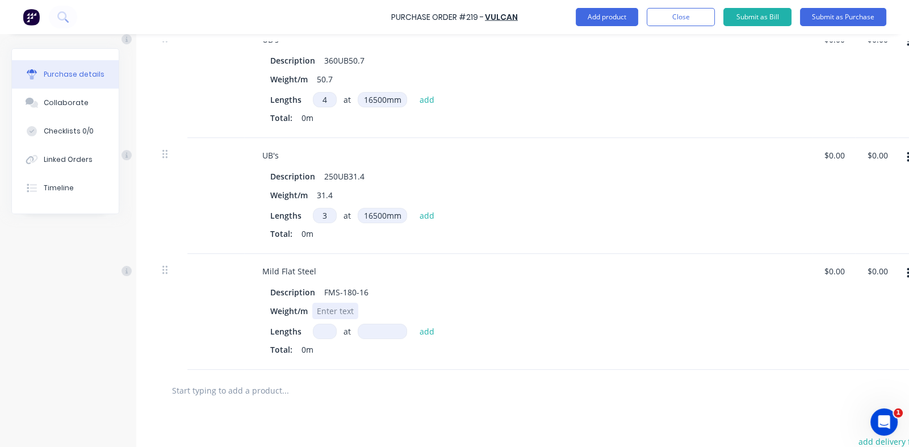
click at [329, 306] on div at bounding box center [335, 311] width 46 height 16
click at [325, 335] on input at bounding box center [325, 331] width 24 height 15
click at [383, 332] on input at bounding box center [382, 331] width 49 height 15
click at [594, 18] on button "Add product" at bounding box center [607, 17] width 62 height 18
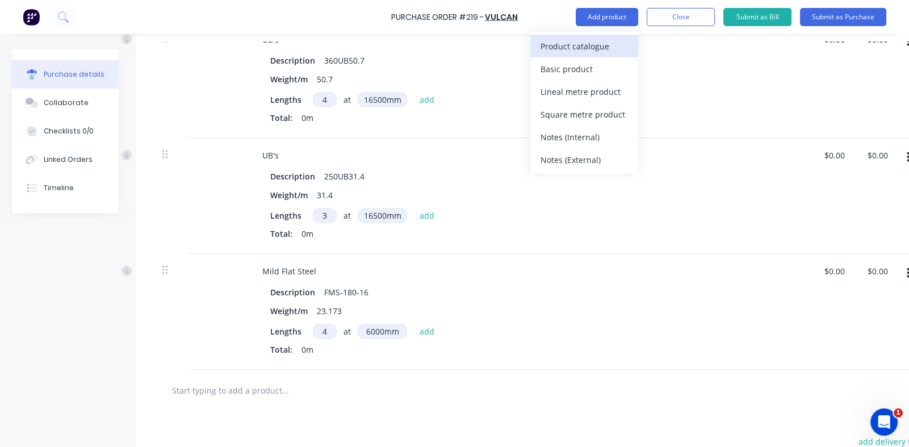
click at [579, 41] on div "Product catalogue" at bounding box center [584, 46] width 87 height 16
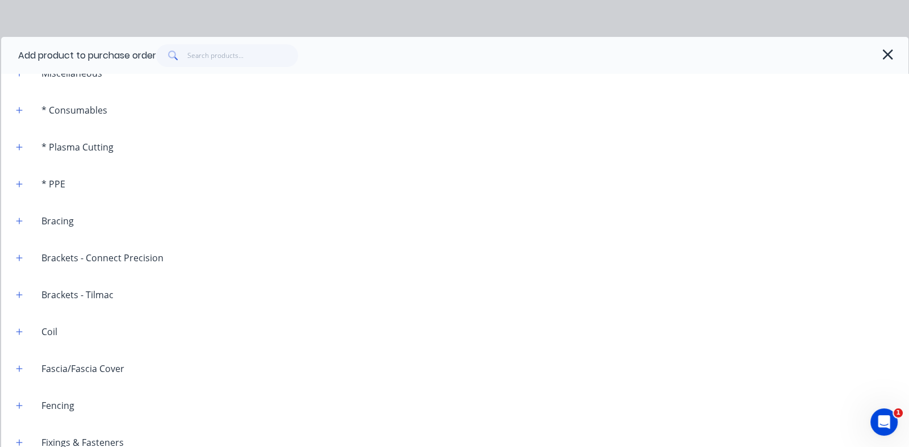
scroll to position [625, 0]
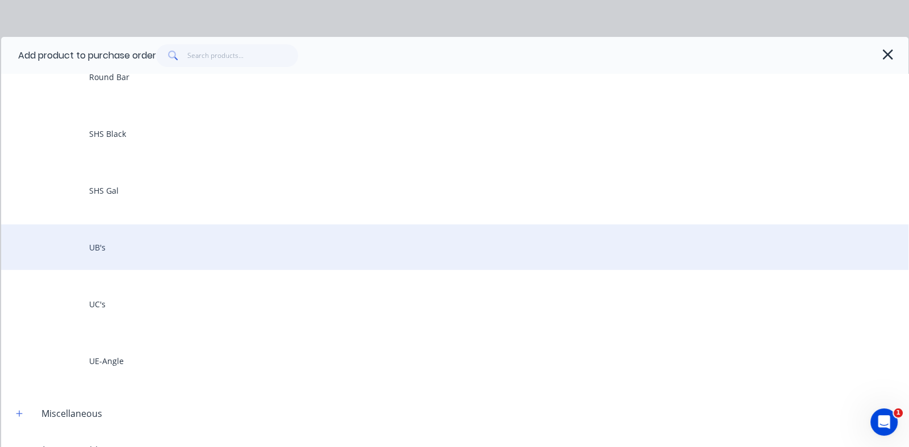
click at [114, 250] on div "UB's" at bounding box center [455, 246] width 908 height 45
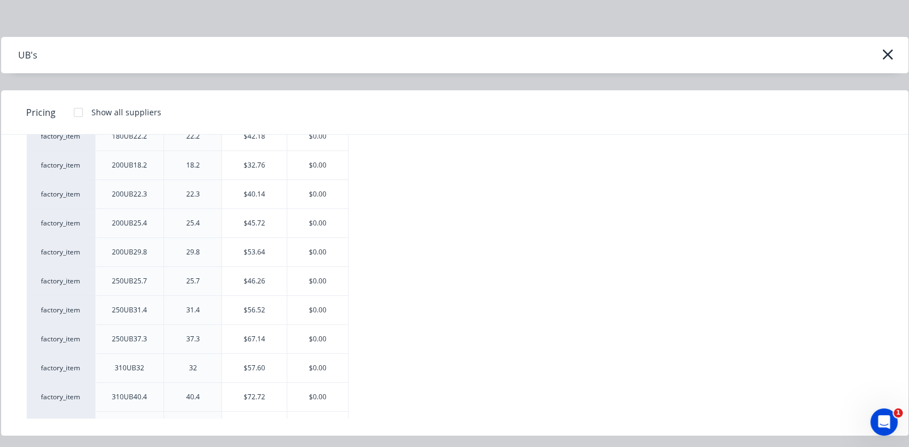
scroll to position [341, 0]
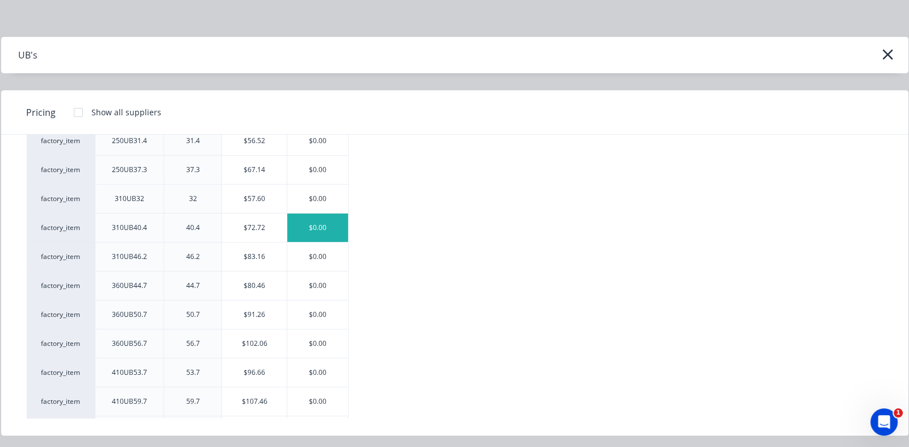
click at [324, 225] on div "$0.00" at bounding box center [317, 228] width 61 height 28
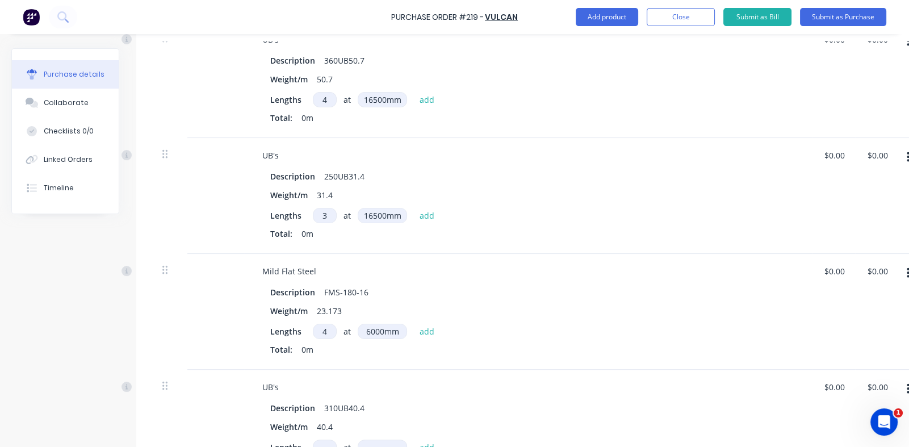
scroll to position [567, 0]
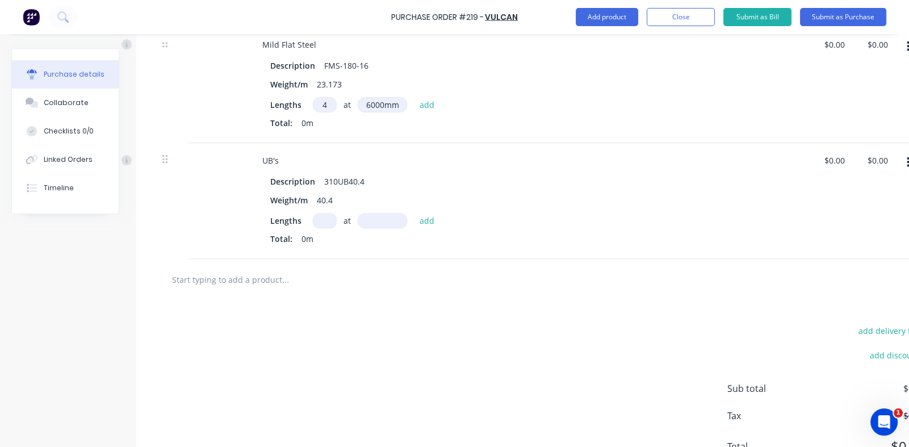
click at [316, 221] on input at bounding box center [325, 220] width 24 height 15
click at [371, 222] on input at bounding box center [382, 220] width 49 height 15
click at [430, 223] on button "add" at bounding box center [427, 221] width 27 height 14
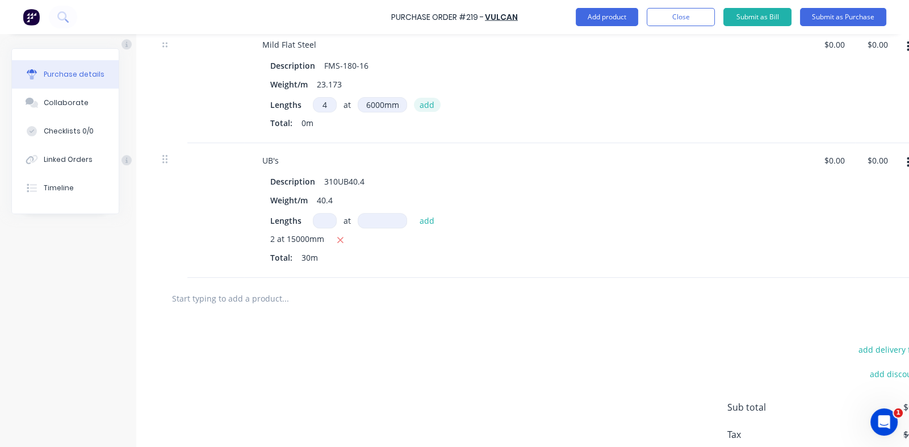
click at [425, 105] on button "add" at bounding box center [427, 105] width 27 height 14
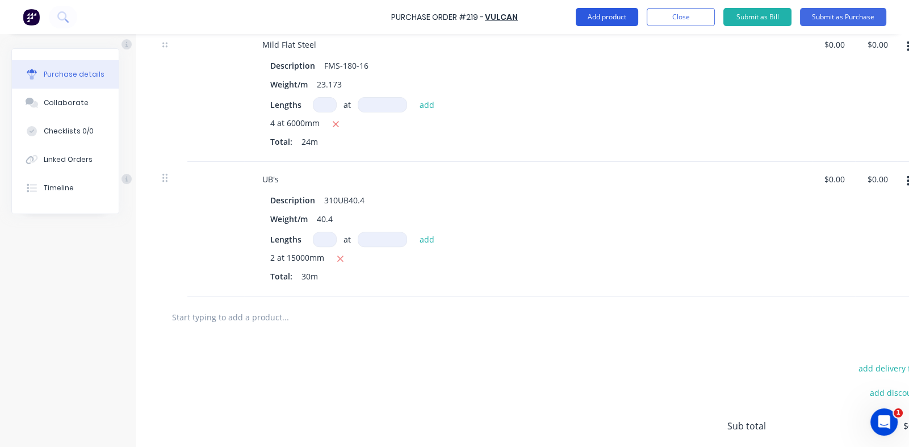
click at [609, 19] on button "Add product" at bounding box center [607, 17] width 62 height 18
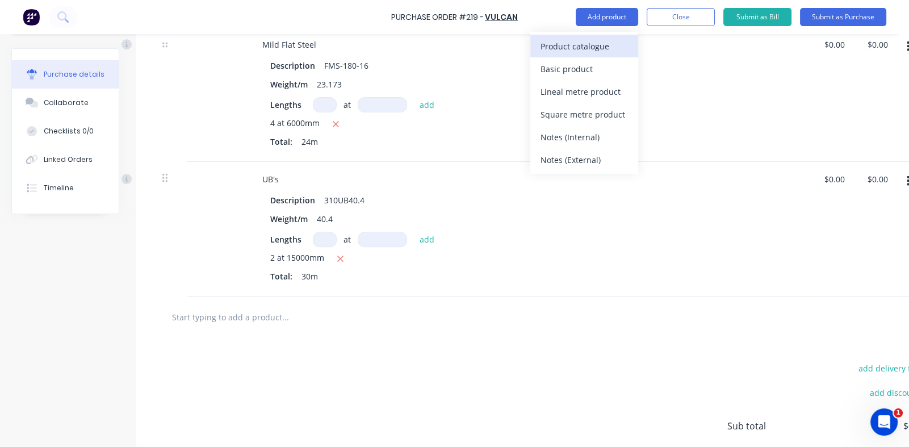
click at [579, 44] on div "Product catalogue" at bounding box center [584, 46] width 87 height 16
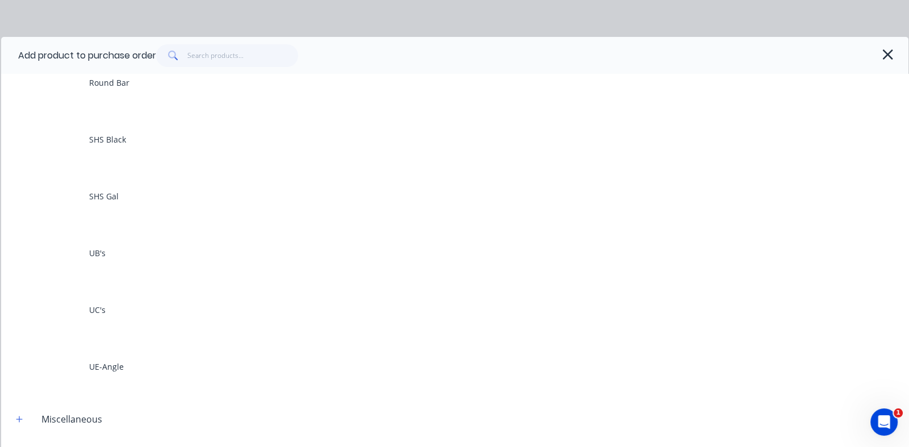
scroll to position [625, 0]
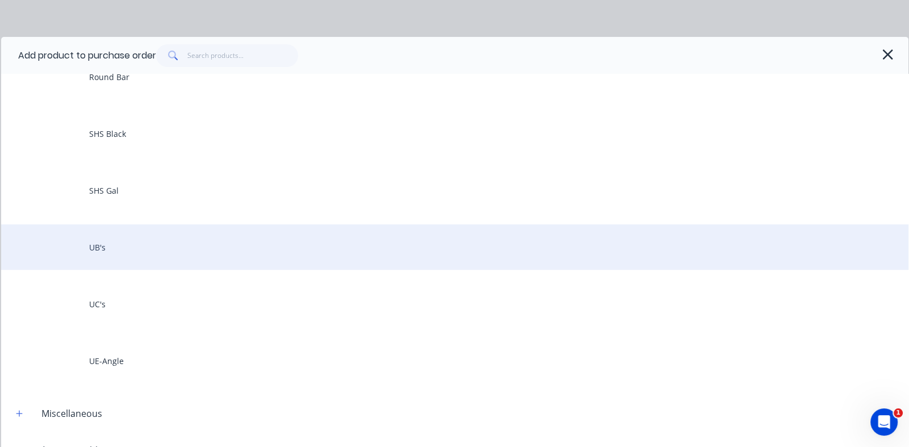
click at [102, 237] on div "UB's" at bounding box center [455, 246] width 908 height 45
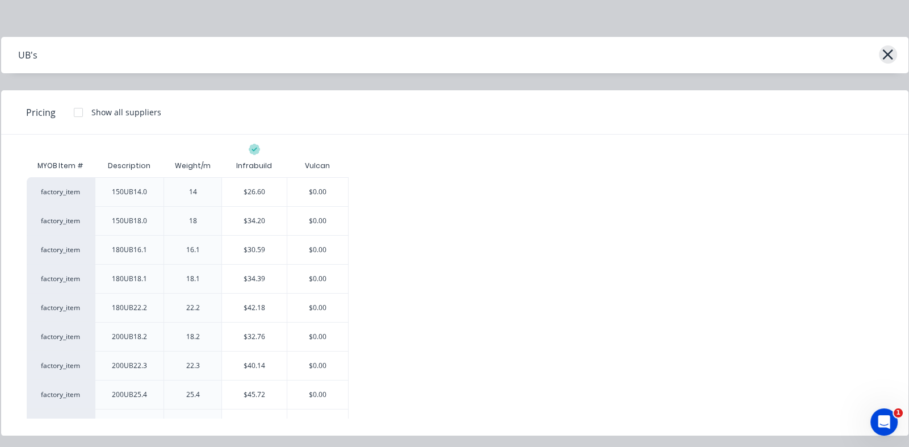
click at [891, 50] on icon "button" at bounding box center [888, 54] width 10 height 10
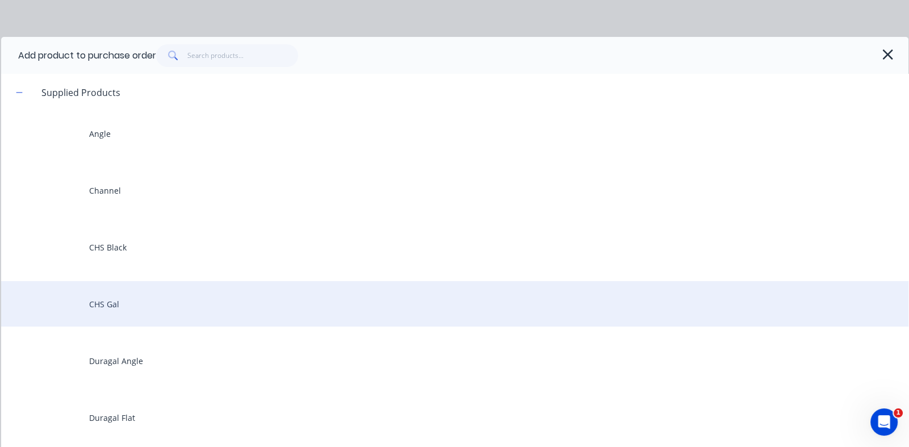
scroll to position [227, 0]
click at [128, 303] on div "Mild Flat Steel" at bounding box center [455, 304] width 908 height 45
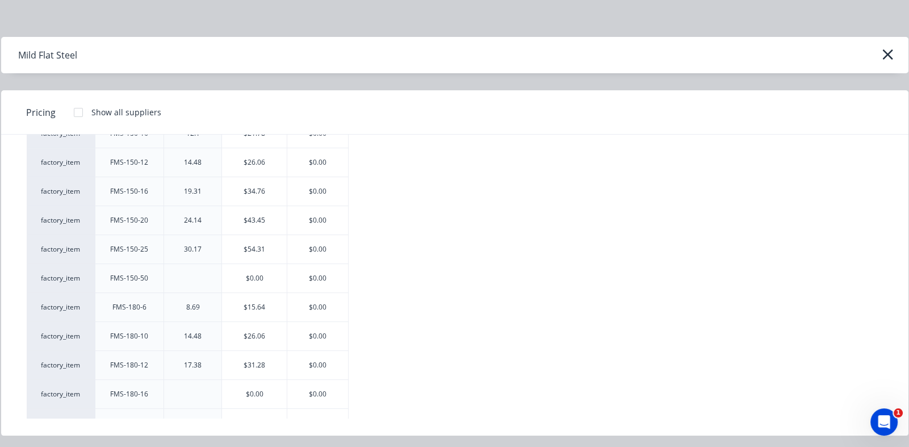
scroll to position [2613, 0]
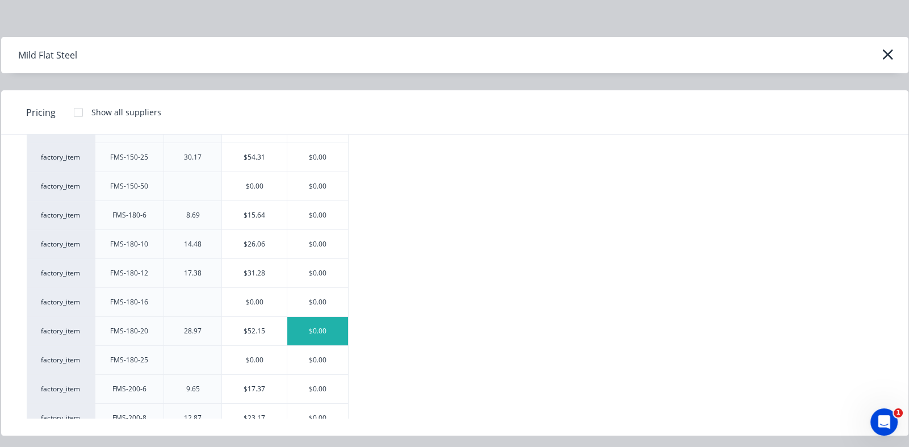
click at [314, 323] on div "$0.00" at bounding box center [317, 331] width 61 height 28
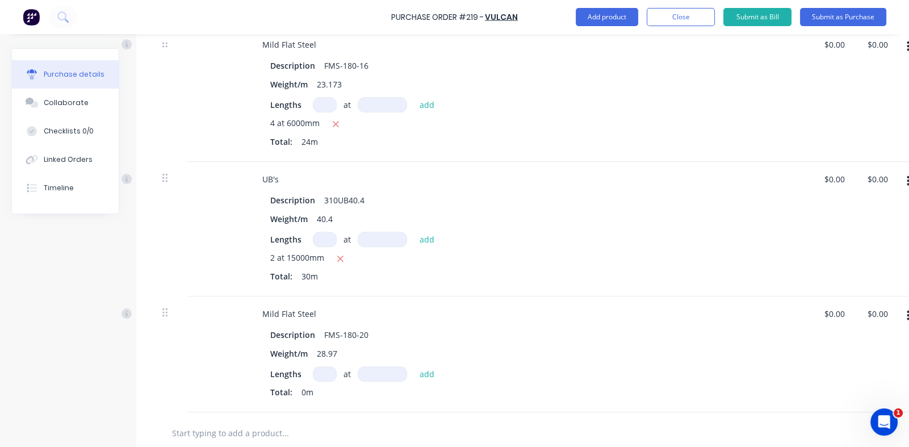
click at [325, 373] on input at bounding box center [325, 373] width 24 height 15
click at [383, 373] on input at bounding box center [382, 373] width 49 height 15
click at [427, 372] on button "add" at bounding box center [427, 374] width 27 height 14
click at [342, 256] on icon "button" at bounding box center [340, 259] width 6 height 6
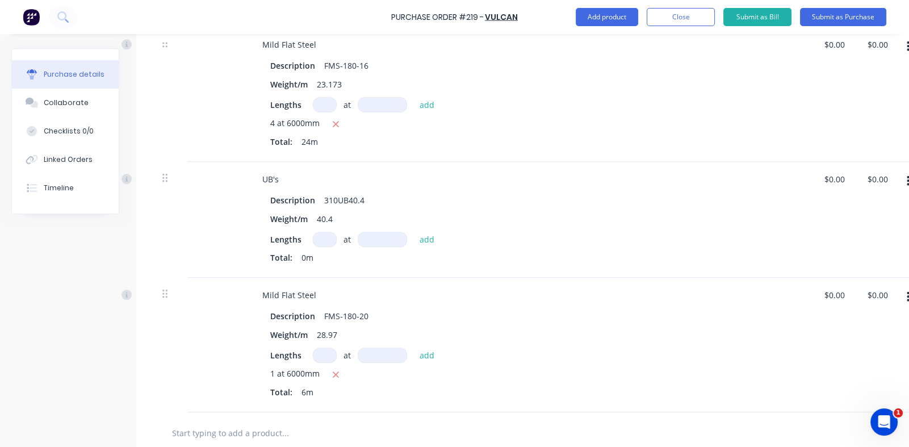
click at [324, 237] on input at bounding box center [325, 239] width 24 height 15
click at [366, 238] on input at bounding box center [382, 239] width 49 height 15
click at [423, 240] on button "add" at bounding box center [427, 239] width 27 height 14
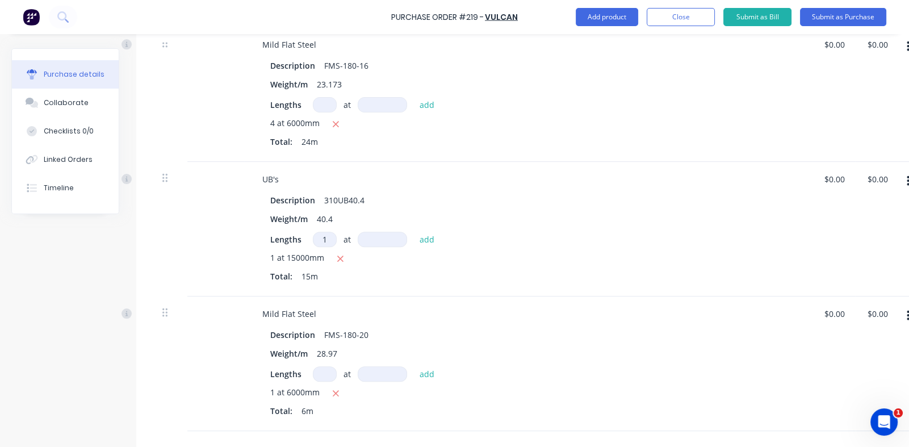
click at [369, 235] on input at bounding box center [382, 239] width 49 height 15
click at [428, 237] on button "add" at bounding box center [427, 239] width 27 height 14
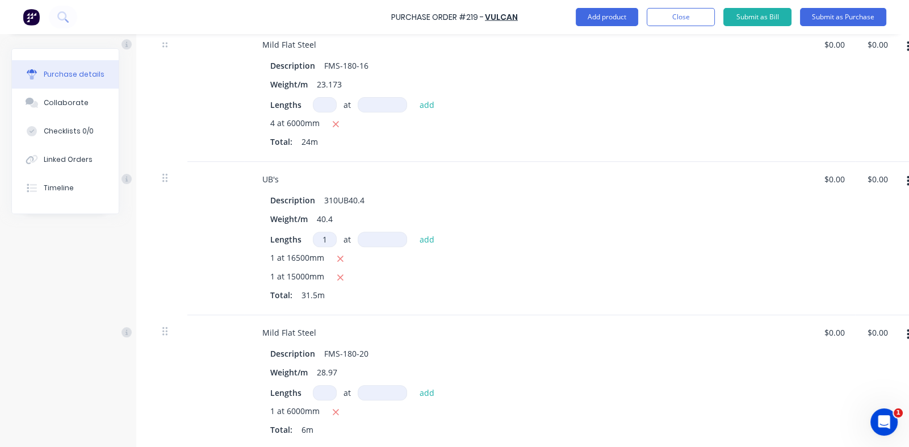
click at [375, 236] on input at bounding box center [382, 239] width 49 height 15
click at [430, 236] on button "add" at bounding box center [427, 239] width 27 height 14
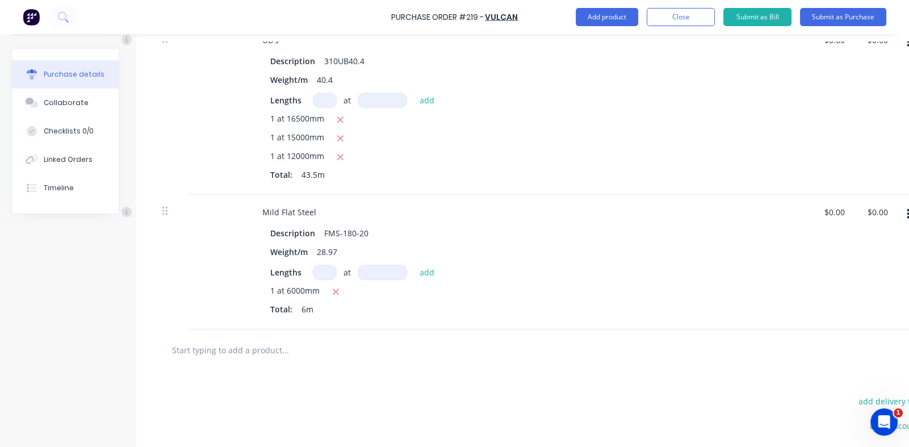
scroll to position [682, 0]
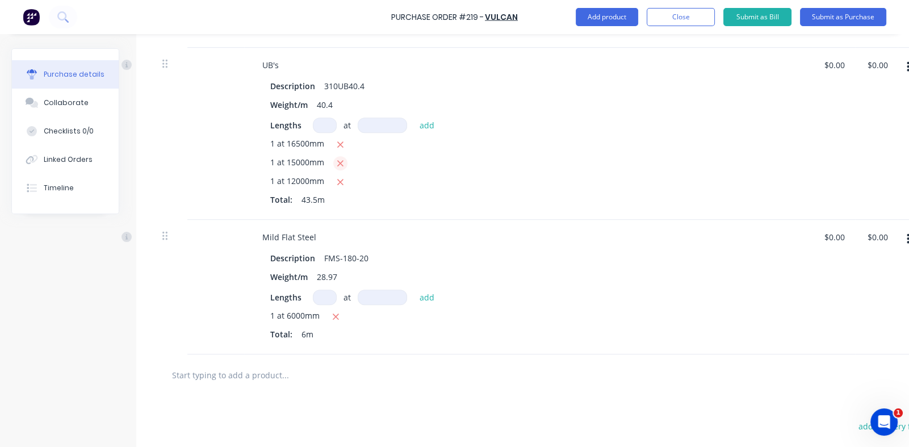
click at [338, 144] on icon "button" at bounding box center [340, 144] width 6 height 6
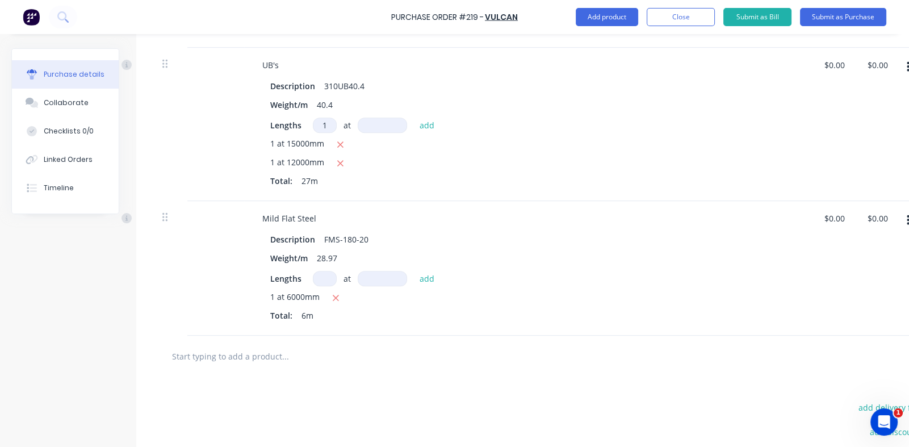
click at [379, 123] on input at bounding box center [382, 125] width 49 height 15
click at [426, 128] on button "add" at bounding box center [427, 125] width 27 height 14
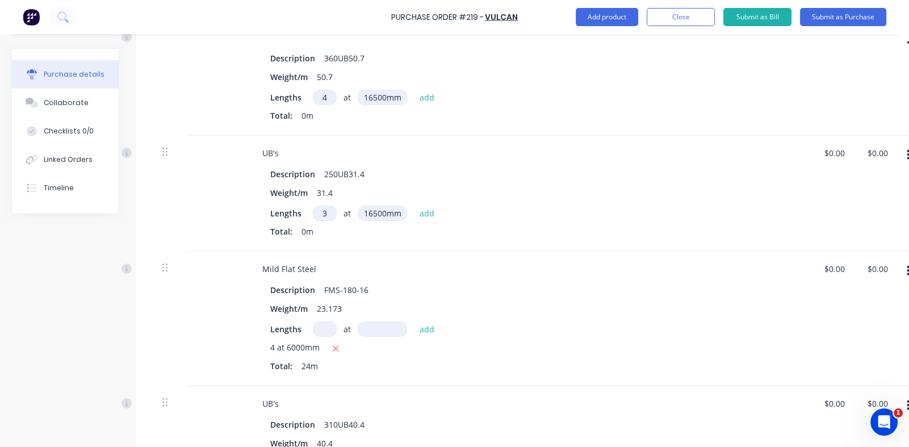
scroll to position [283, 0]
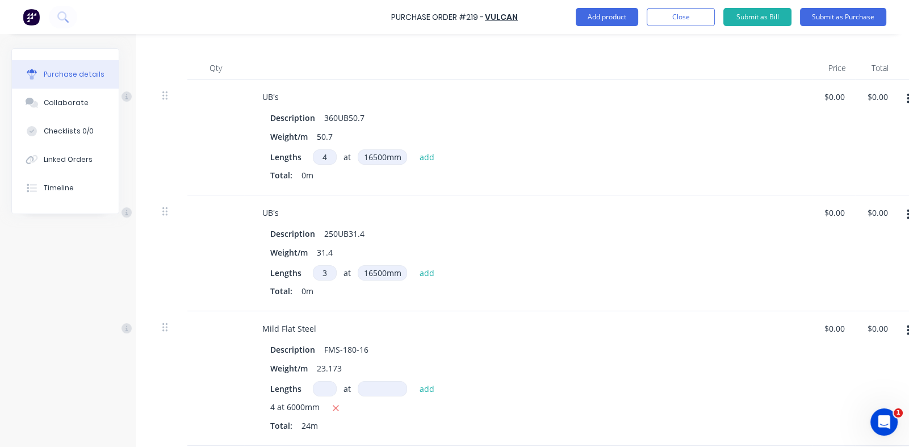
drag, startPoint x: 324, startPoint y: 270, endPoint x: 314, endPoint y: 296, distance: 27.3
click at [325, 271] on input "3" at bounding box center [325, 272] width 24 height 15
drag, startPoint x: 430, startPoint y: 268, endPoint x: 437, endPoint y: 268, distance: 7.4
click at [430, 268] on button "add" at bounding box center [427, 273] width 27 height 14
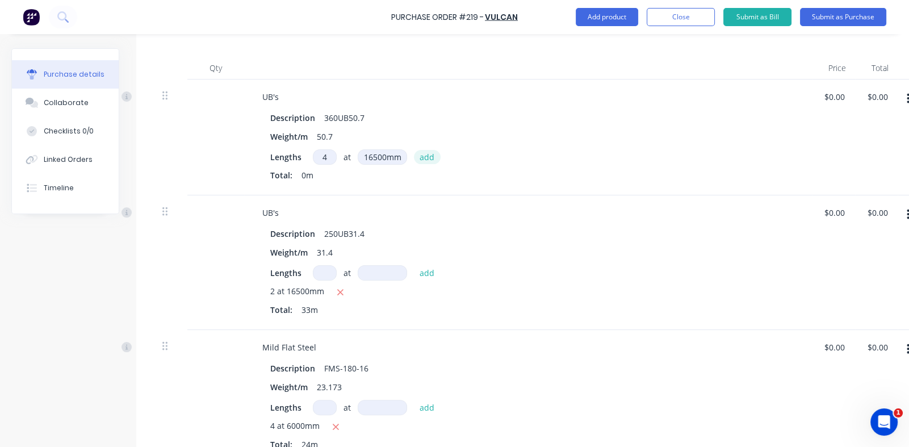
click at [431, 154] on button "add" at bounding box center [427, 157] width 27 height 14
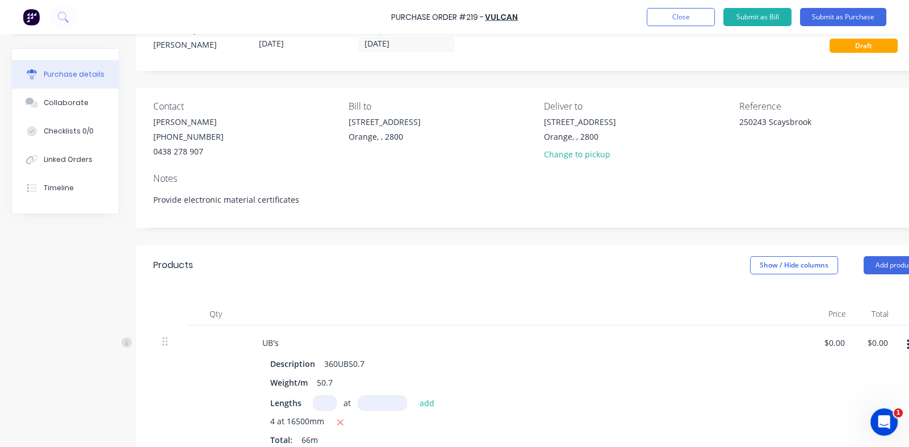
scroll to position [0, 0]
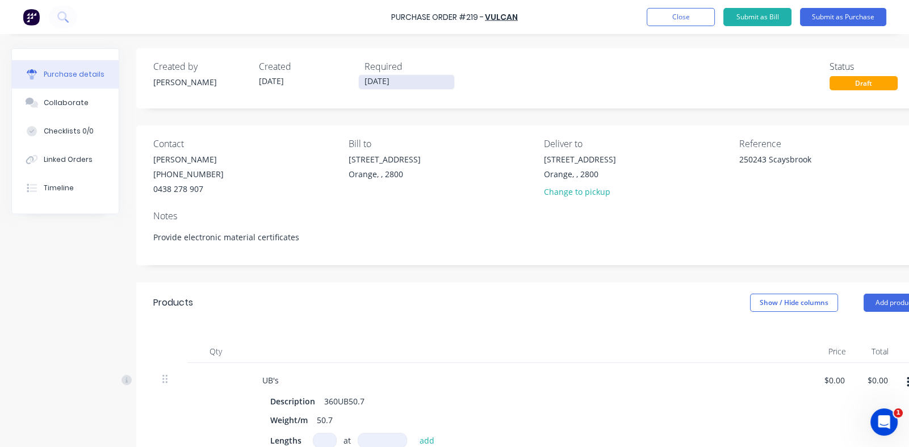
click at [381, 80] on input "[DATE]" at bounding box center [406, 82] width 95 height 14
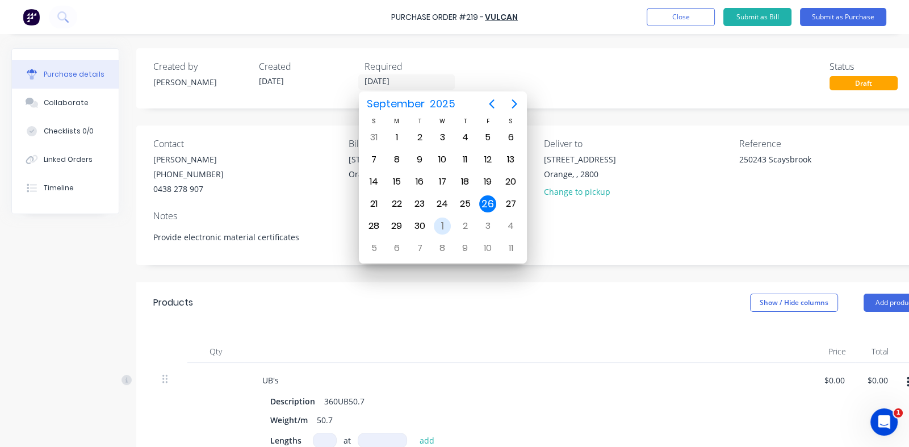
click at [443, 221] on div "1" at bounding box center [442, 226] width 17 height 17
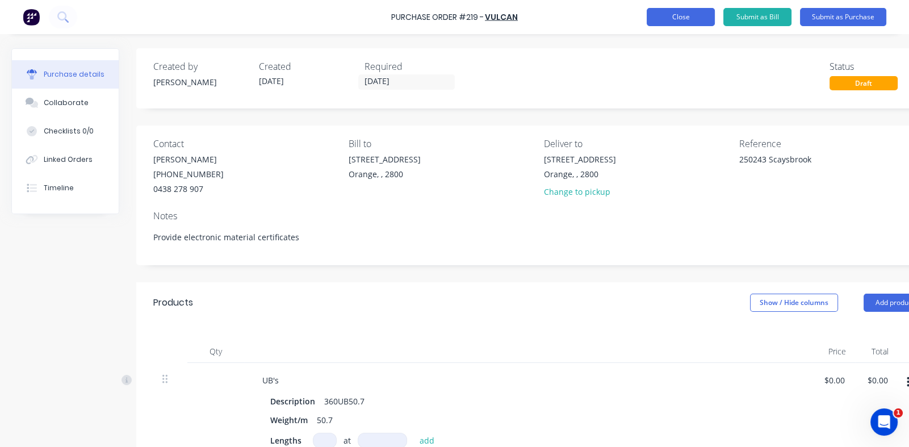
click at [676, 16] on button "Close" at bounding box center [681, 17] width 68 height 18
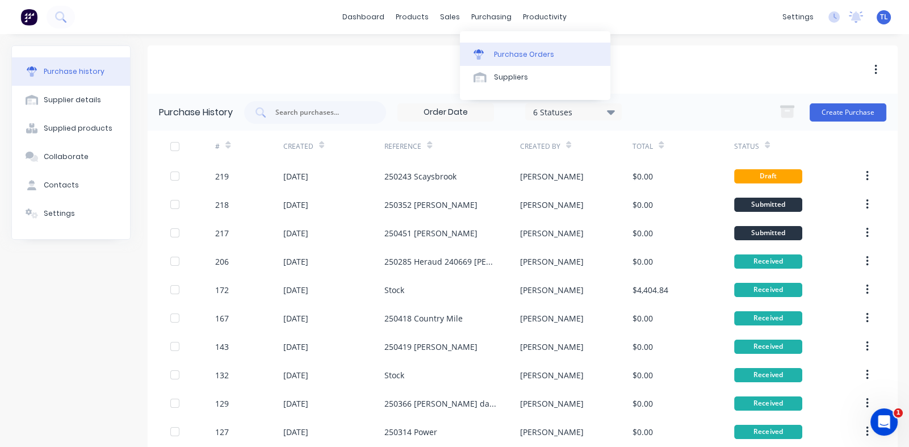
click at [514, 51] on div "Purchase Orders" at bounding box center [524, 54] width 60 height 10
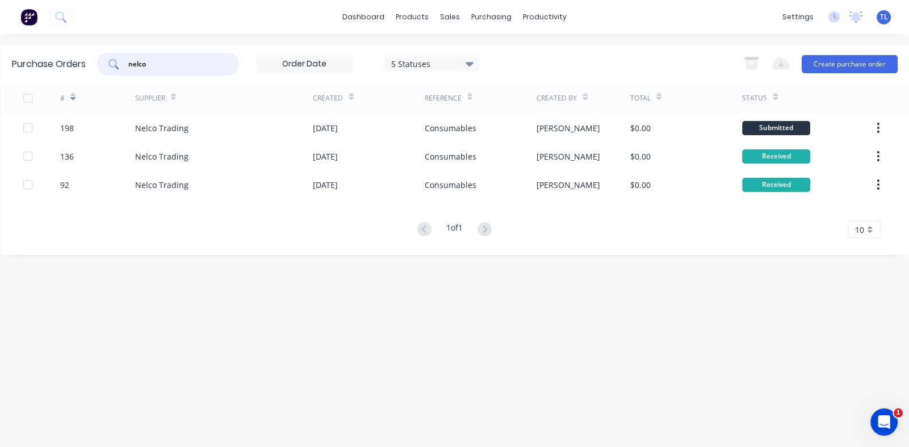
click at [188, 66] on input "nelco" at bounding box center [174, 63] width 94 height 11
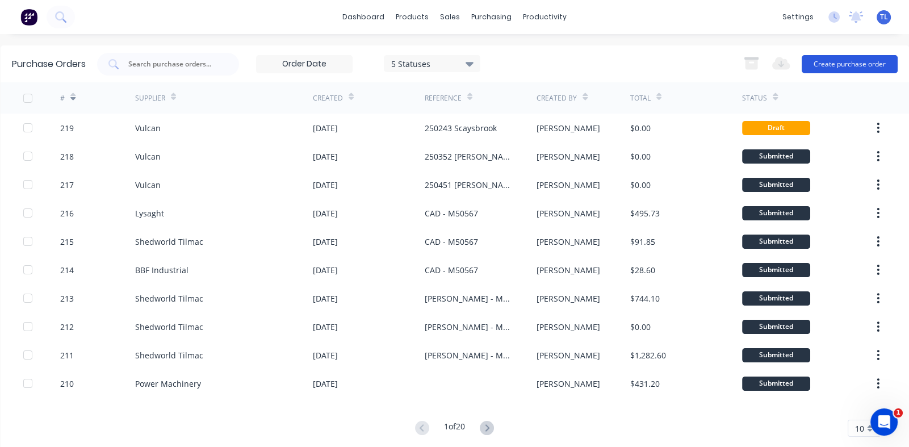
click at [837, 66] on button "Create purchase order" at bounding box center [850, 64] width 96 height 18
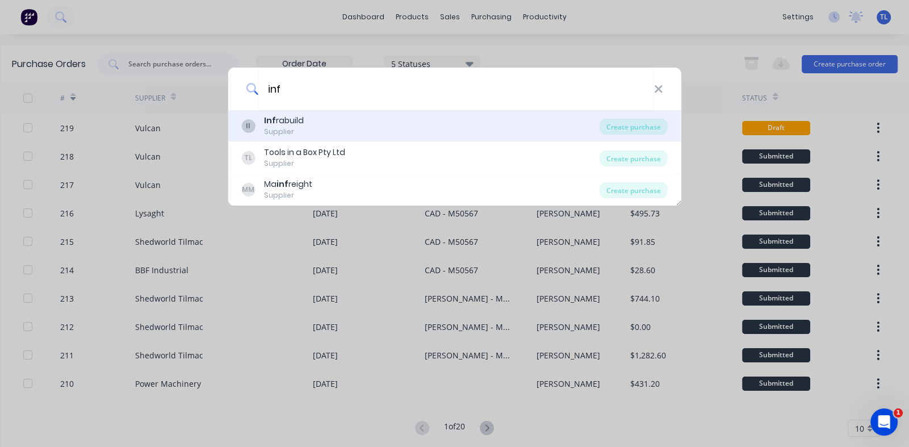
click at [271, 127] on div "Supplier" at bounding box center [284, 132] width 40 height 10
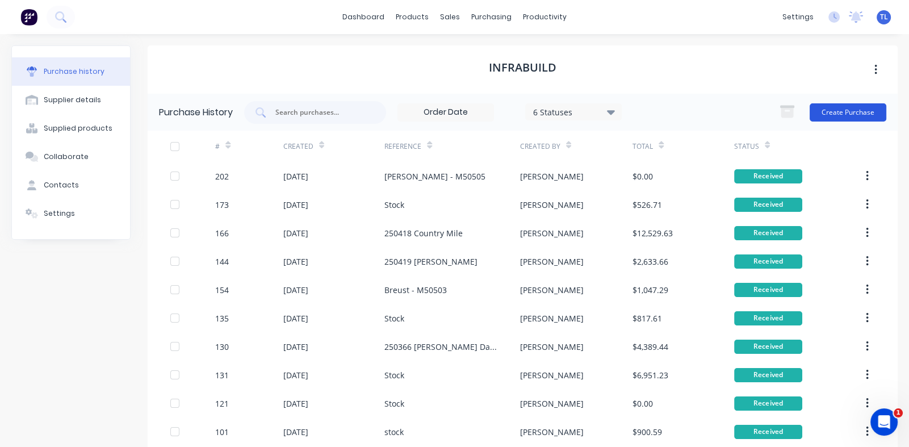
click at [831, 111] on button "Create Purchase" at bounding box center [848, 112] width 77 height 18
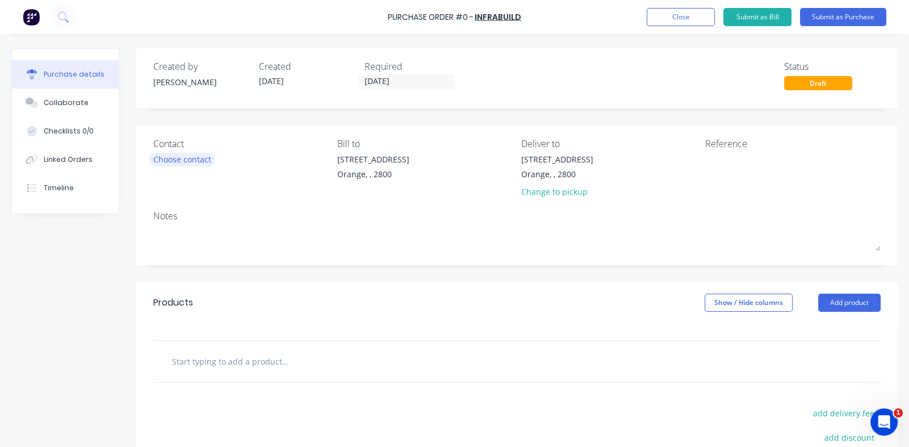
click at [173, 158] on div "Choose contact" at bounding box center [182, 159] width 58 height 12
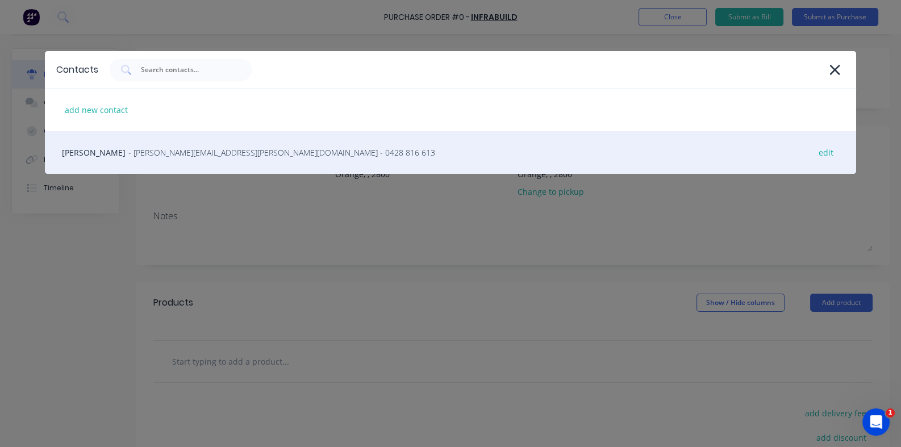
click at [173, 156] on span "- [PERSON_NAME][EMAIL_ADDRESS][PERSON_NAME][DOMAIN_NAME] - 0428 816 613" at bounding box center [281, 153] width 307 height 12
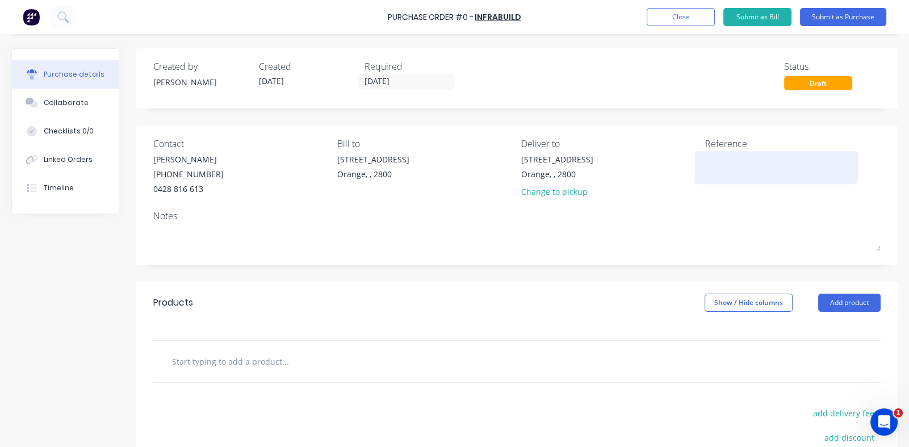
click at [705, 162] on textarea at bounding box center [776, 166] width 142 height 26
click at [826, 303] on button "Add product" at bounding box center [849, 303] width 62 height 18
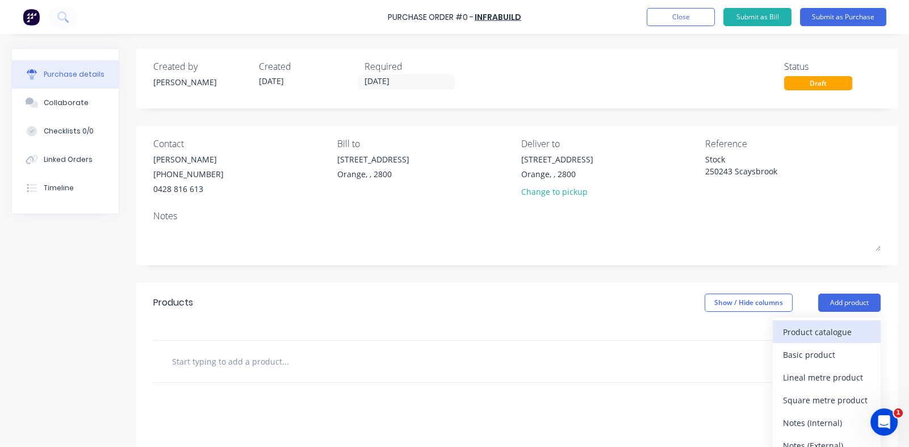
click at [798, 327] on div "Product catalogue" at bounding box center [826, 332] width 87 height 16
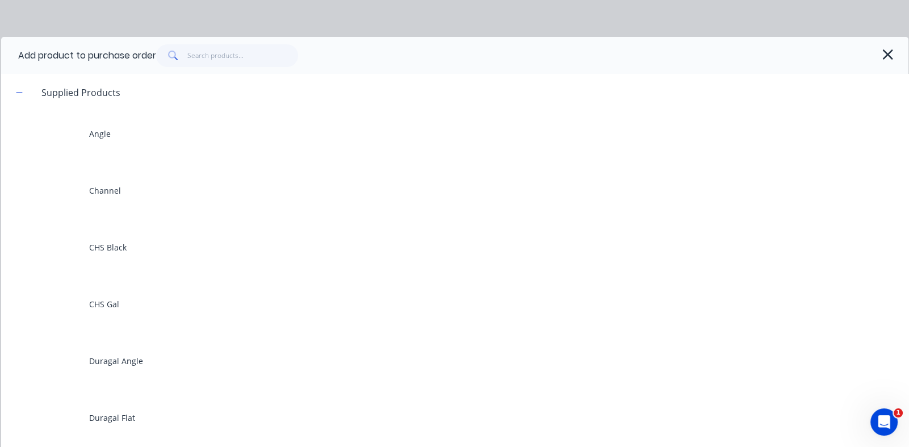
scroll to position [170, 0]
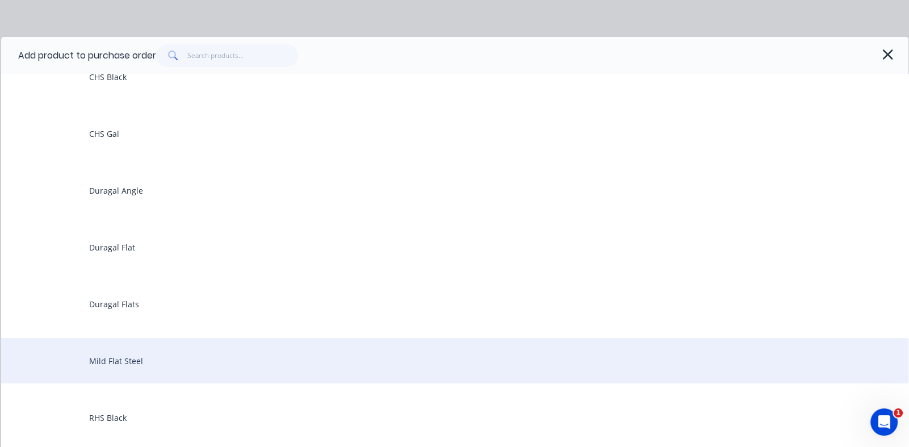
click at [122, 363] on div "Mild Flat Steel" at bounding box center [455, 360] width 908 height 45
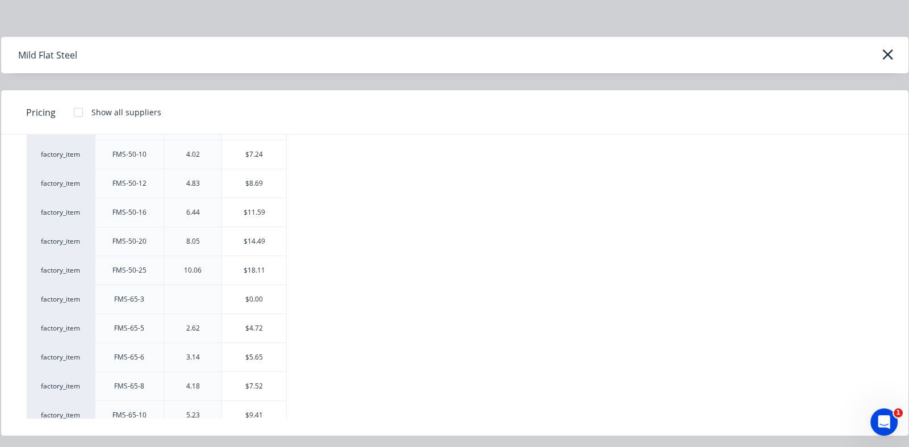
scroll to position [1135, 0]
click at [206, 270] on div "3.14" at bounding box center [193, 273] width 32 height 28
click at [188, 270] on div "3.14" at bounding box center [193, 273] width 14 height 10
click at [189, 281] on div "3.14" at bounding box center [193, 273] width 32 height 28
click at [190, 275] on div "3.14" at bounding box center [193, 273] width 32 height 28
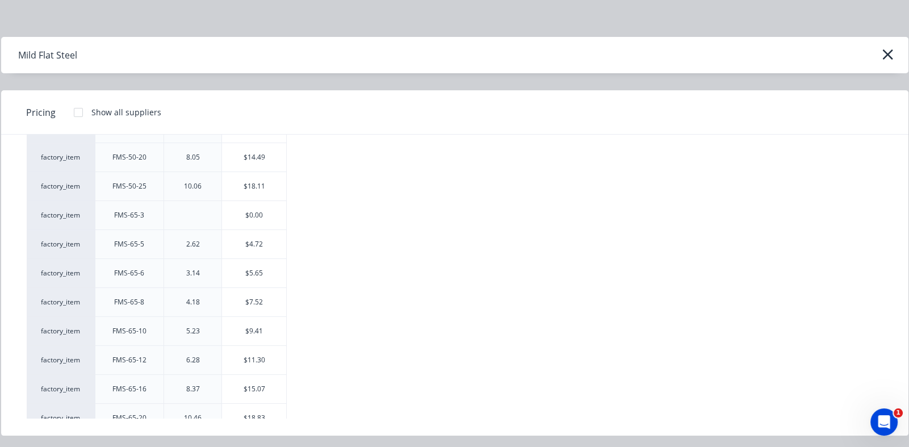
click at [144, 270] on div "FMS-65-6" at bounding box center [129, 273] width 30 height 10
click at [194, 297] on div "4.18" at bounding box center [193, 302] width 14 height 10
click at [886, 57] on icon "button" at bounding box center [888, 55] width 12 height 16
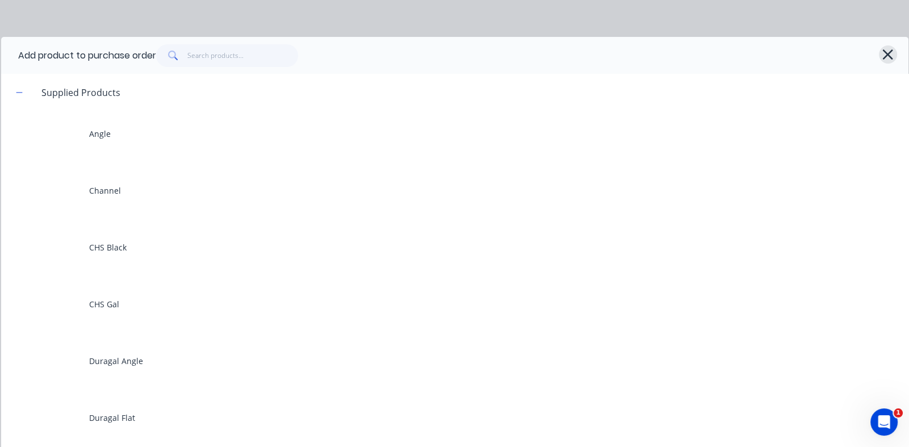
click at [883, 52] on icon "button" at bounding box center [888, 54] width 10 height 10
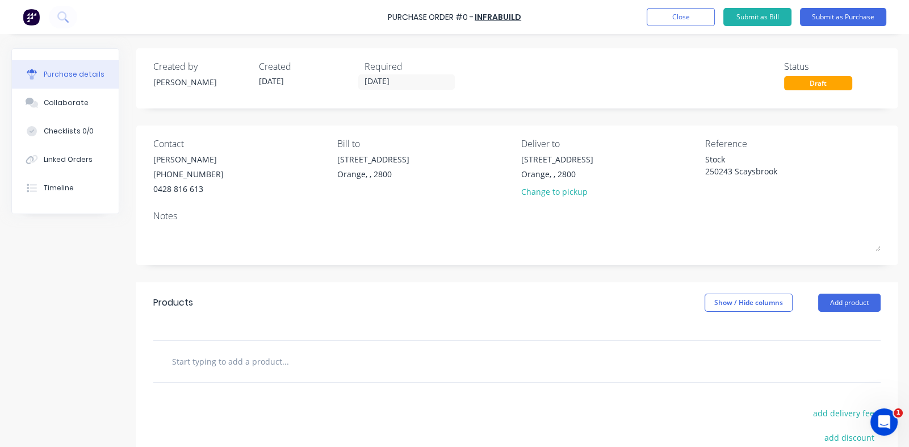
click at [390, 345] on div at bounding box center [517, 361] width 728 height 41
click at [830, 300] on button "Add product" at bounding box center [849, 303] width 62 height 18
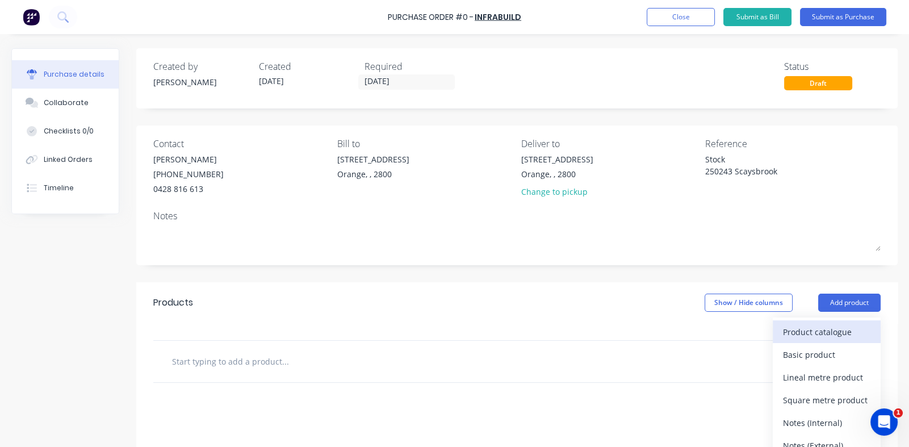
click at [783, 331] on div "Product catalogue" at bounding box center [826, 332] width 87 height 16
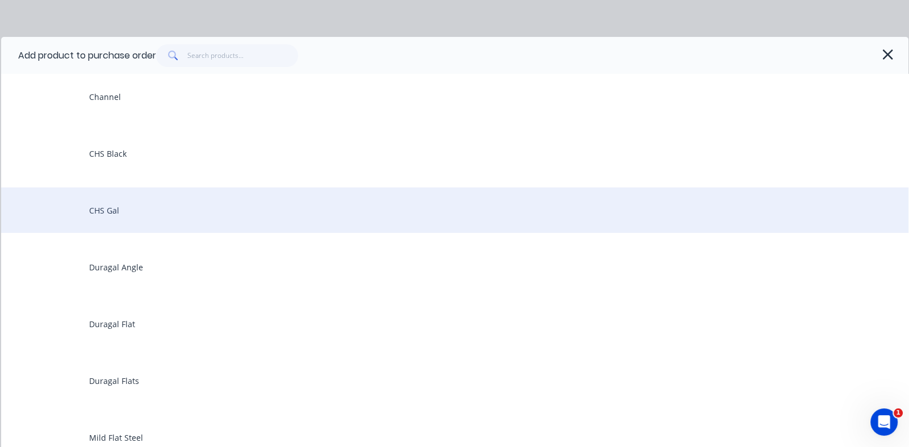
scroll to position [283, 0]
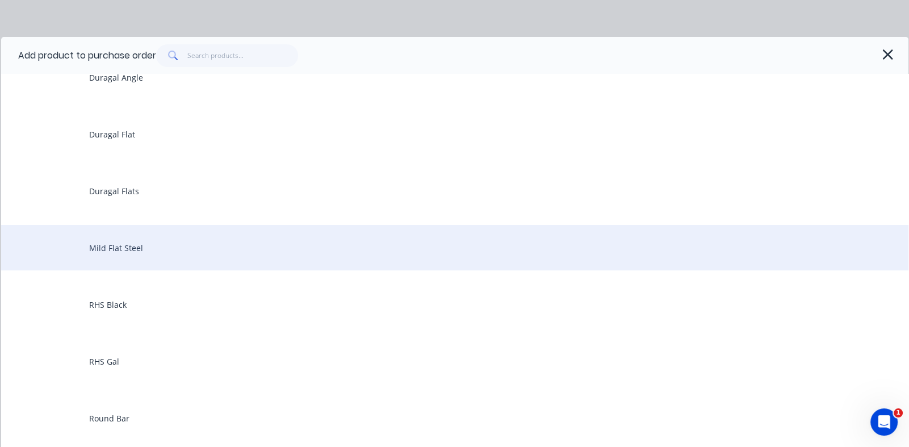
click at [97, 254] on div "Mild Flat Steel" at bounding box center [455, 247] width 908 height 45
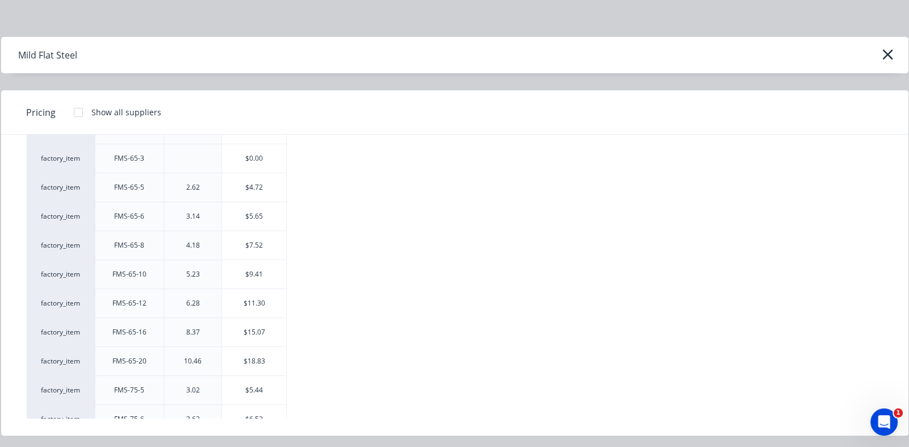
scroll to position [1193, 0]
click at [259, 216] on div "$5.65" at bounding box center [254, 216] width 64 height 28
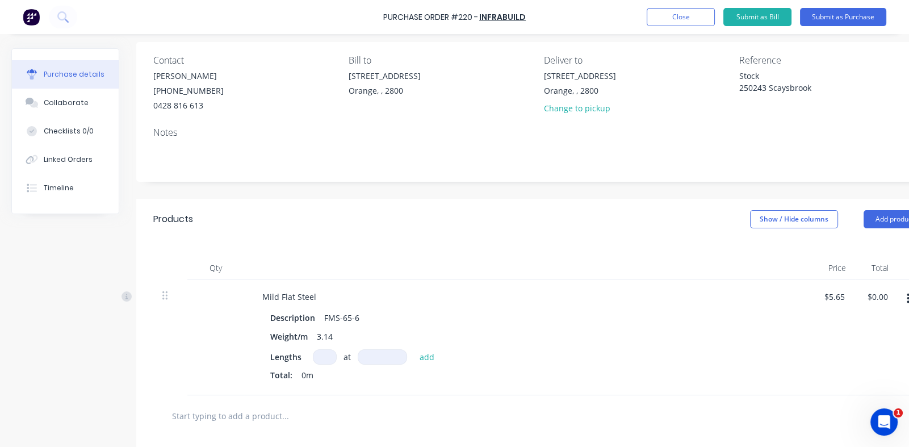
scroll to position [170, 0]
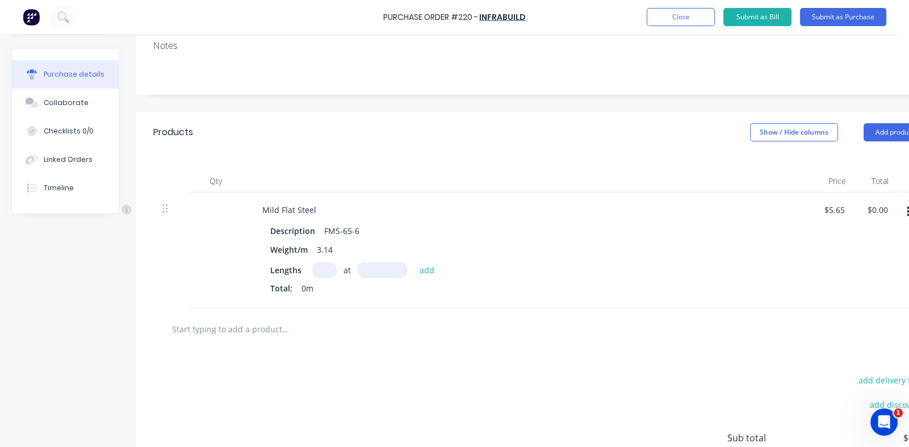
click at [326, 270] on input at bounding box center [325, 269] width 24 height 15
click at [378, 269] on input at bounding box center [382, 269] width 49 height 15
click at [424, 270] on button "add" at bounding box center [427, 270] width 27 height 14
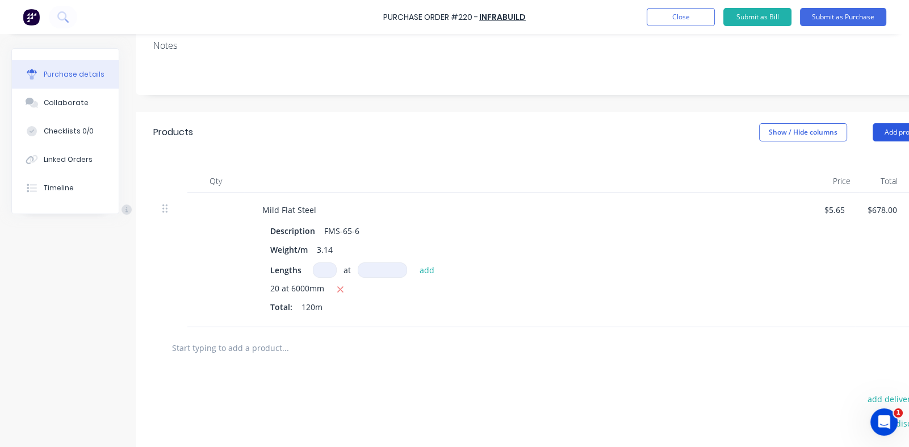
click at [883, 127] on button "Add product" at bounding box center [904, 132] width 62 height 18
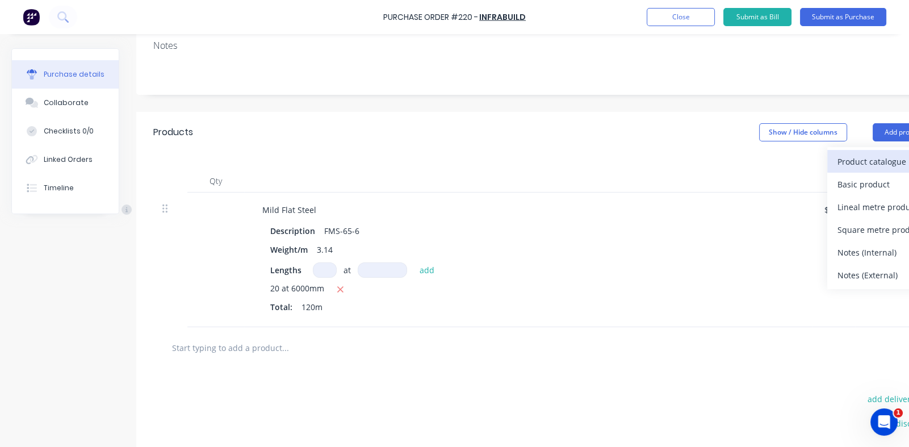
click at [852, 158] on div "Product catalogue" at bounding box center [881, 161] width 87 height 16
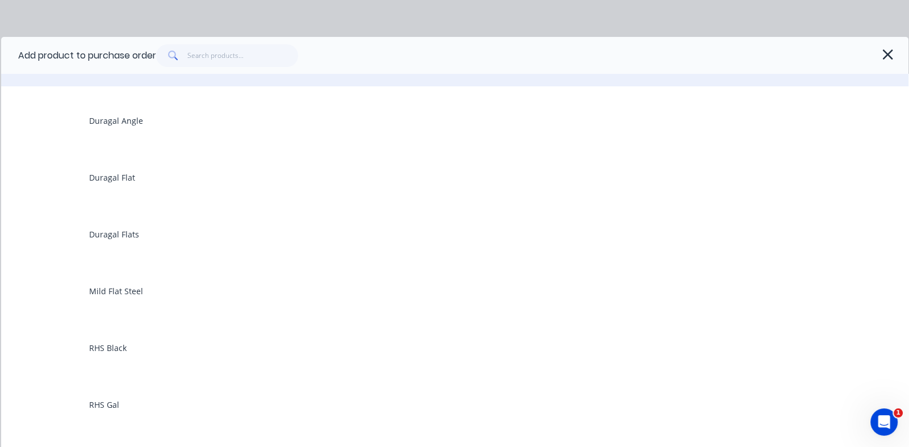
scroll to position [227, 0]
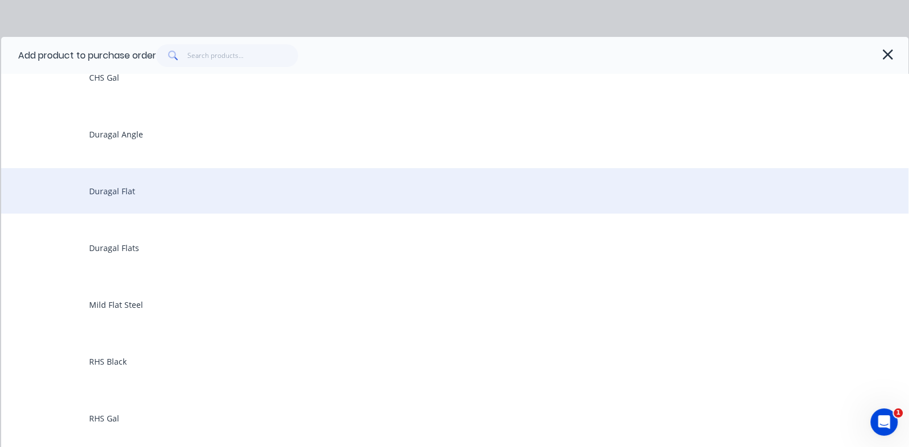
click at [118, 189] on div "Duragal Flat" at bounding box center [455, 190] width 908 height 45
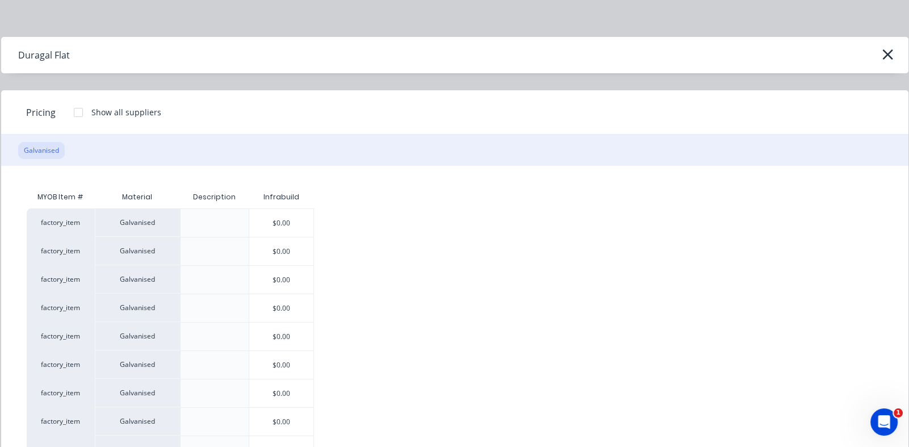
scroll to position [14, 0]
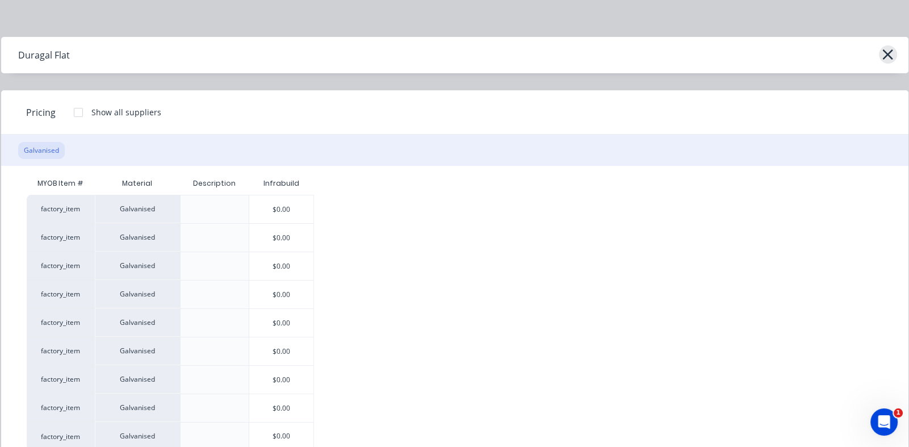
click at [883, 53] on icon "button" at bounding box center [888, 54] width 10 height 10
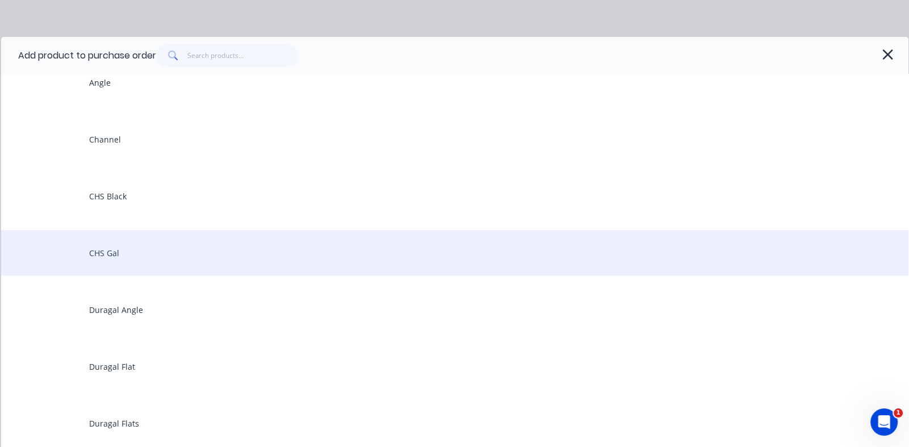
scroll to position [113, 0]
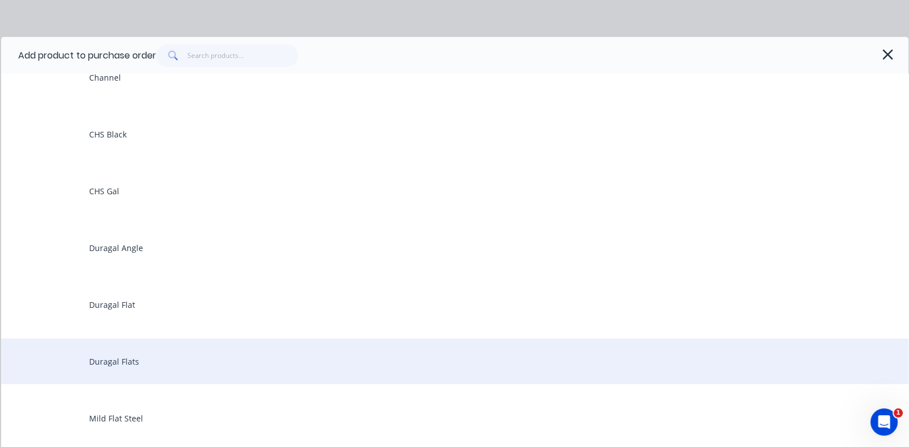
click at [118, 361] on div "Duragal Flats" at bounding box center [455, 360] width 908 height 45
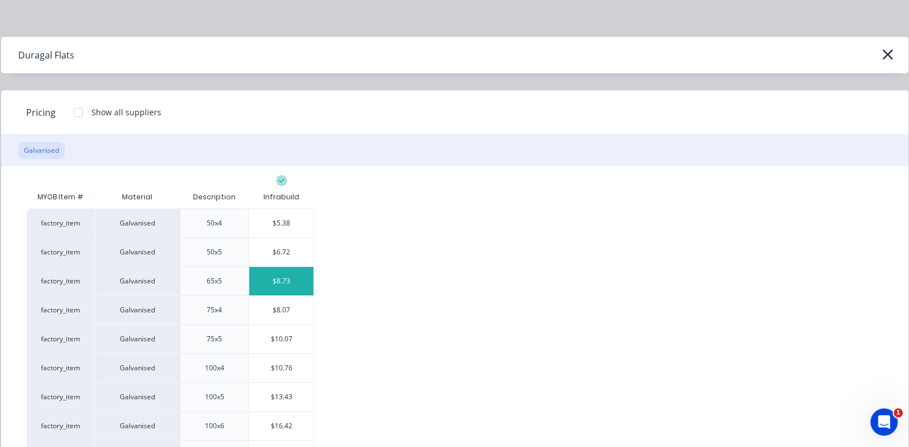
click at [275, 278] on div "$8.73" at bounding box center [281, 281] width 64 height 28
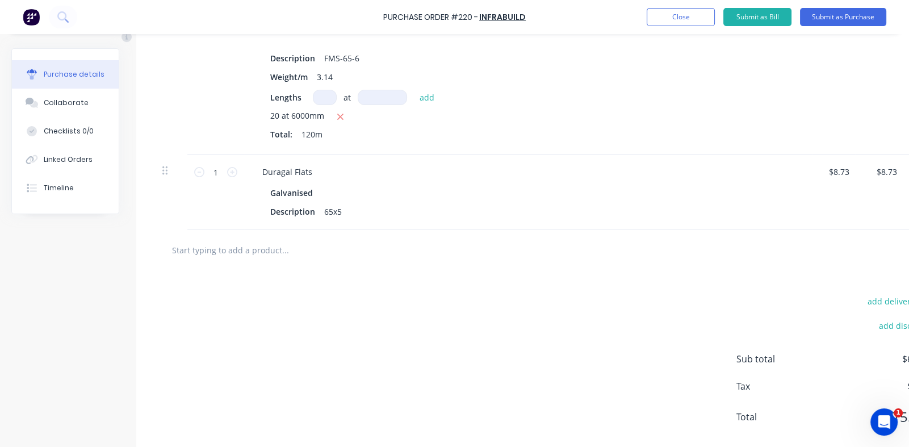
scroll to position [373, 0]
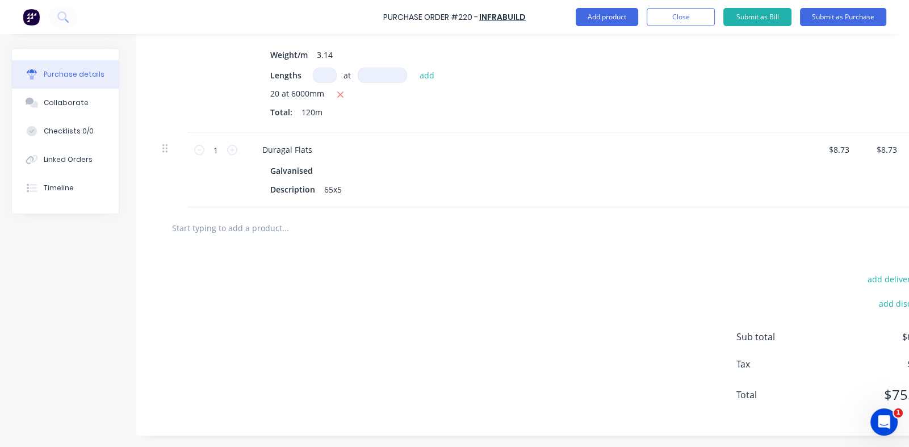
click at [320, 165] on div "Galvanised" at bounding box center [528, 170] width 516 height 16
click at [216, 145] on input "1" at bounding box center [215, 149] width 23 height 17
click at [339, 181] on div "65x5" at bounding box center [333, 189] width 27 height 16
click at [432, 227] on div at bounding box center [332, 227] width 341 height 23
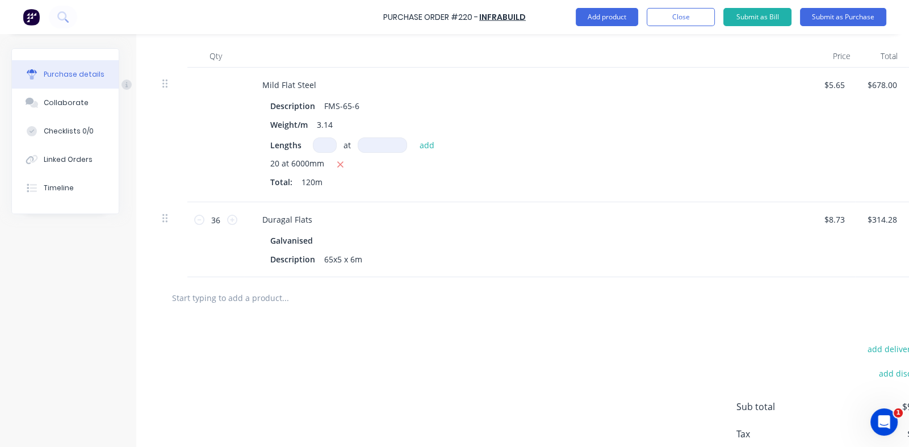
scroll to position [202, 0]
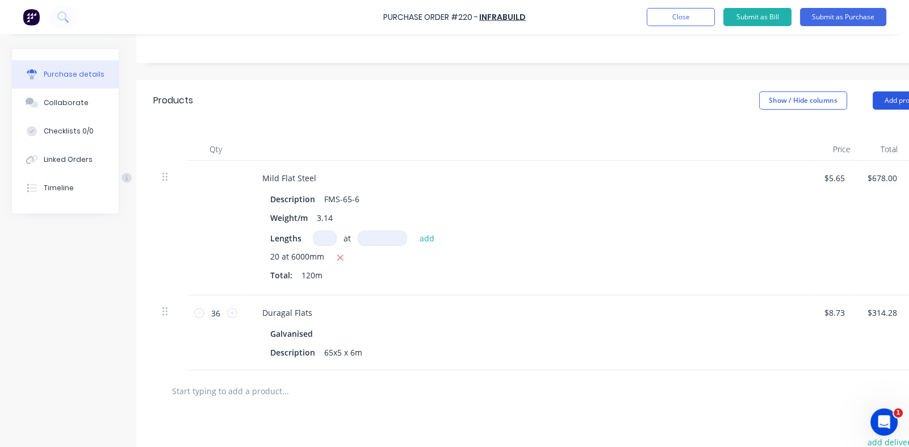
click at [883, 100] on button "Add product" at bounding box center [904, 100] width 62 height 18
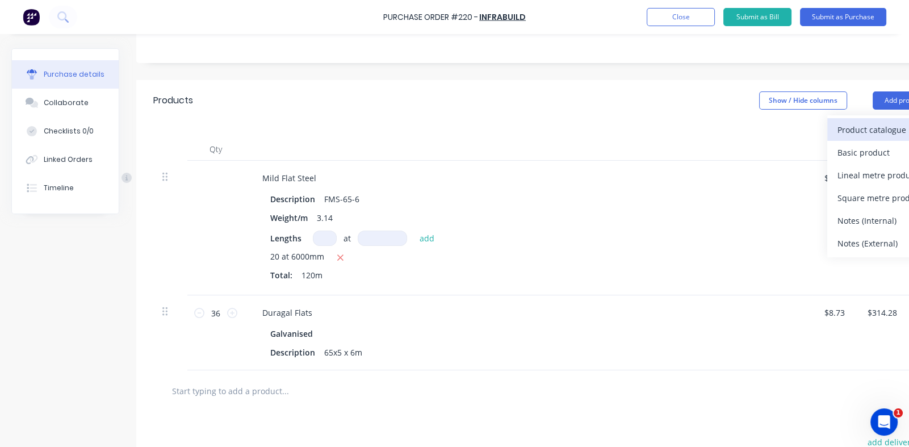
click at [862, 129] on div "Product catalogue" at bounding box center [881, 130] width 87 height 16
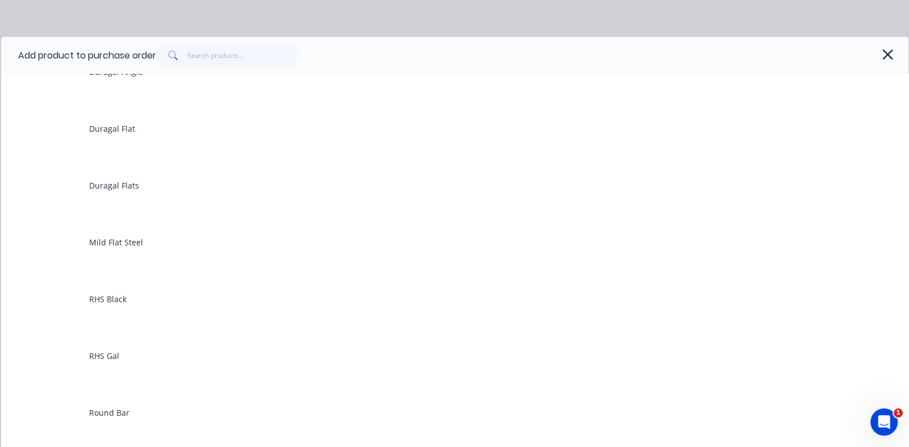
scroll to position [454, 0]
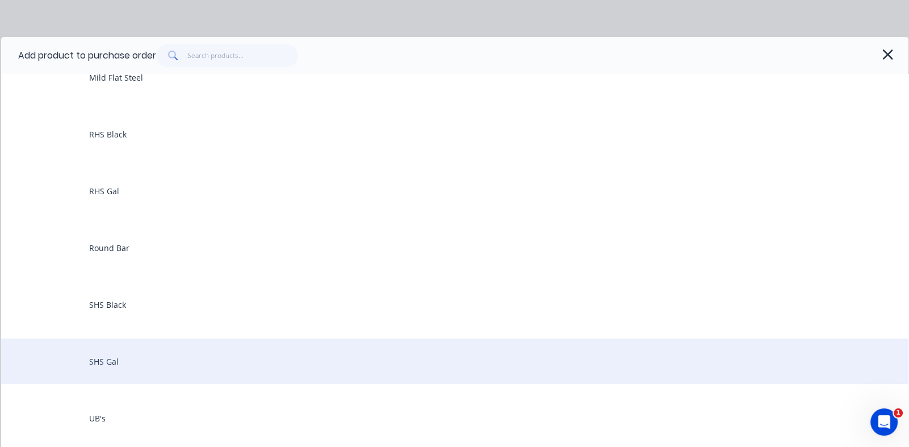
click at [125, 365] on div "SHS Gal" at bounding box center [455, 360] width 908 height 45
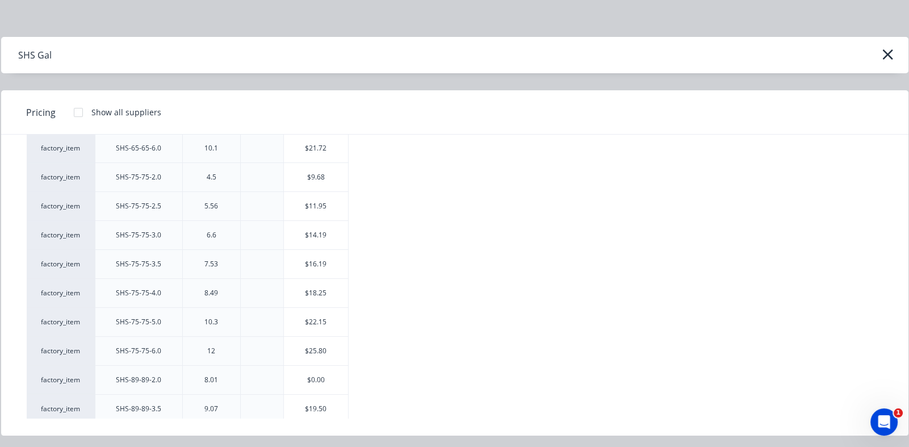
scroll to position [1249, 0]
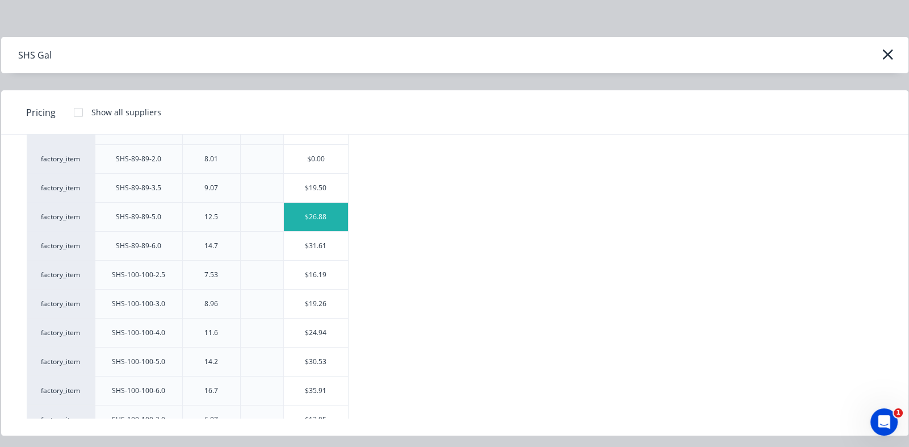
click at [310, 211] on div "$26.88" at bounding box center [316, 217] width 64 height 28
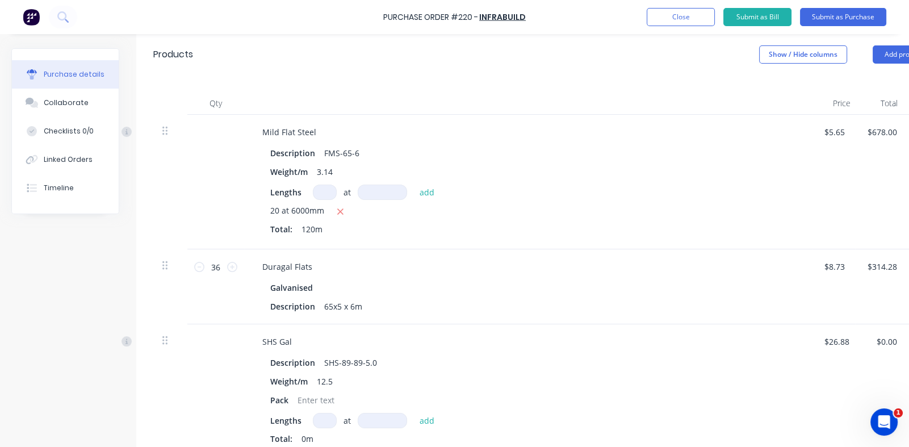
scroll to position [429, 0]
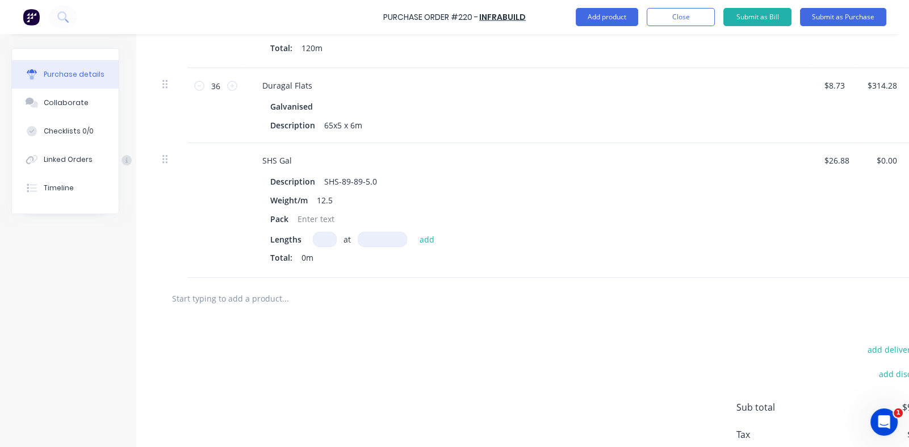
click at [321, 241] on input at bounding box center [325, 239] width 24 height 15
click at [369, 239] on input at bounding box center [382, 239] width 49 height 15
click at [424, 238] on button "add" at bounding box center [427, 239] width 27 height 14
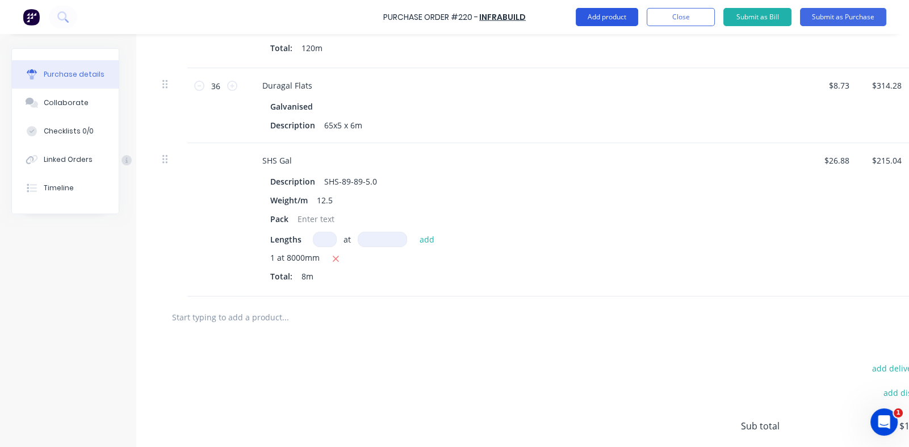
click at [597, 12] on button "Add product" at bounding box center [607, 17] width 62 height 18
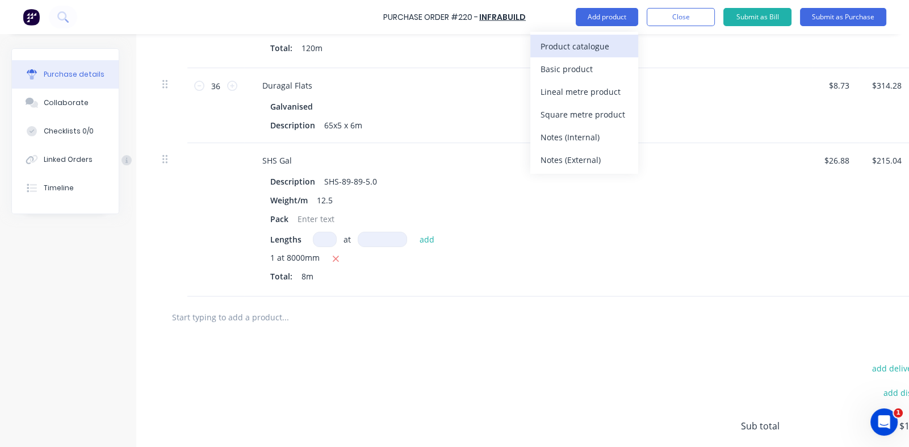
click at [586, 41] on div "Product catalogue" at bounding box center [584, 46] width 87 height 16
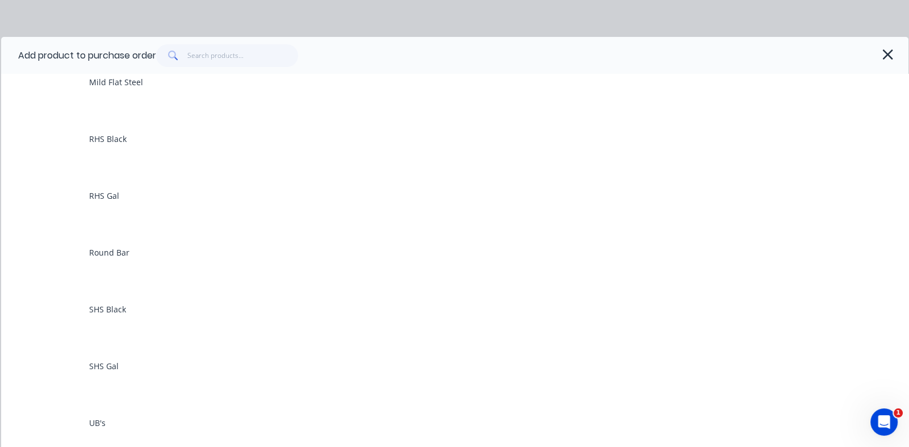
scroll to position [454, 0]
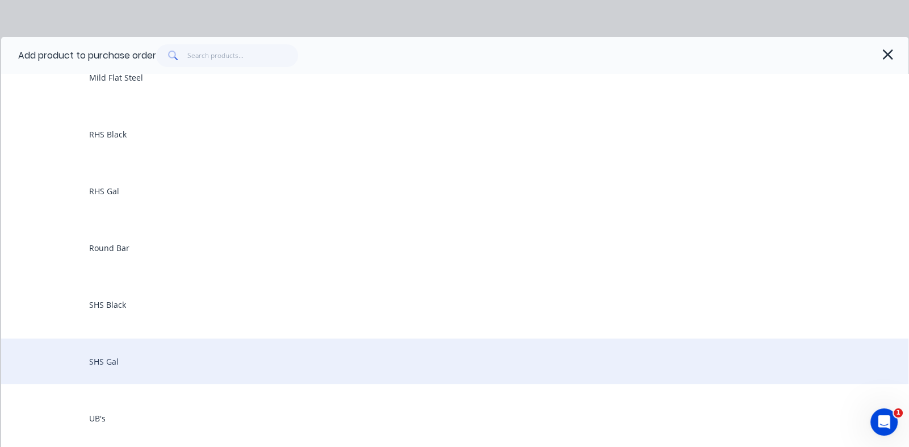
click at [105, 360] on div "SHS Gal" at bounding box center [455, 360] width 908 height 45
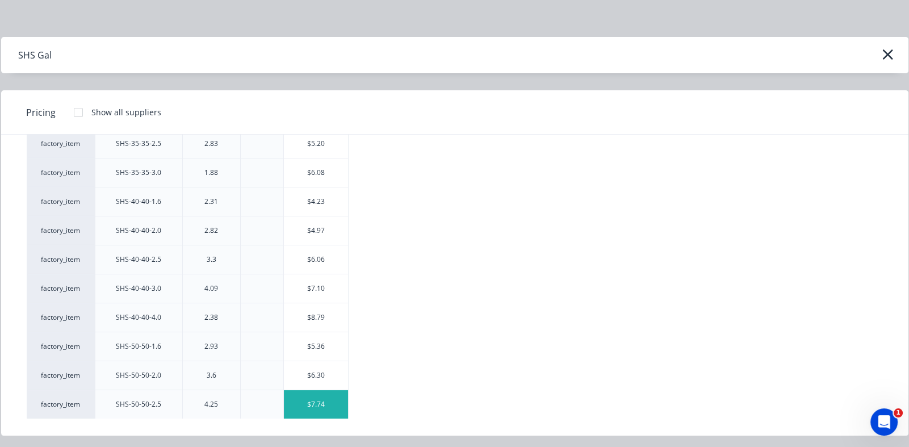
click at [304, 403] on div "$7.74" at bounding box center [316, 404] width 64 height 28
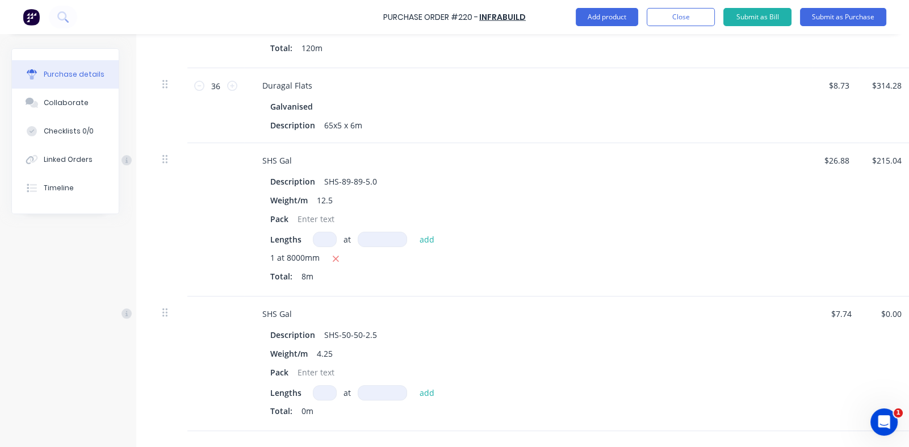
click at [320, 391] on input at bounding box center [325, 392] width 24 height 15
click at [374, 390] on input at bounding box center [382, 392] width 49 height 15
click at [424, 391] on button "add" at bounding box center [427, 393] width 27 height 14
click at [607, 15] on button "Add product" at bounding box center [607, 17] width 62 height 18
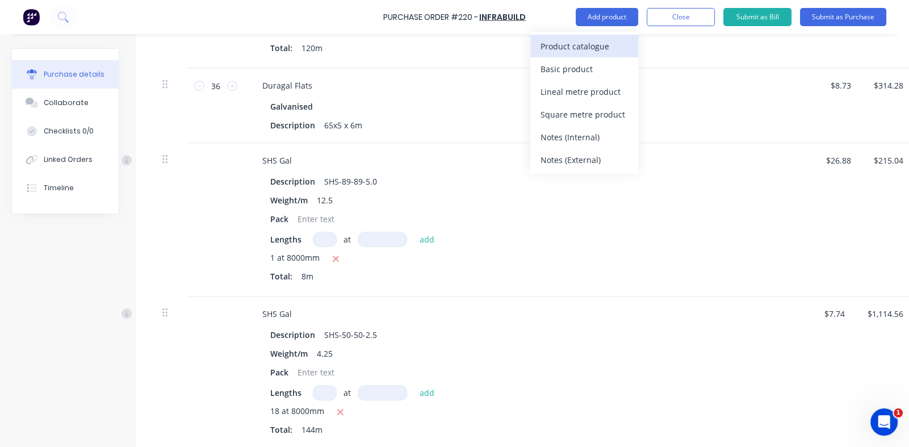
click at [564, 48] on div "Product catalogue" at bounding box center [584, 46] width 87 height 16
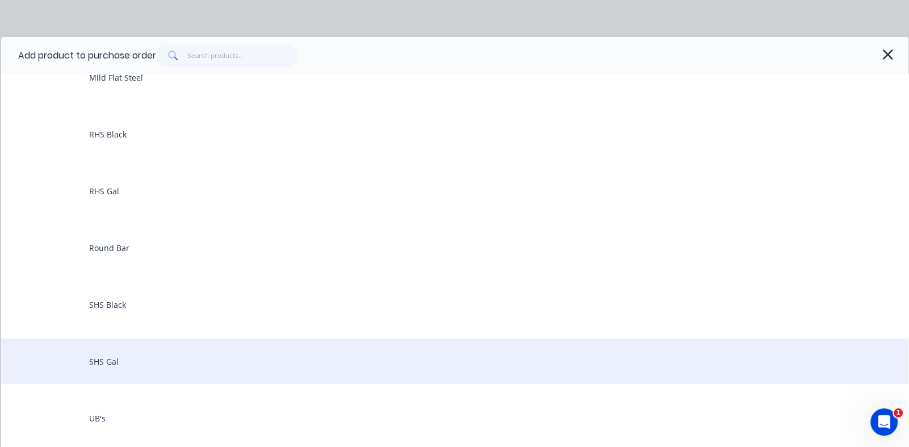
click at [97, 356] on div "SHS Gal" at bounding box center [455, 360] width 908 height 45
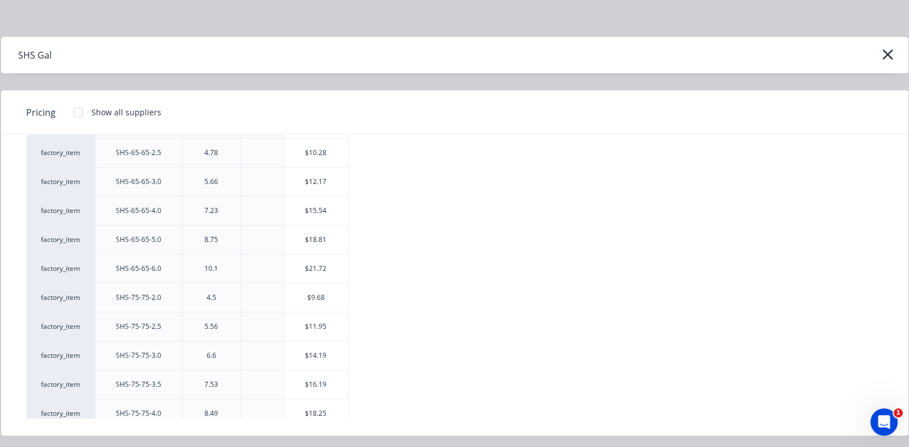
scroll to position [1306, 0]
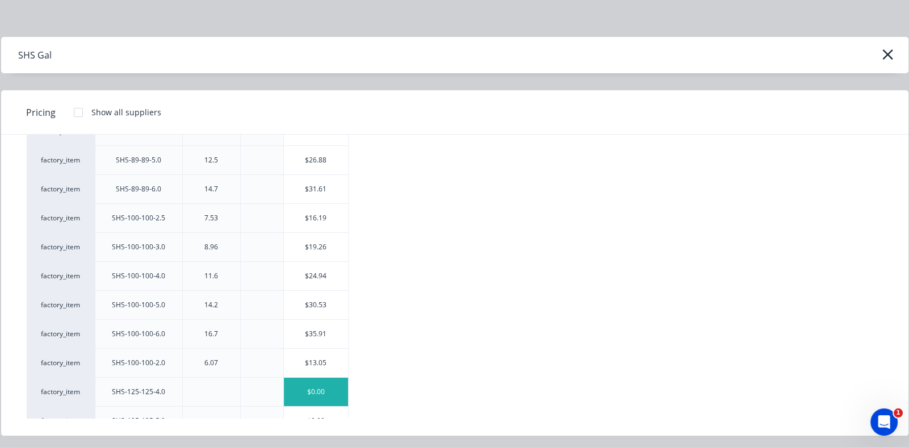
click at [312, 384] on div "$0.00" at bounding box center [316, 392] width 64 height 28
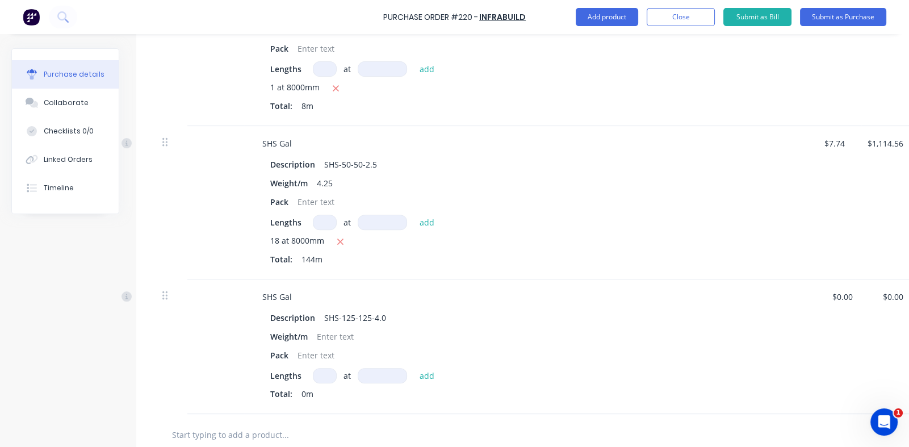
scroll to position [713, 0]
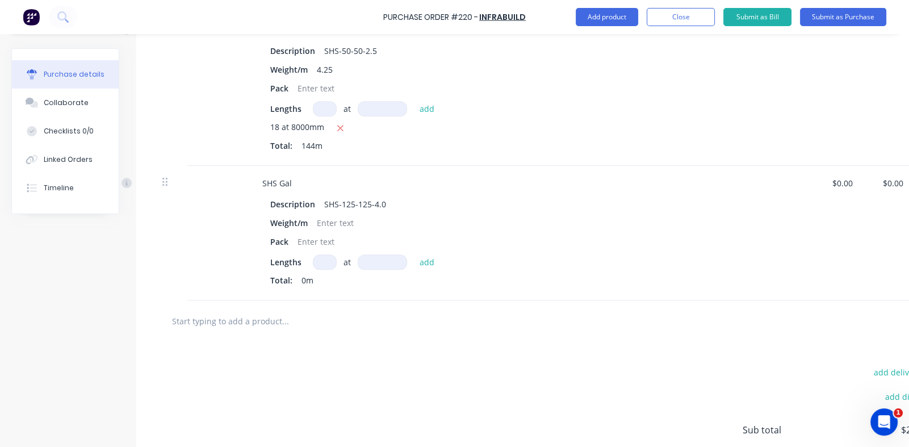
click at [327, 262] on input at bounding box center [325, 261] width 24 height 15
click at [366, 261] on input at bounding box center [382, 261] width 49 height 15
click at [329, 261] on input "10" at bounding box center [325, 261] width 24 height 15
click at [424, 260] on button "add" at bounding box center [427, 262] width 27 height 14
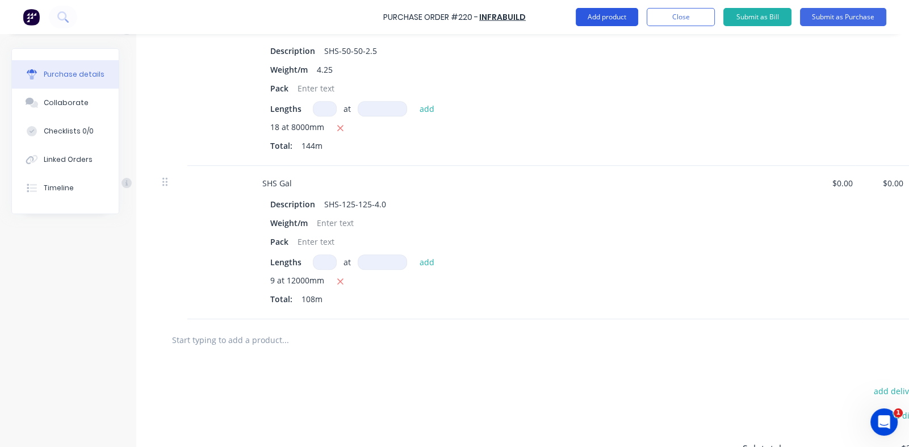
click at [600, 15] on button "Add product" at bounding box center [607, 17] width 62 height 18
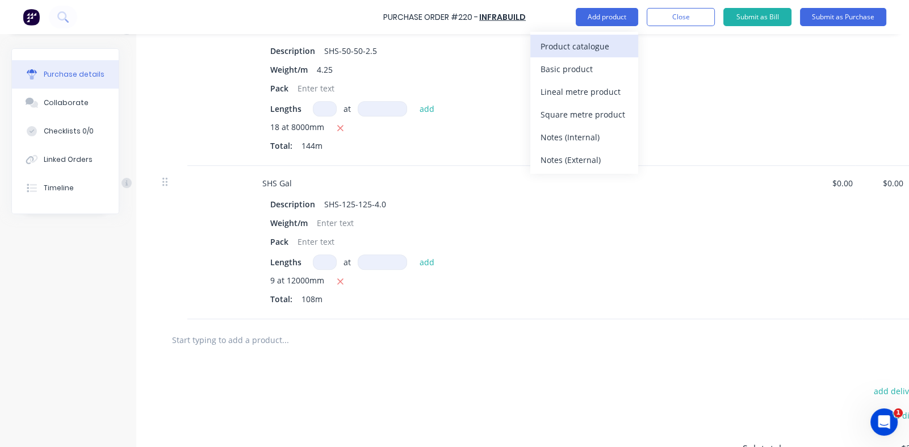
click at [559, 45] on div "Product catalogue" at bounding box center [584, 46] width 87 height 16
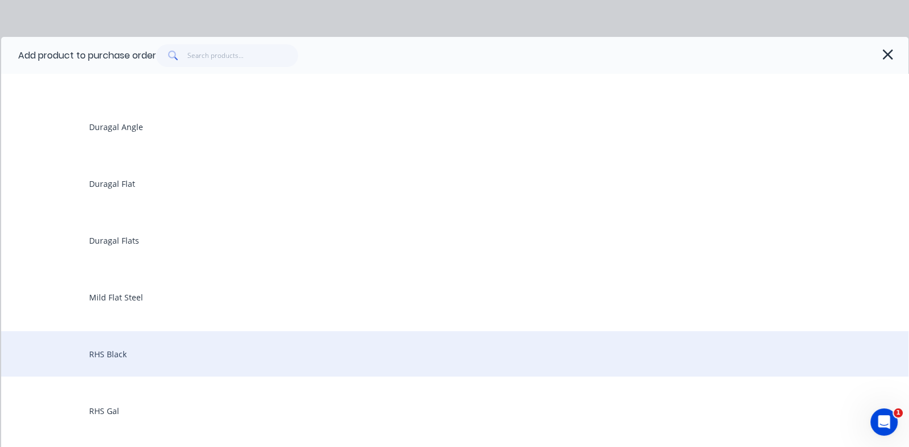
scroll to position [227, 0]
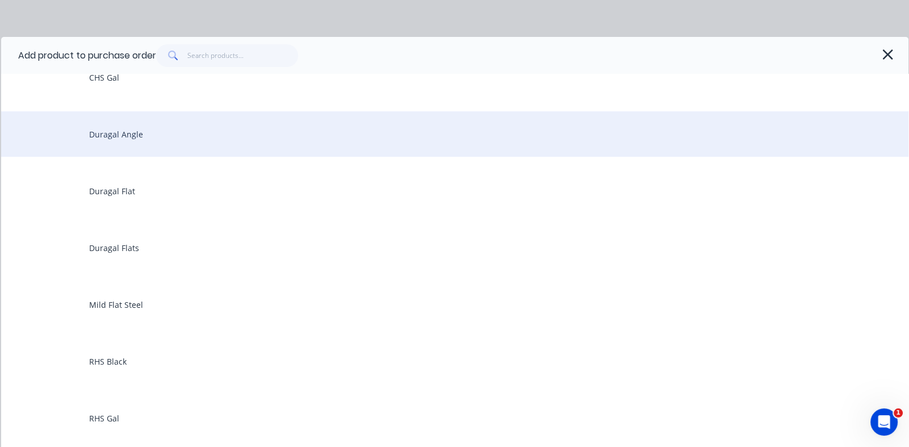
click at [105, 130] on div "Duragal Angle" at bounding box center [455, 133] width 908 height 45
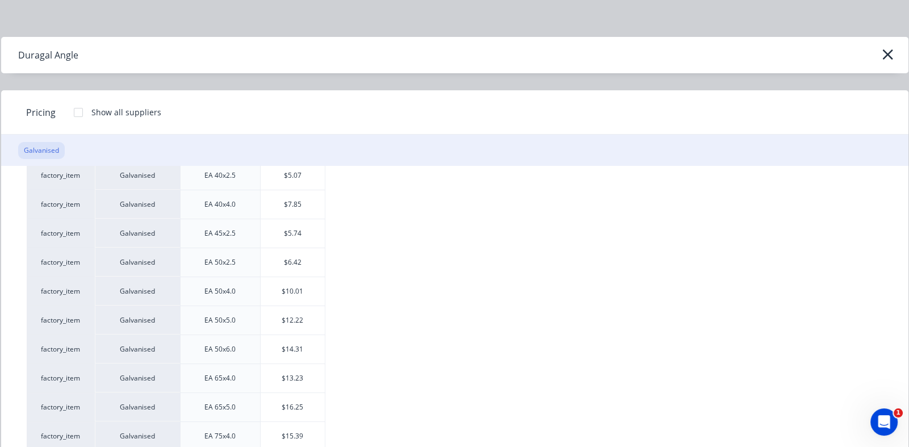
scroll to position [249, 0]
click at [296, 263] on div "$16.25" at bounding box center [293, 263] width 64 height 28
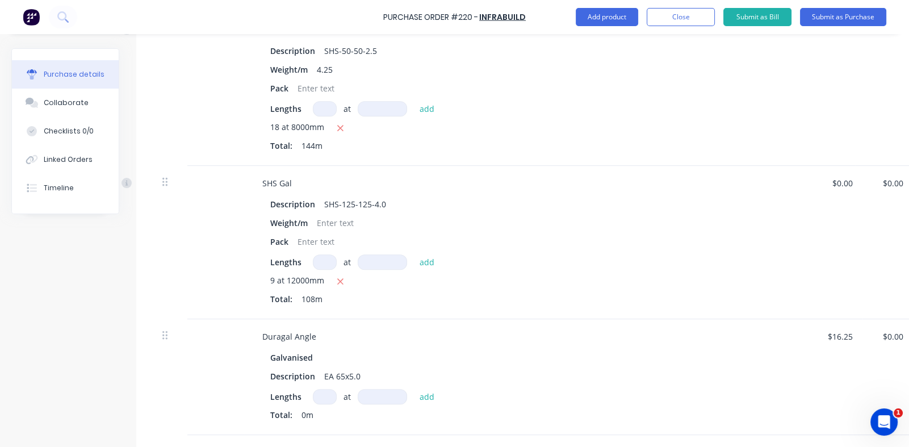
scroll to position [941, 0]
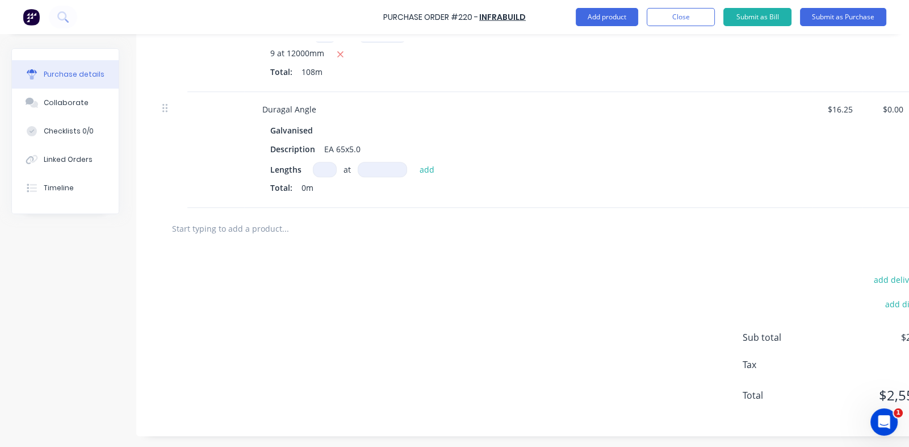
click at [326, 163] on input at bounding box center [325, 169] width 24 height 15
click at [378, 169] on input at bounding box center [382, 169] width 49 height 15
click at [429, 169] on button "add" at bounding box center [427, 169] width 27 height 14
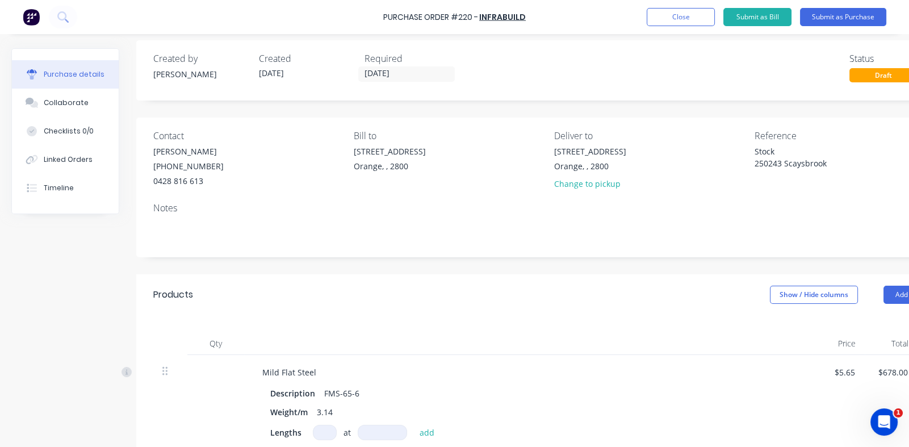
scroll to position [0, 0]
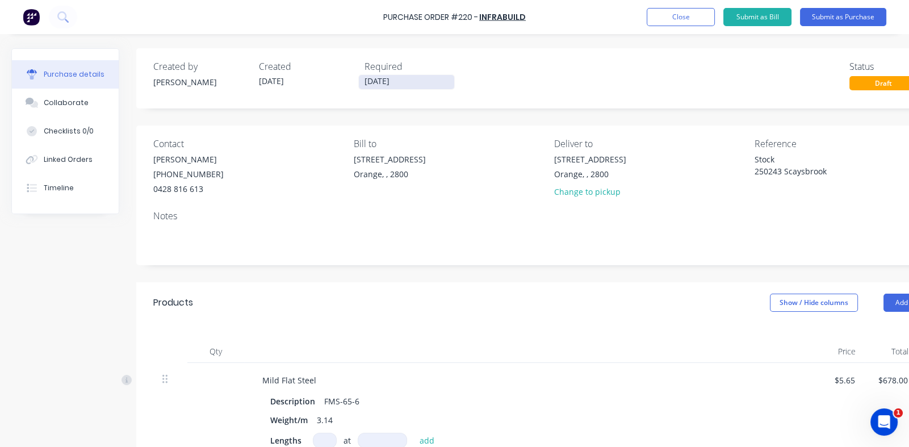
click at [382, 83] on input "[DATE]" at bounding box center [406, 82] width 95 height 14
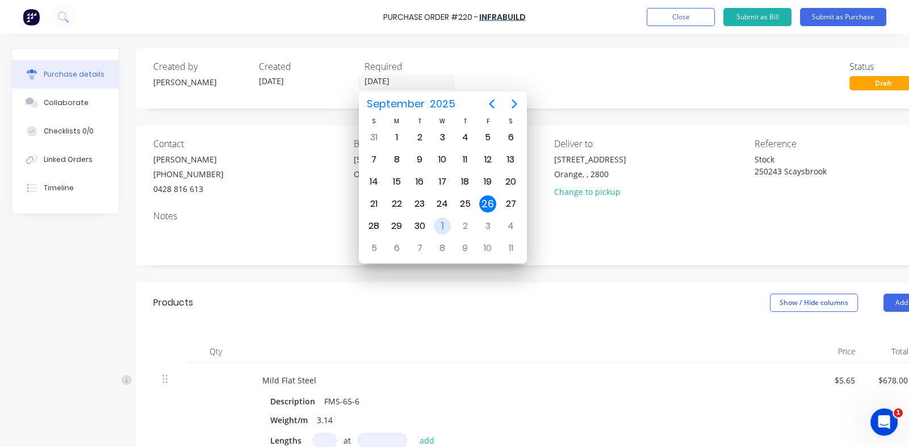
click at [440, 223] on div "1" at bounding box center [442, 226] width 17 height 17
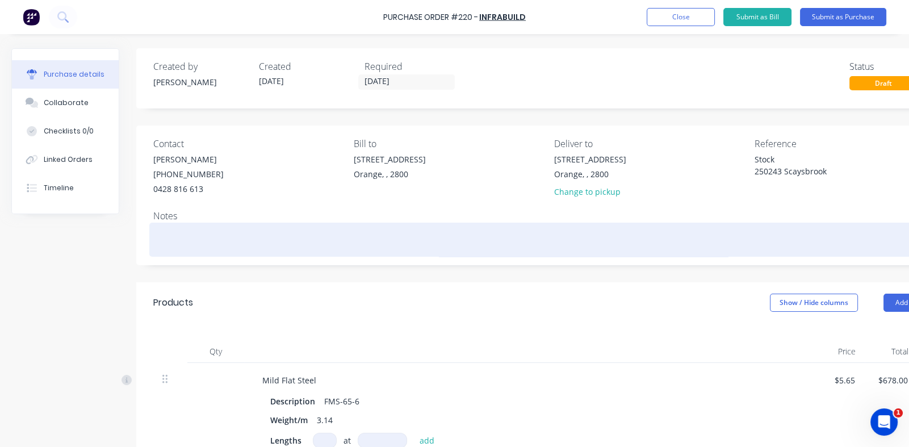
click at [165, 229] on textarea at bounding box center [549, 238] width 793 height 26
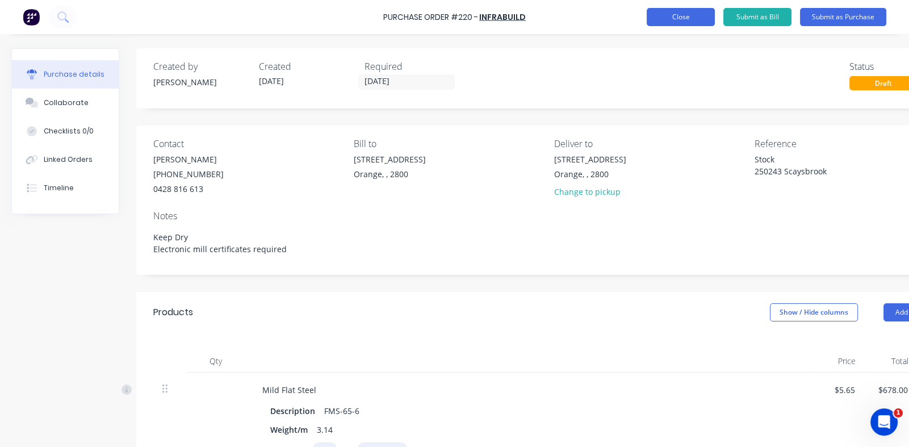
click at [674, 20] on button "Close" at bounding box center [681, 17] width 68 height 18
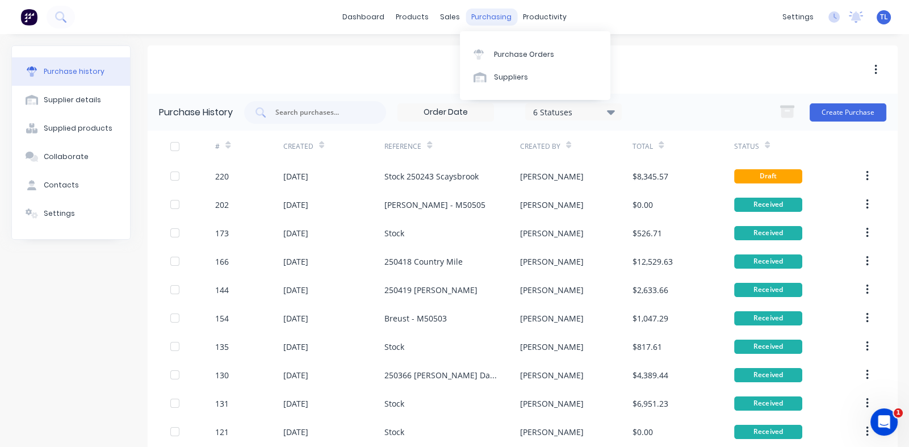
click at [486, 13] on div "purchasing" at bounding box center [492, 17] width 52 height 17
click at [508, 53] on div "Purchase Orders" at bounding box center [524, 54] width 60 height 10
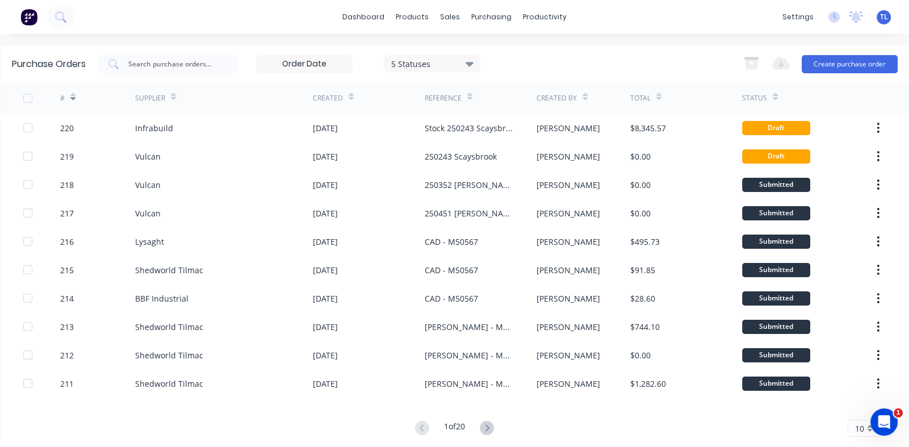
click at [880, 15] on span "TL" at bounding box center [884, 17] width 8 height 10
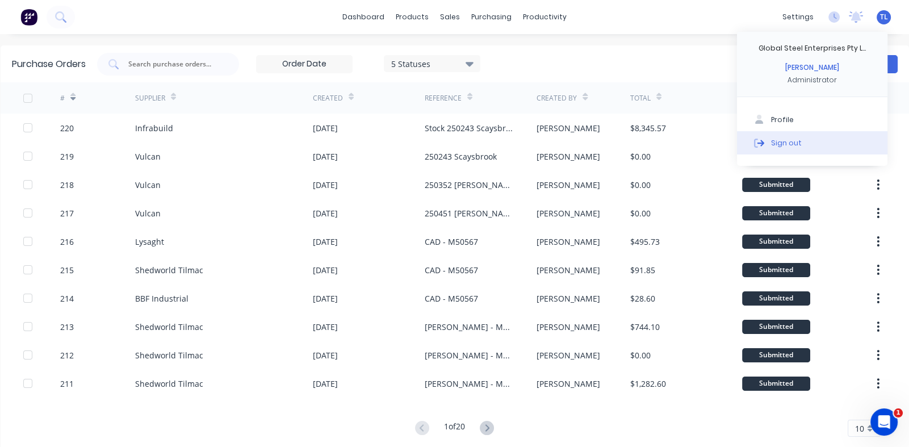
click at [789, 144] on div "Sign out" at bounding box center [786, 142] width 31 height 10
